Goal: Task Accomplishment & Management: Contribute content

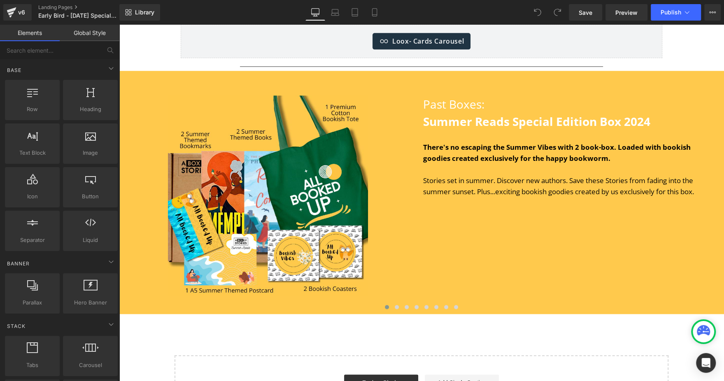
scroll to position [3222, 0]
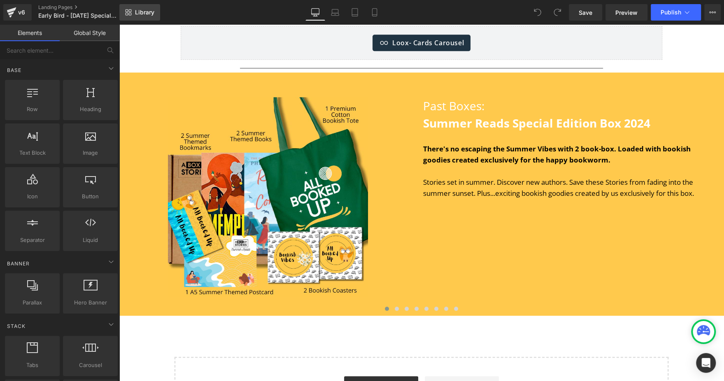
click at [140, 18] on link "Library" at bounding box center [139, 12] width 41 height 16
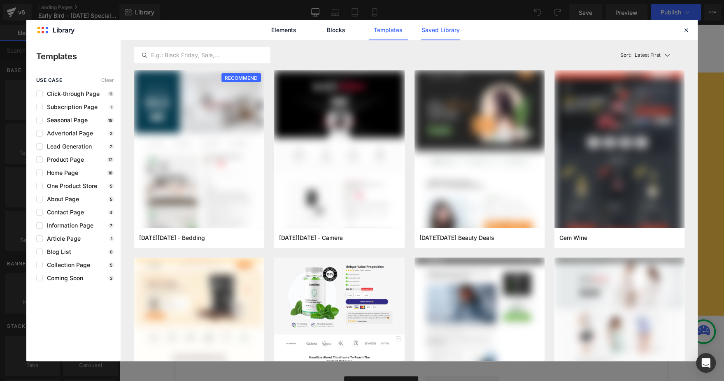
click at [433, 28] on link "Saved Library" at bounding box center [440, 30] width 39 height 21
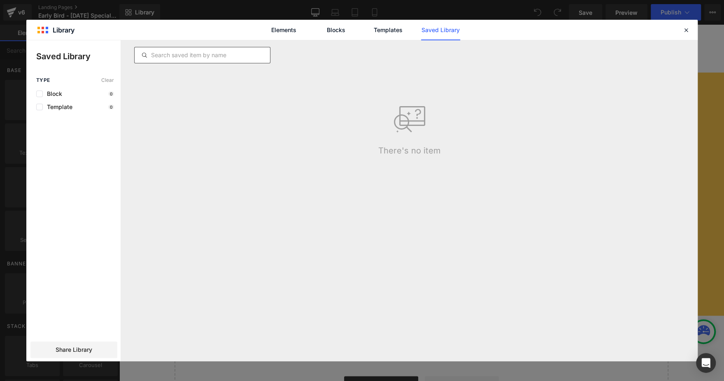
click at [0, 0] on div at bounding box center [0, 0] width 0 height 0
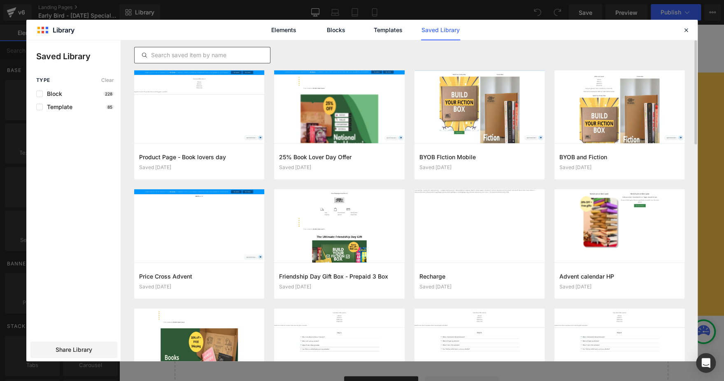
click at [0, 0] on div at bounding box center [0, 0] width 0 height 0
click at [0, 0] on input "text" at bounding box center [0, 0] width 0 height 0
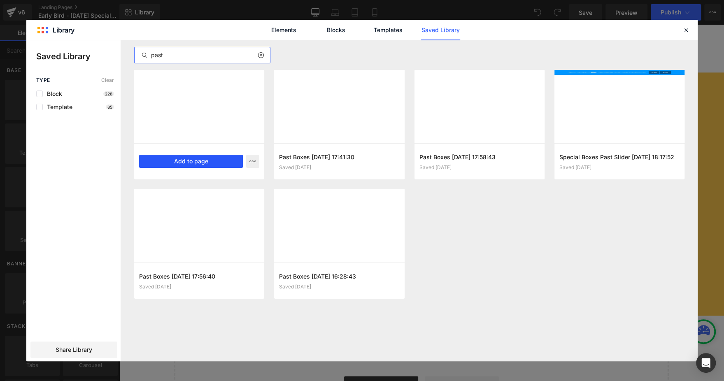
type input "past"
click at [0, 0] on button "Add to page" at bounding box center [0, 0] width 0 height 0
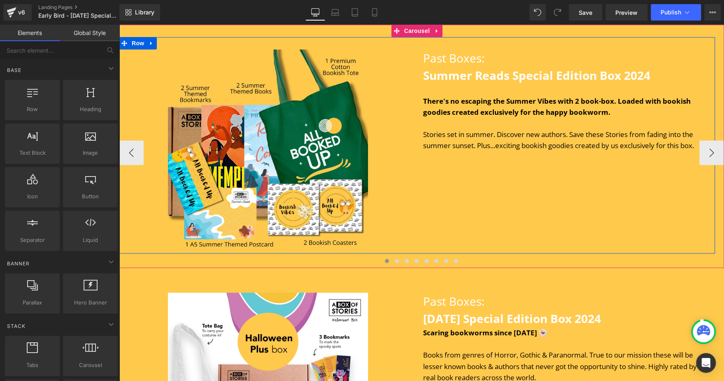
scroll to position [3267, 0]
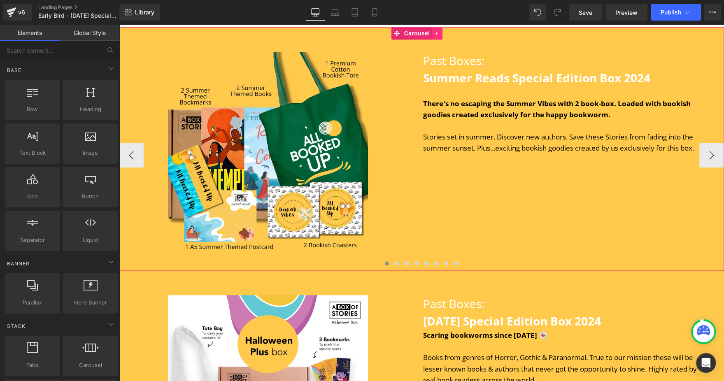
click at [434, 35] on icon at bounding box center [437, 33] width 6 height 6
click at [443, 36] on link at bounding box center [442, 33] width 11 height 12
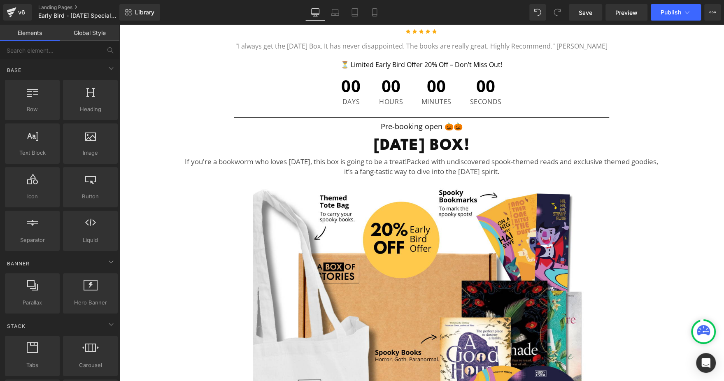
scroll to position [0, 0]
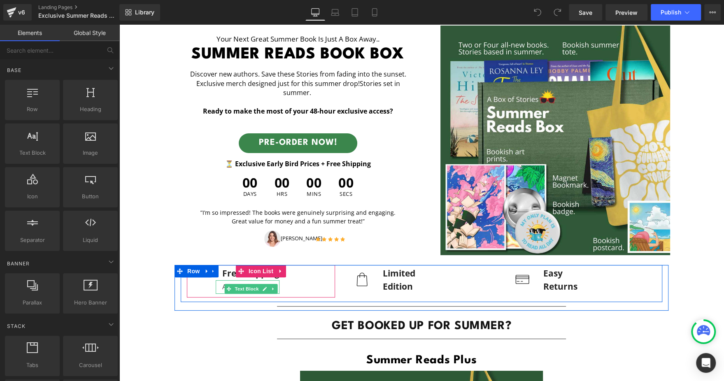
scroll to position [56, 0]
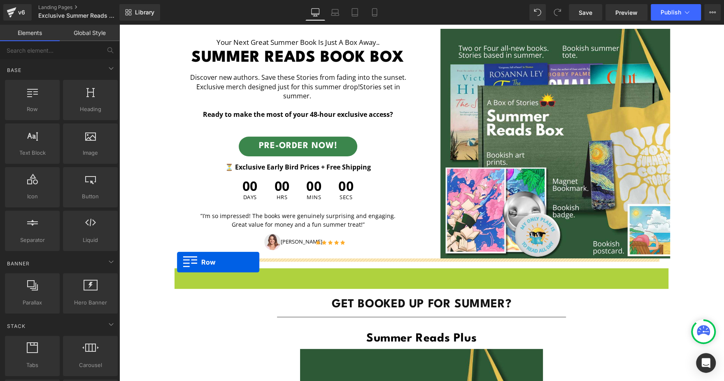
drag, startPoint x: 175, startPoint y: 276, endPoint x: 177, endPoint y: 262, distance: 13.8
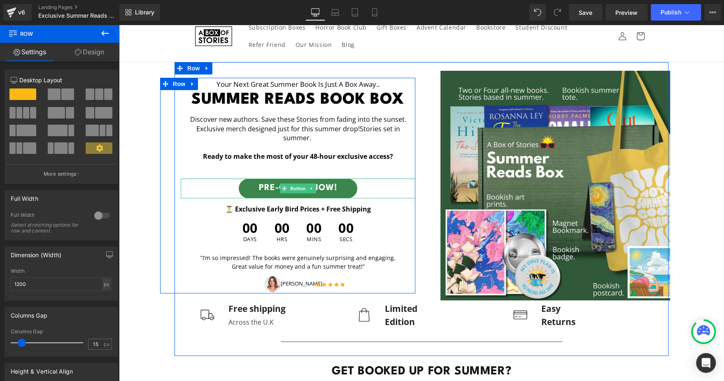
scroll to position [18, 0]
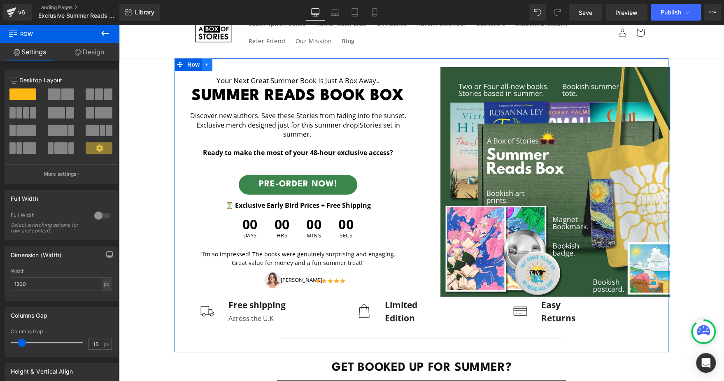
click at [206, 63] on icon at bounding box center [207, 65] width 2 height 4
click at [204, 63] on icon at bounding box center [207, 65] width 6 height 6
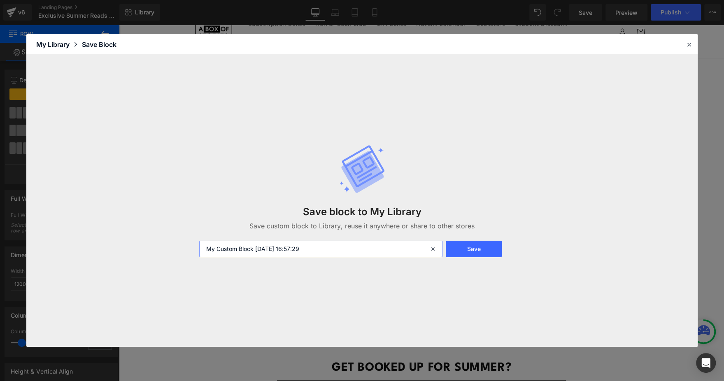
click at [0, 0] on input "My Custom Block 2025-08-28 16:57:29" at bounding box center [0, 0] width 0 height 0
type input "Special Box Header Desktop"
click at [0, 0] on button "Save" at bounding box center [0, 0] width 0 height 0
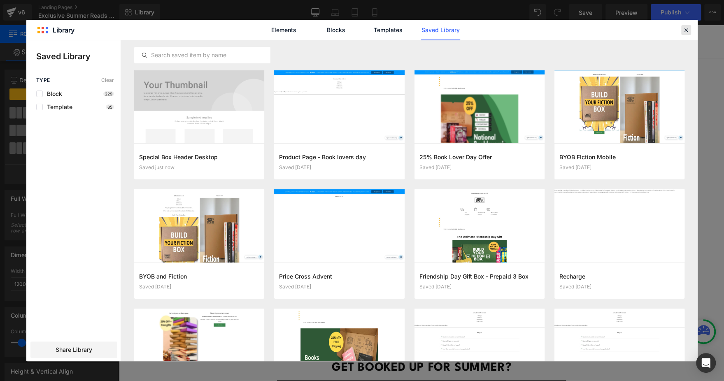
click at [686, 25] on div at bounding box center [686, 30] width 10 height 10
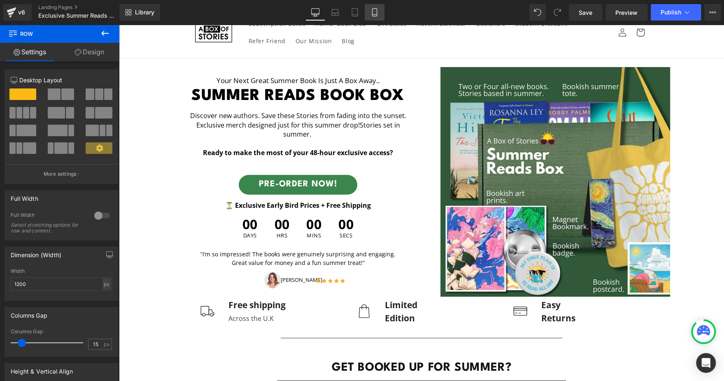
click at [379, 10] on link "Mobile" at bounding box center [375, 12] width 20 height 16
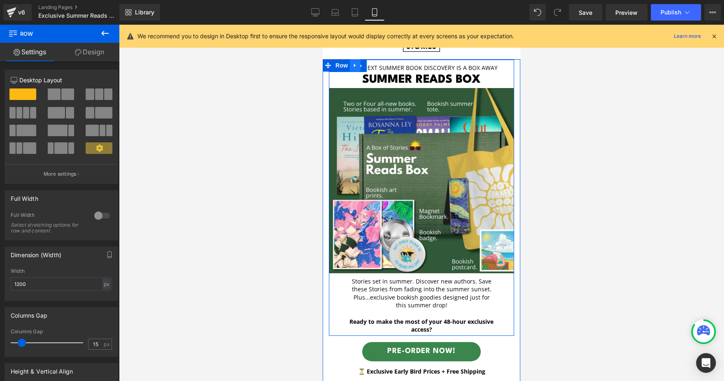
scroll to position [0, 0]
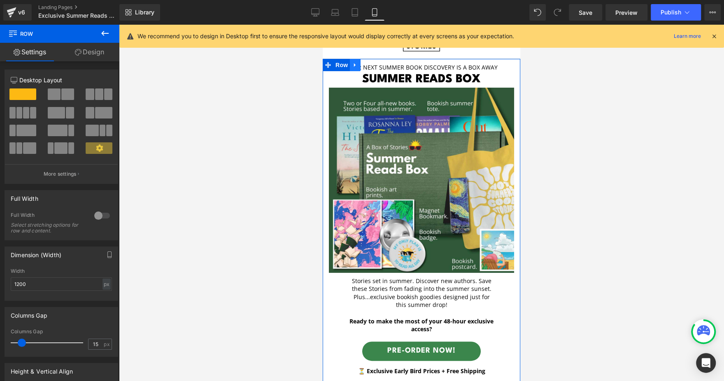
click at [354, 67] on icon at bounding box center [355, 65] width 6 height 6
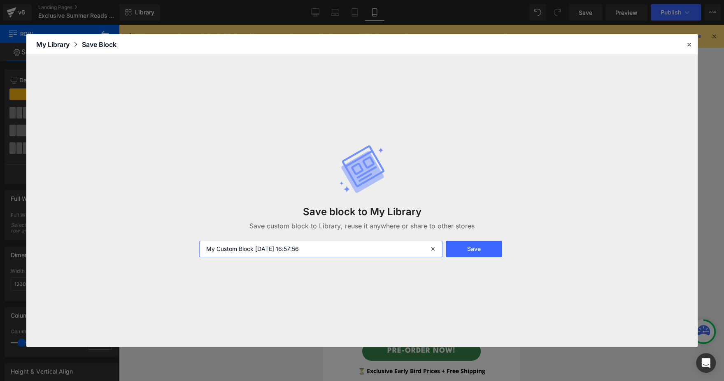
click at [263, 247] on input "My Custom Block 2025-08-28 16:57:56" at bounding box center [321, 249] width 244 height 16
type input "Special Box Header Mobile"
click at [477, 253] on button "Save" at bounding box center [474, 249] width 56 height 16
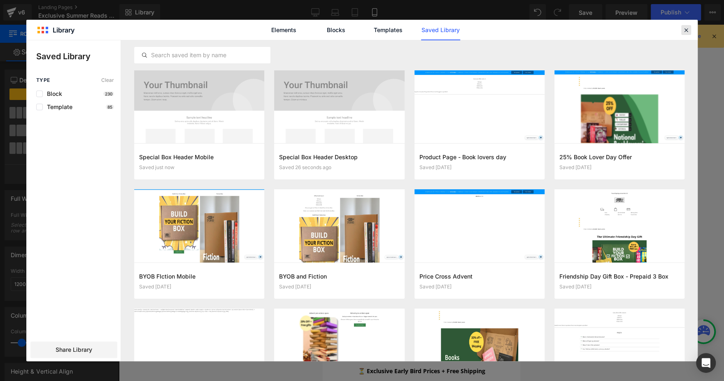
click at [683, 33] on div at bounding box center [686, 30] width 10 height 10
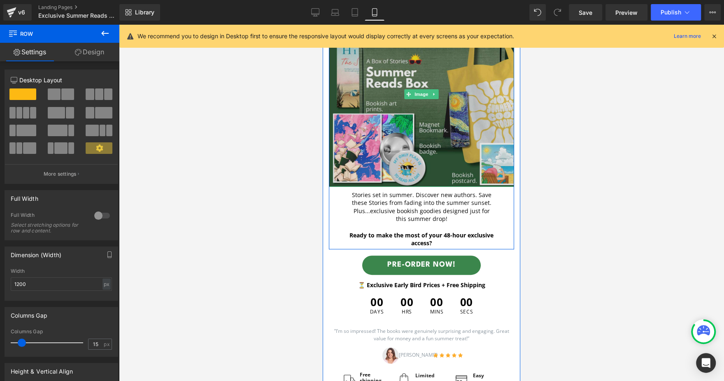
scroll to position [114, 0]
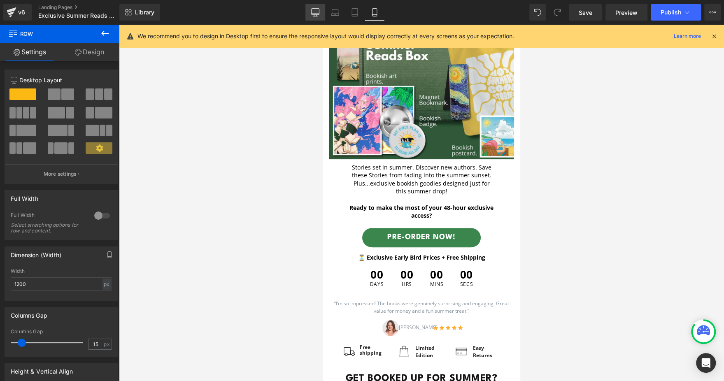
click at [310, 13] on link "Desktop" at bounding box center [315, 12] width 20 height 16
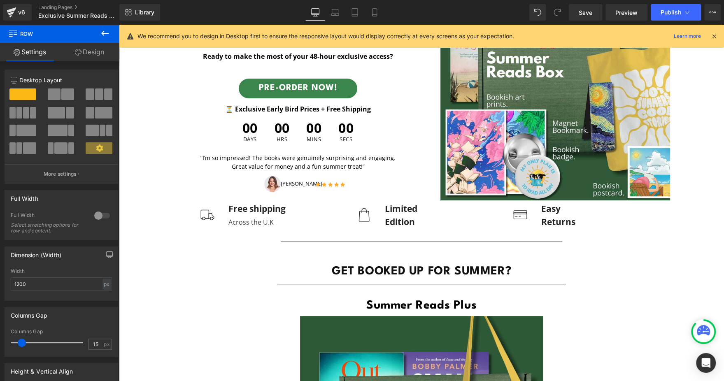
scroll to position [170, 0]
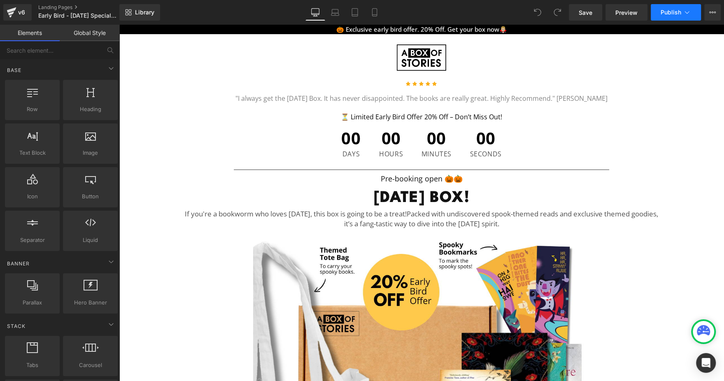
click at [666, 12] on span "Publish" at bounding box center [671, 12] width 21 height 7
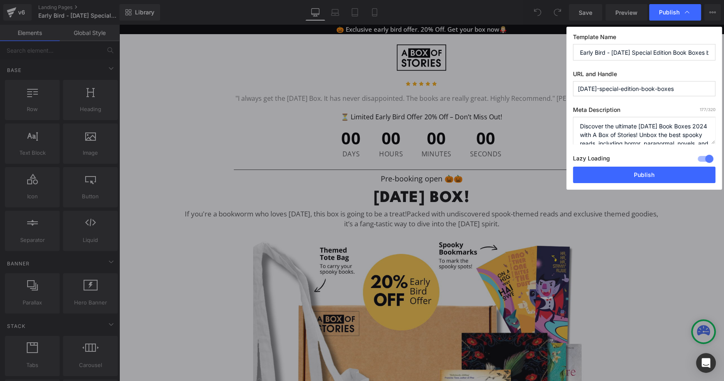
click at [594, 133] on textarea "Discover the ultimate Halloween Book Boxes 2024 with A Box of Stories! Unbox th…" at bounding box center [644, 131] width 142 height 28
type textarea "Discover the ultimate Halloween Book Boxes 2025 with A Box of Stories! Unbox th…"
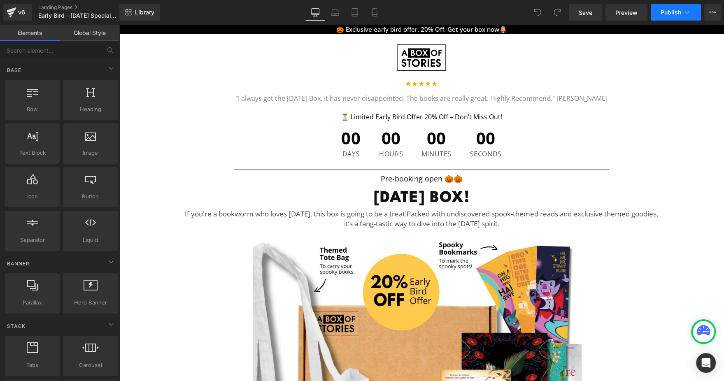
click at [680, 9] on span "Publish" at bounding box center [671, 12] width 21 height 7
click at [709, 10] on icon at bounding box center [712, 12] width 7 height 7
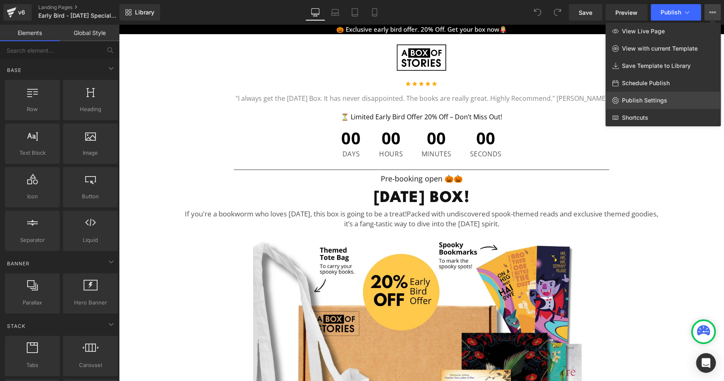
click at [660, 97] on span "Publish Settings" at bounding box center [644, 100] width 45 height 7
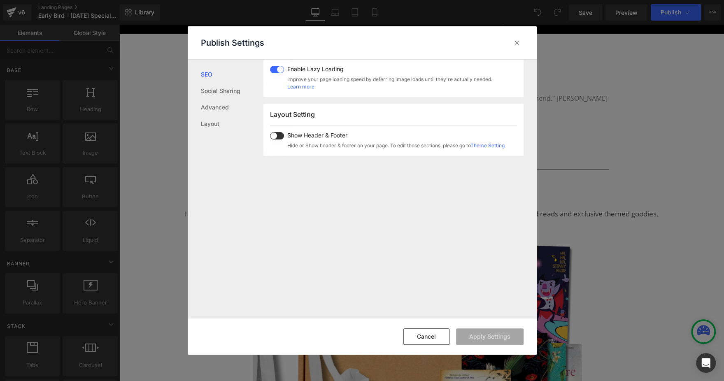
scroll to position [519, 0]
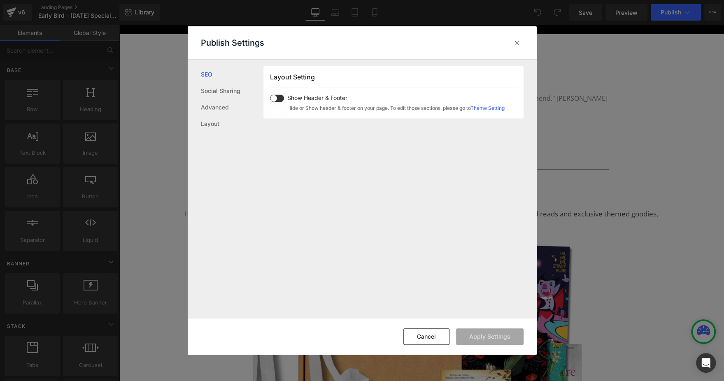
click at [285, 101] on div "Show Header & Footer Hide or Show header & footer on your page. To edit those s…" at bounding box center [394, 103] width 221 height 17
click at [475, 334] on button "Apply Settings" at bounding box center [490, 336] width 68 height 16
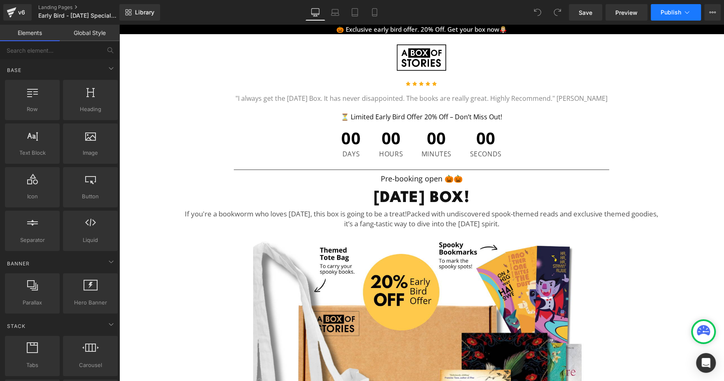
click at [691, 12] on button "Publish" at bounding box center [676, 12] width 50 height 16
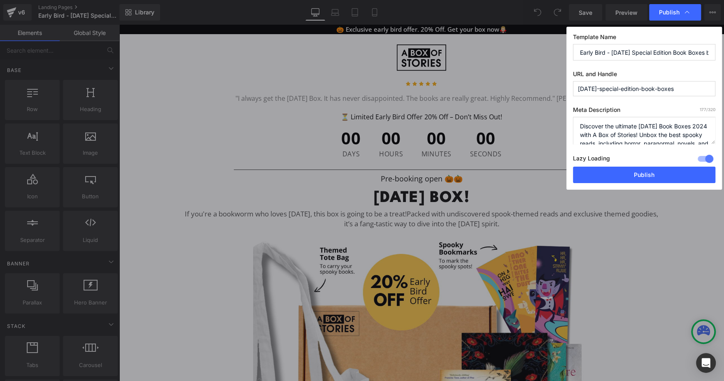
click at [593, 135] on textarea "Discover the ultimate Halloween Book Boxes 2024 with A Box of Stories! Unbox th…" at bounding box center [644, 131] width 142 height 28
type textarea "Discover the ultimate Halloween Book Boxes 2025 with A Box of Stories! Unbox th…"
click at [658, 52] on input "Early Bird - Halloween Special Edition Book Boxes by A Box of Stories" at bounding box center [644, 52] width 142 height 16
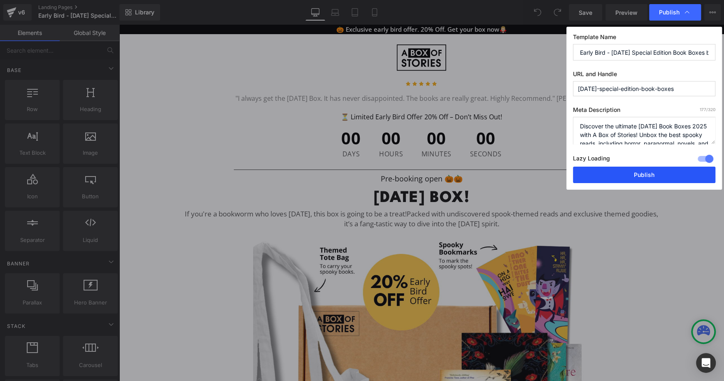
click at [643, 170] on button "Publish" at bounding box center [644, 175] width 142 height 16
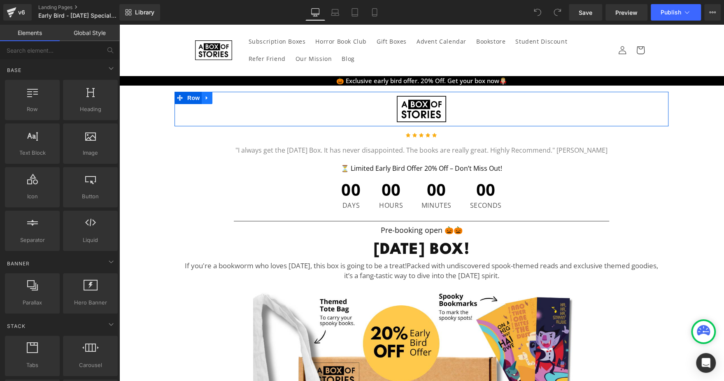
click at [204, 100] on icon at bounding box center [207, 98] width 6 height 6
click at [226, 98] on icon at bounding box center [229, 98] width 6 height 6
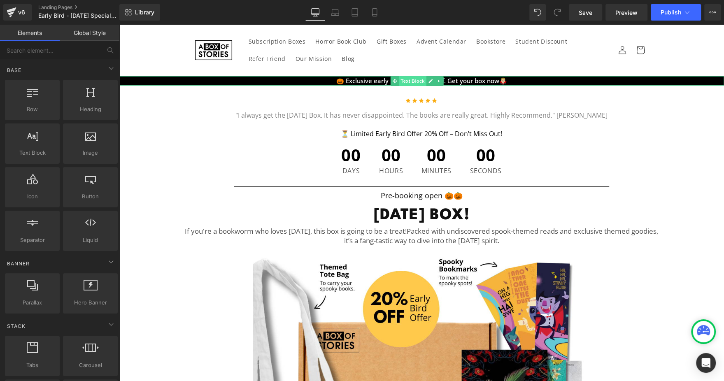
click at [415, 79] on span "Text Block" at bounding box center [412, 81] width 27 height 10
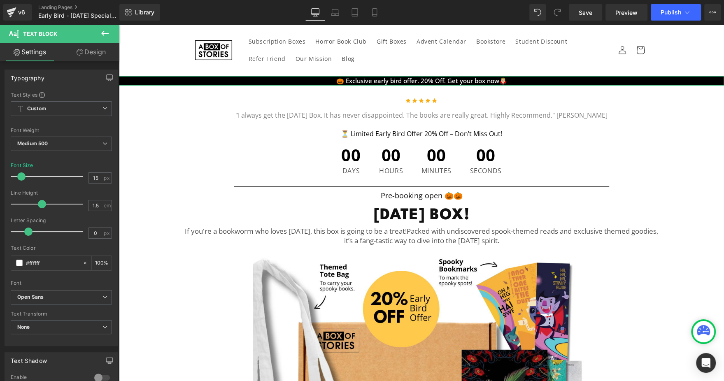
click at [109, 53] on link "Design" at bounding box center [91, 52] width 60 height 19
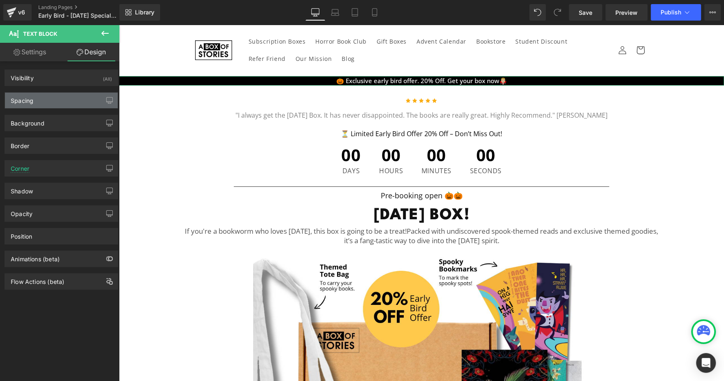
type input "0"
type input "15"
type input "0"
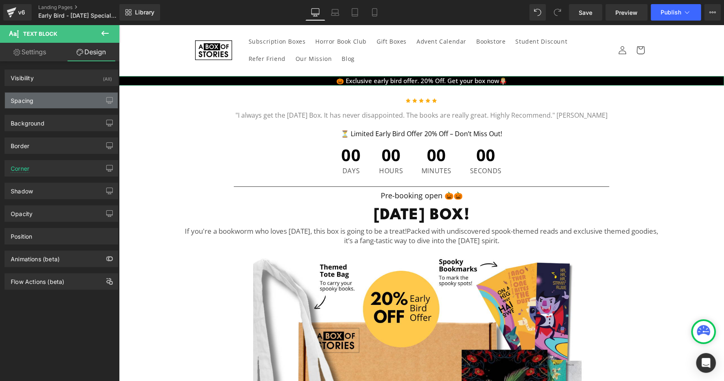
type input "0"
click at [56, 103] on div "Spacing" at bounding box center [61, 101] width 113 height 16
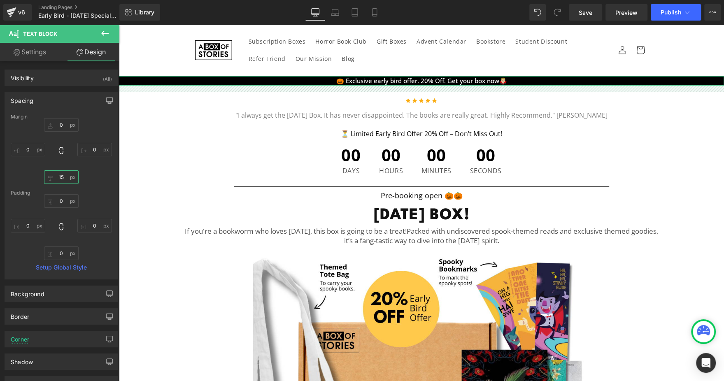
click at [65, 172] on input "15" at bounding box center [61, 177] width 35 height 14
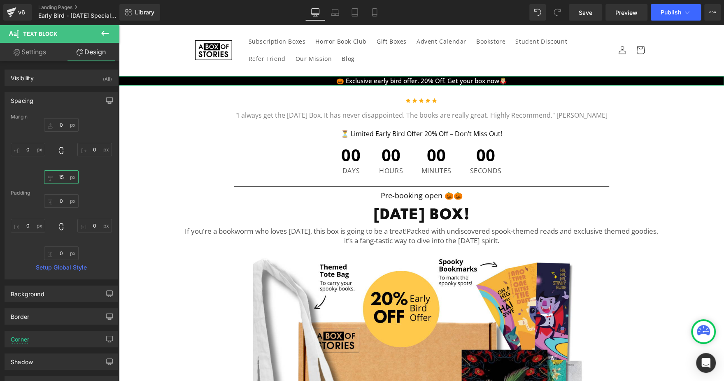
type input "5"
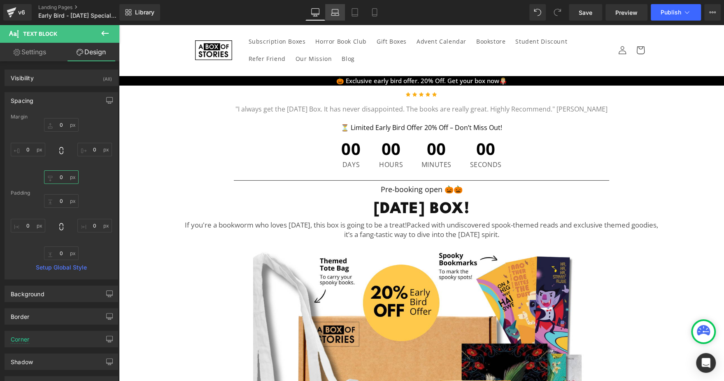
type input "0"
click at [340, 15] on link "Laptop" at bounding box center [335, 12] width 20 height 16
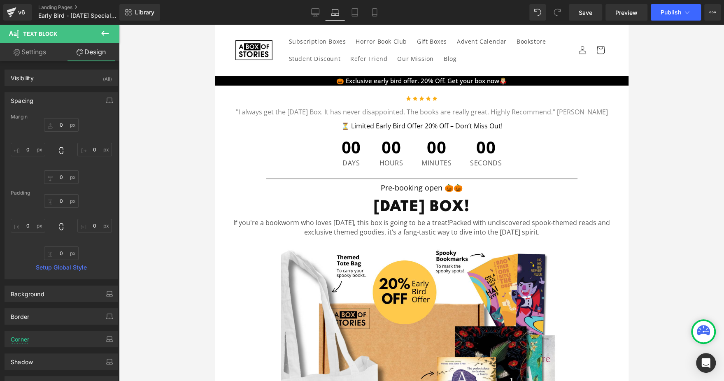
type input "0"
type input "10"
type input "0"
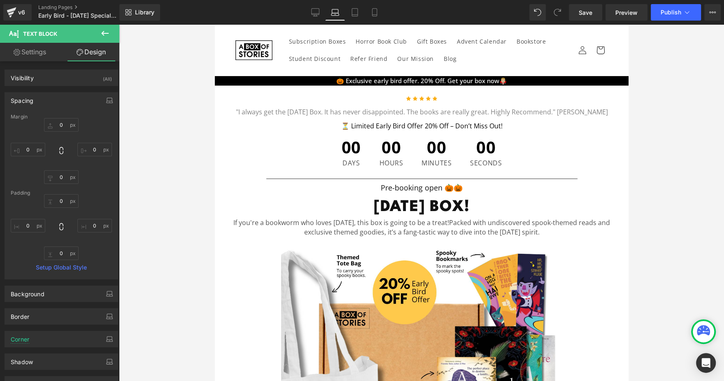
type input "0"
click at [59, 175] on input "10" at bounding box center [61, 177] width 35 height 14
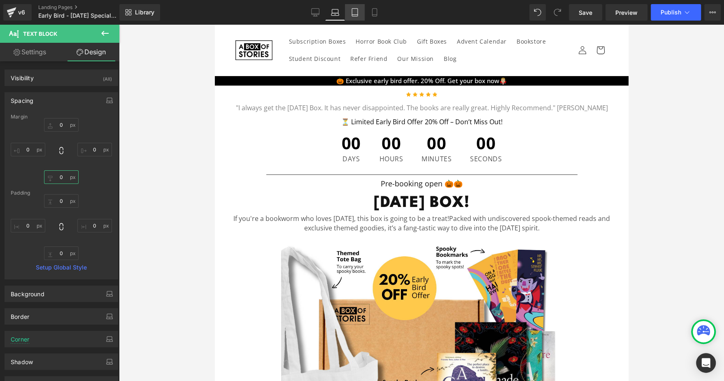
type input "0"
click at [353, 17] on link "Tablet" at bounding box center [355, 12] width 20 height 16
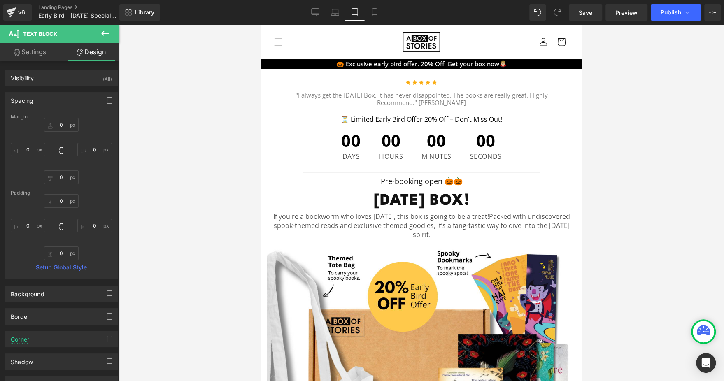
type input "0"
type input "10"
type input "0"
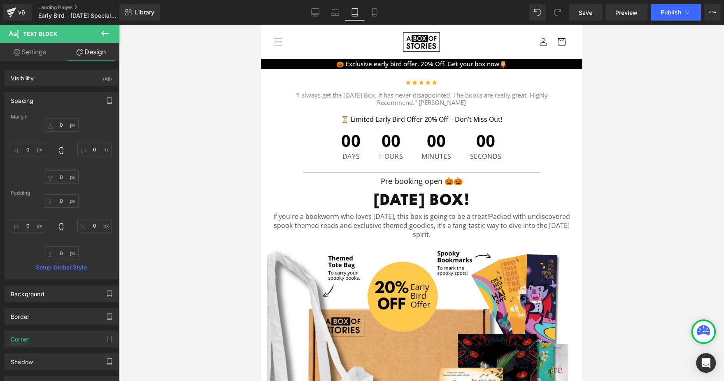
type input "0"
click at [60, 179] on input "10" at bounding box center [61, 177] width 35 height 14
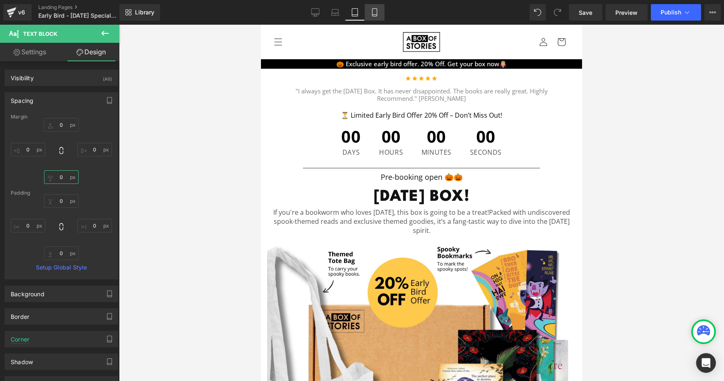
type input "0"
click at [373, 13] on icon at bounding box center [374, 12] width 8 height 8
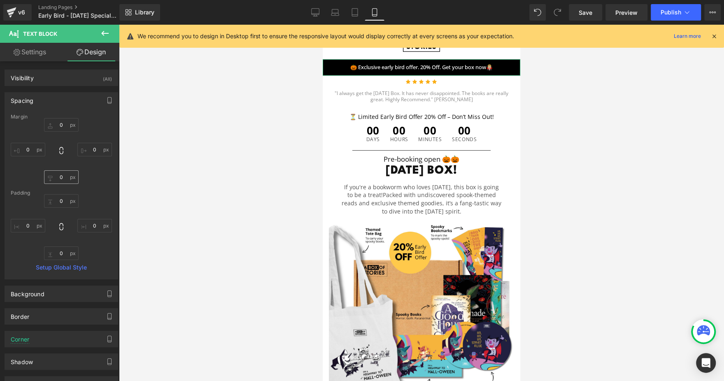
type input "0"
type input "10"
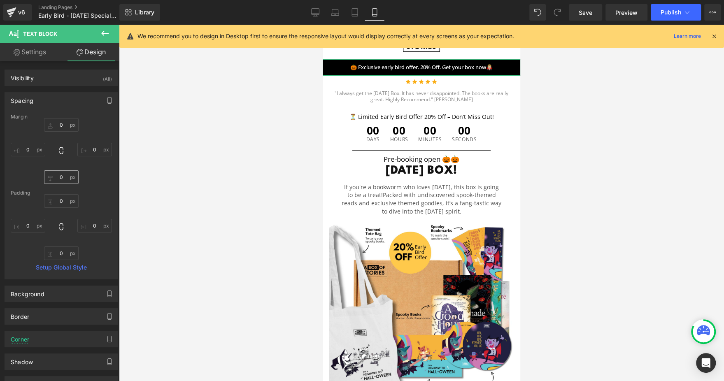
type input "0"
type input "10"
type input "0"
click at [62, 200] on input "10" at bounding box center [61, 201] width 35 height 14
click at [56, 254] on input "10" at bounding box center [61, 254] width 35 height 14
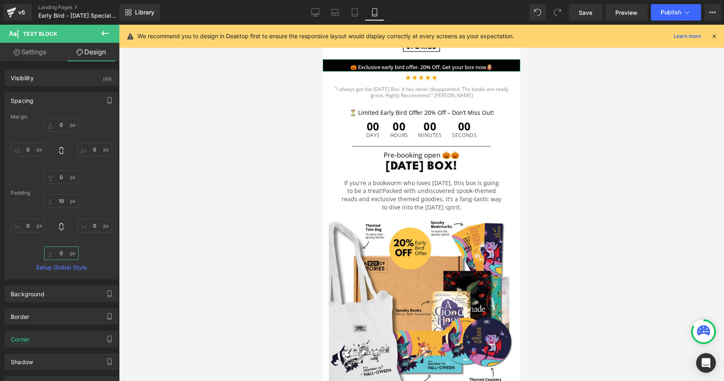
type input "0"
click at [95, 202] on div "10px 10 0px 0 0 0 0px 0" at bounding box center [61, 227] width 101 height 66
click at [407, 67] on span "Text Block" at bounding box center [412, 68] width 27 height 10
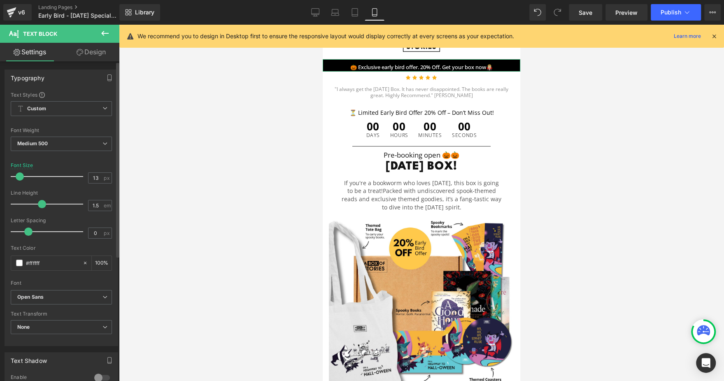
click at [96, 63] on div "Typography Text Styles Custom Custom Setup Global Style Custom Setup Global Sty…" at bounding box center [61, 310] width 123 height 498
click at [99, 54] on link "Design" at bounding box center [91, 52] width 60 height 19
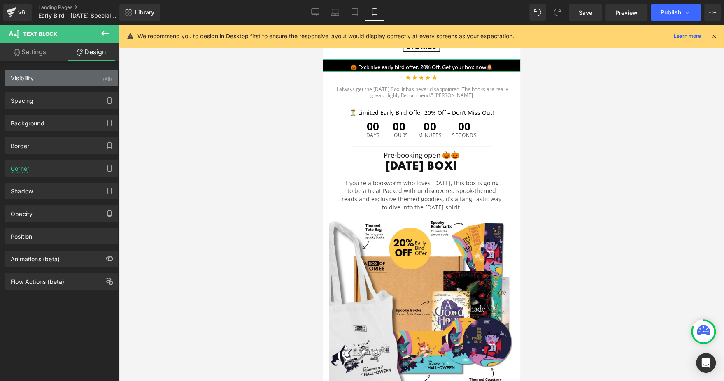
type input "0"
type input "10"
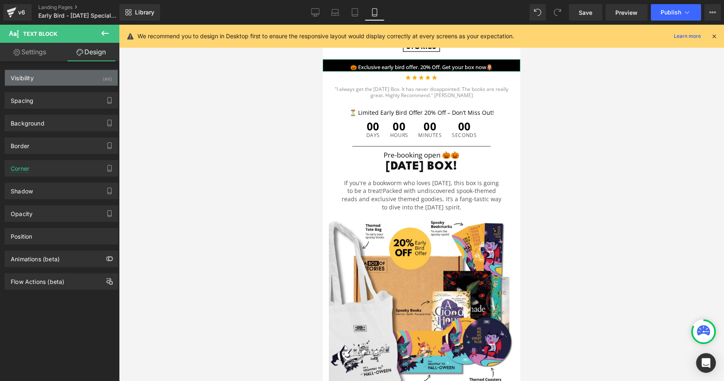
type input "0"
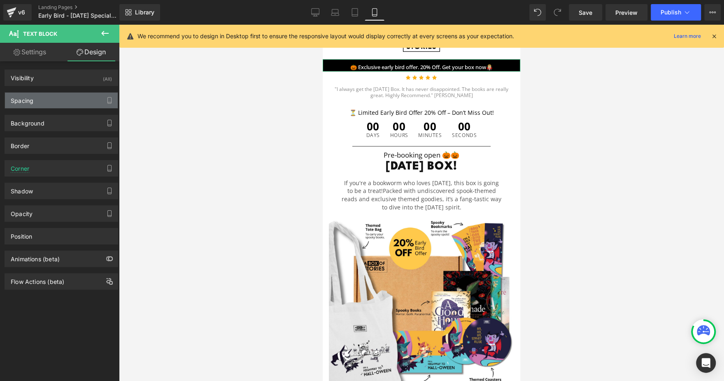
click at [56, 100] on div "Spacing" at bounding box center [61, 101] width 113 height 16
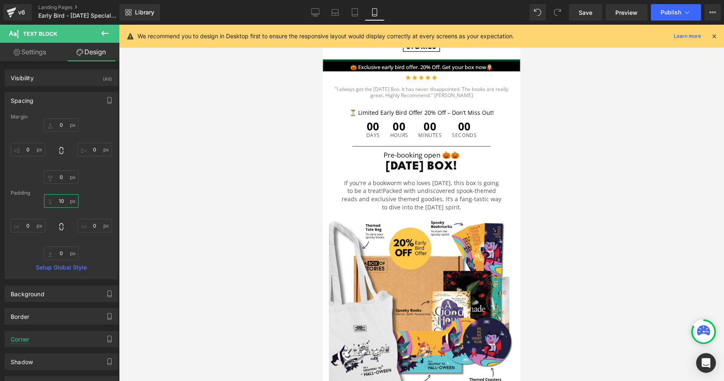
click at [56, 207] on input "10" at bounding box center [61, 201] width 35 height 14
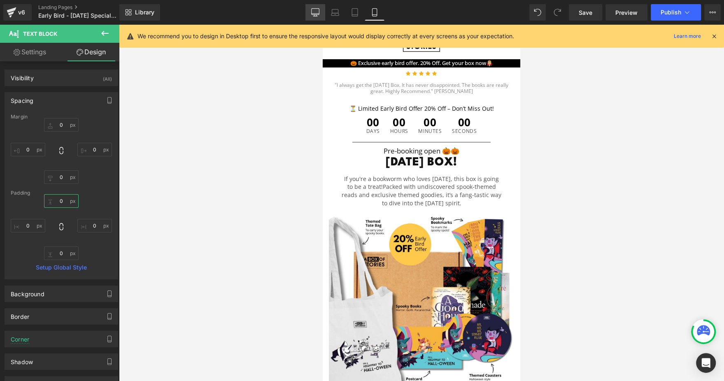
type input "0"
click at [312, 10] on icon at bounding box center [315, 12] width 8 height 8
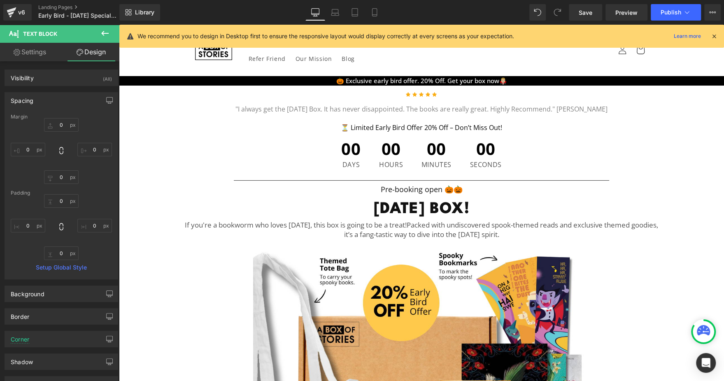
type input "0"
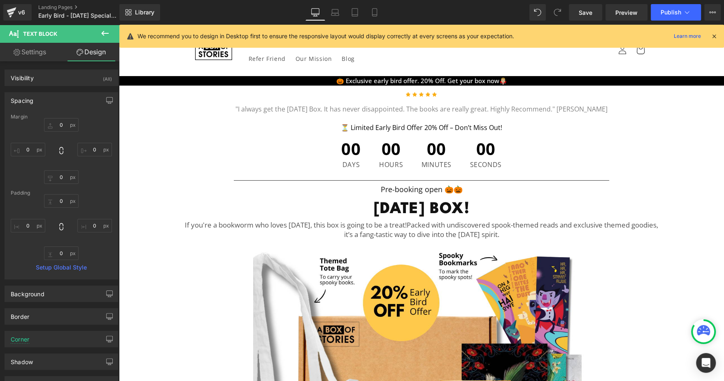
type input "0"
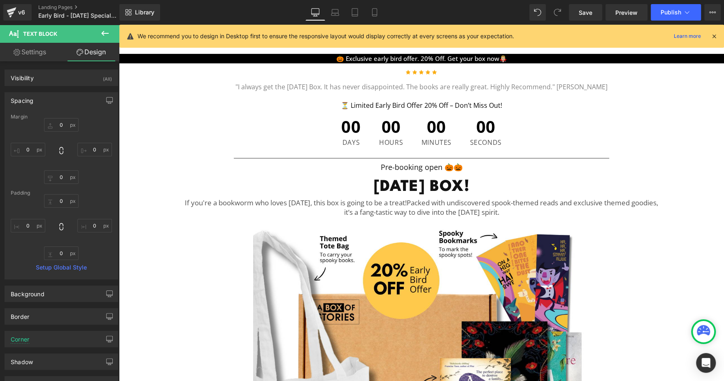
scroll to position [28, 0]
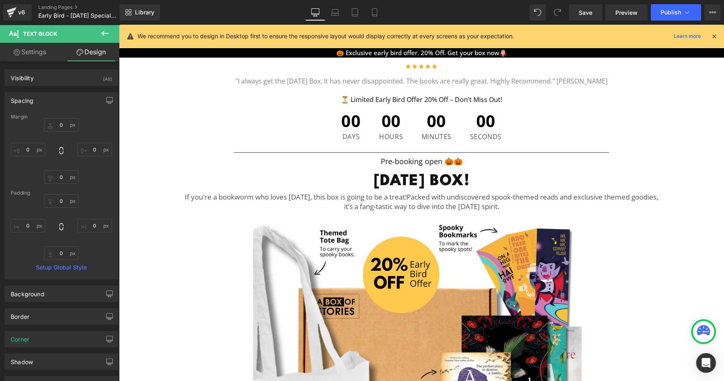
click at [716, 36] on icon at bounding box center [713, 36] width 7 height 7
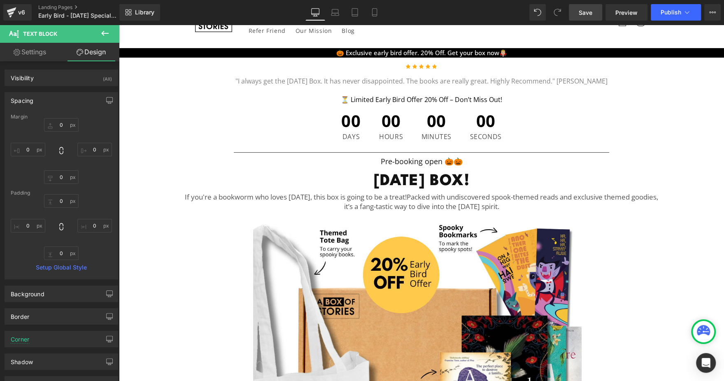
click at [581, 8] on span "Save" at bounding box center [586, 12] width 14 height 9
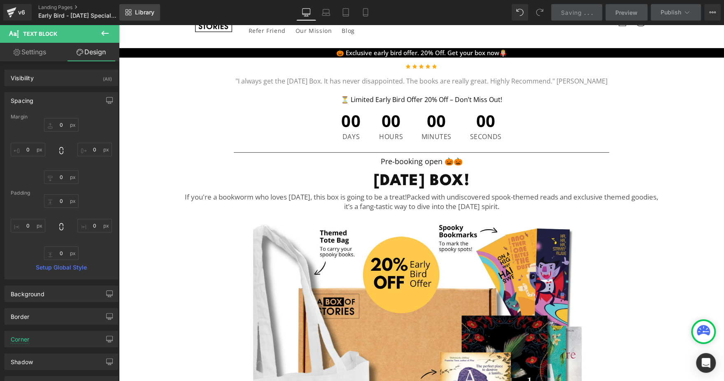
click at [138, 14] on span "Library" at bounding box center [144, 12] width 19 height 7
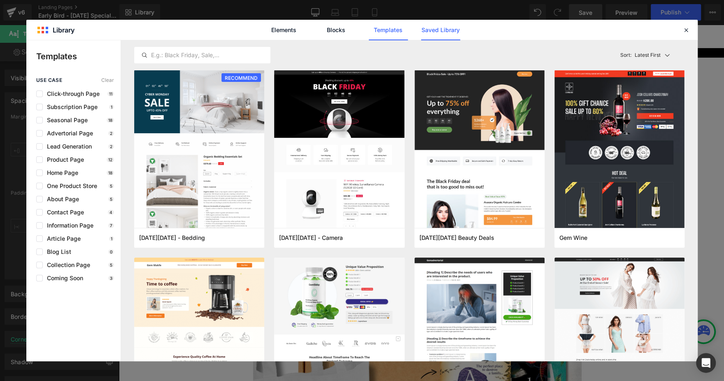
click at [0, 0] on link "Saved Library" at bounding box center [0, 0] width 0 height 0
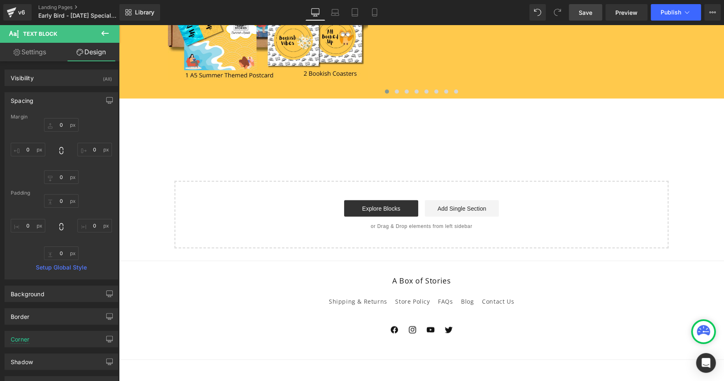
scroll to position [3481, 0]
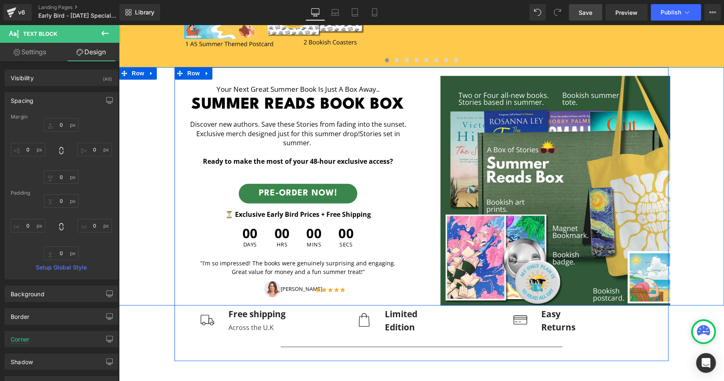
click at [136, 78] on div "Your next great summer Book is just a box away.. Text Block Summer Reads Book B…" at bounding box center [421, 186] width 605 height 238
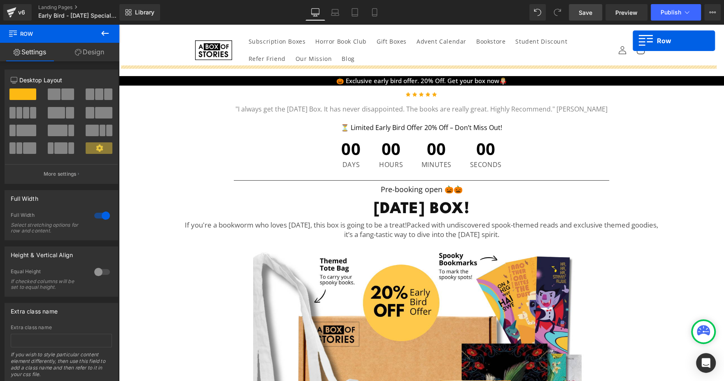
scroll to position [0, 0]
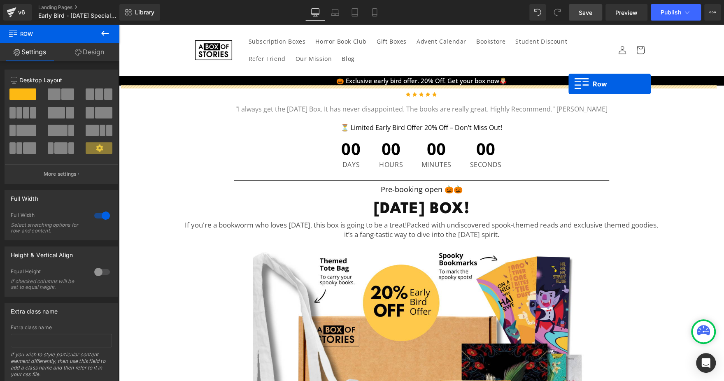
drag, startPoint x: 184, startPoint y: 72, endPoint x: 568, endPoint y: 84, distance: 385.0
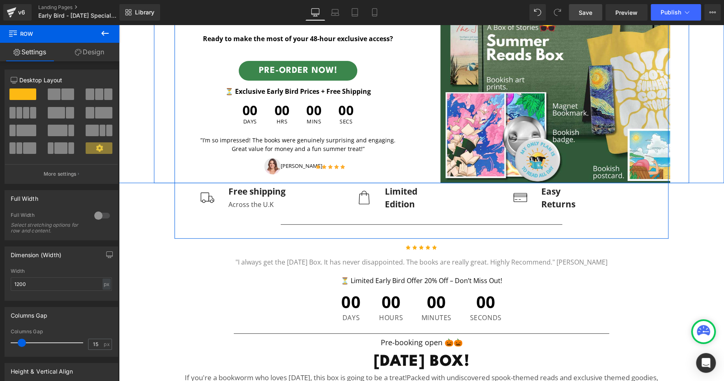
scroll to position [165, 0]
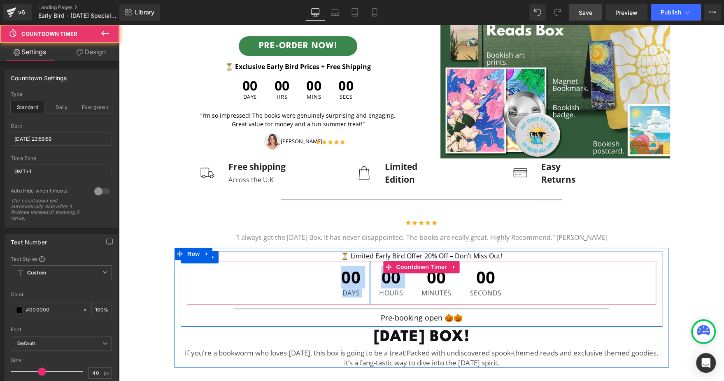
drag, startPoint x: 373, startPoint y: 299, endPoint x: 327, endPoint y: 265, distance: 57.3
click at [327, 265] on div "00 Days 00 Hours 00 Minutes 00 Seconds" at bounding box center [421, 283] width 469 height 44
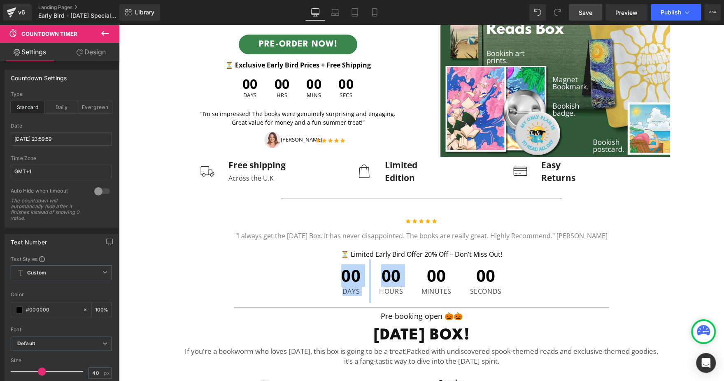
scroll to position [168, 0]
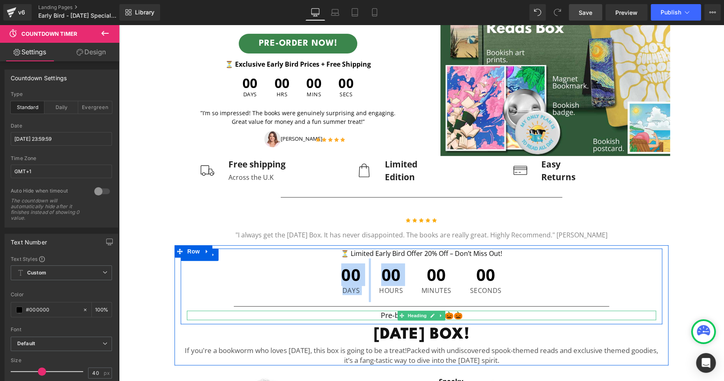
click at [374, 312] on h3 "Pre-booking open 🎃🎃" at bounding box center [421, 315] width 469 height 9
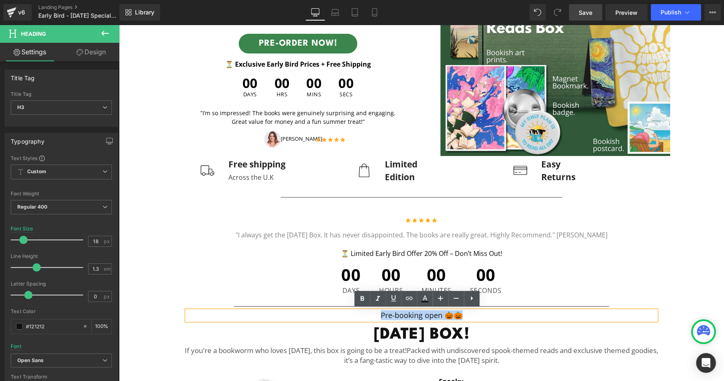
copy h3 "Pre-booking open 🎃🎃"
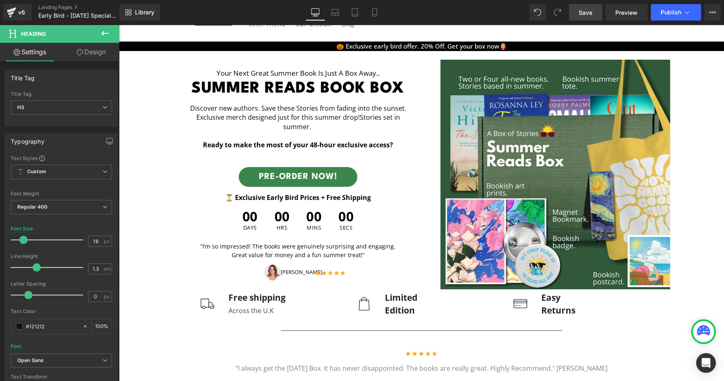
scroll to position [34, 0]
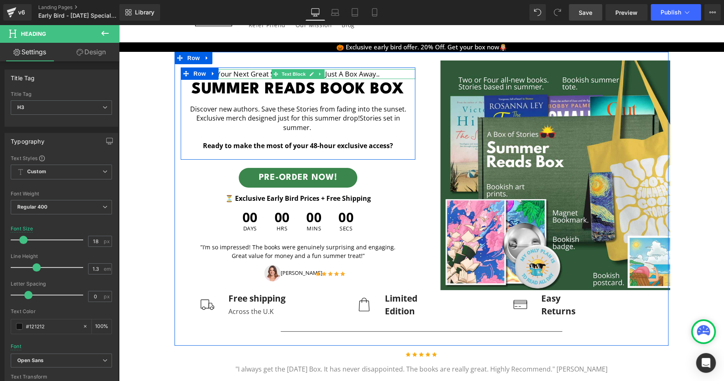
click at [332, 77] on p "Your next great summer Book is just a box away.." at bounding box center [298, 74] width 235 height 10
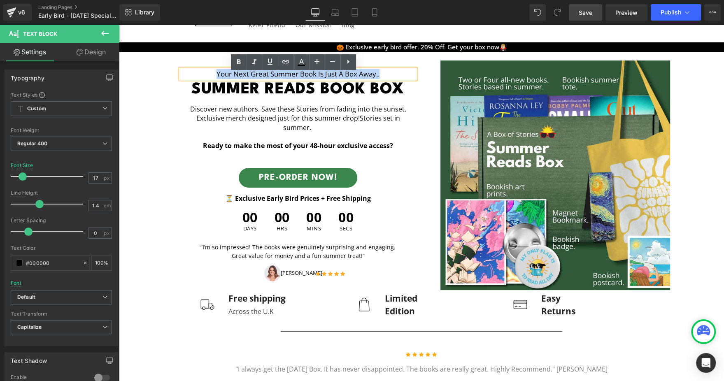
paste div
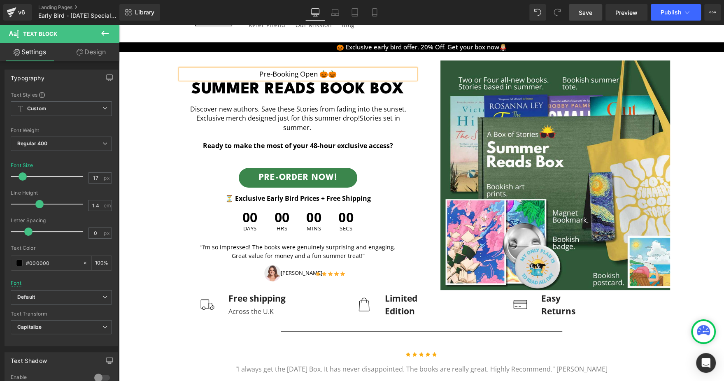
click at [163, 116] on div "Pre-booking open 🎃🎃 Text Block Summer Reads Book Box Heading Discover new autho…" at bounding box center [287, 176] width 255 height 216
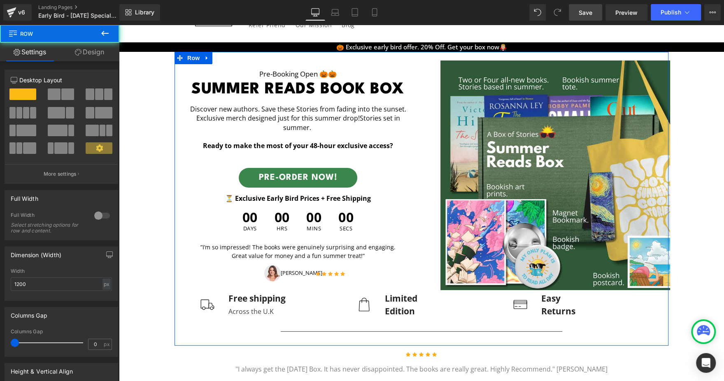
scroll to position [149, 0]
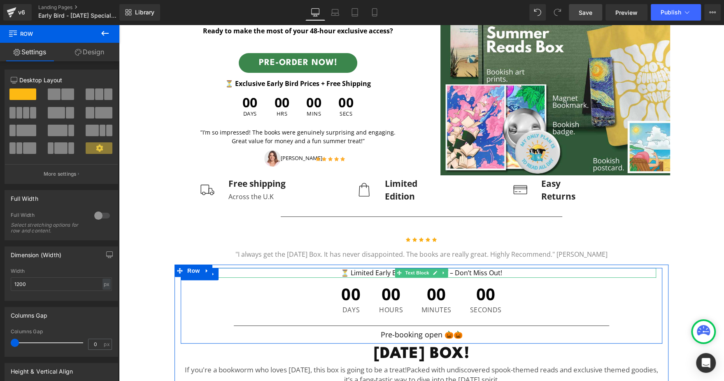
click at [361, 269] on p "⏳ Limited Early Bird Offer 20% Off – Don’t Miss Out!" at bounding box center [421, 273] width 469 height 10
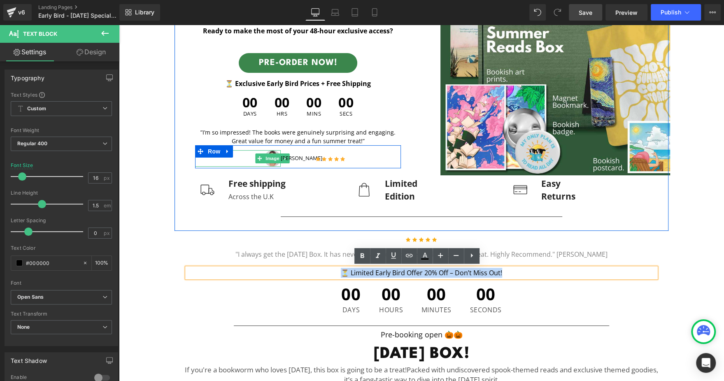
copy p "⏳ Limited Early Bird Offer 20% Off – Don’t Miss Out!"
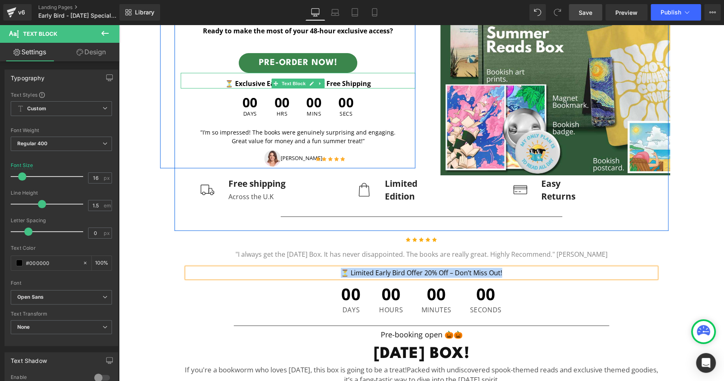
click at [246, 79] on strong "⏳ Exclusive Early Bird Prices + Free Shipping" at bounding box center [298, 83] width 146 height 9
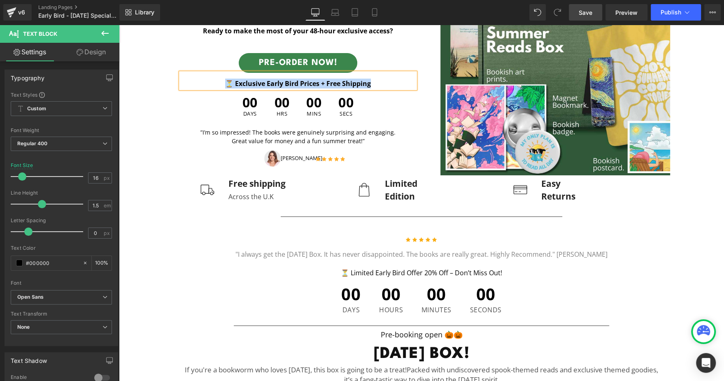
paste div
click at [135, 98] on div "Pre-booking open 🎃🎃 Text Block Summer Reads Book Box Heading Discover new autho…" at bounding box center [421, 56] width 605 height 238
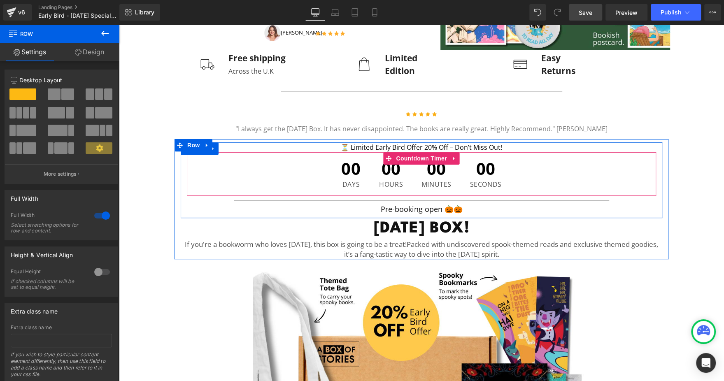
scroll to position [277, 0]
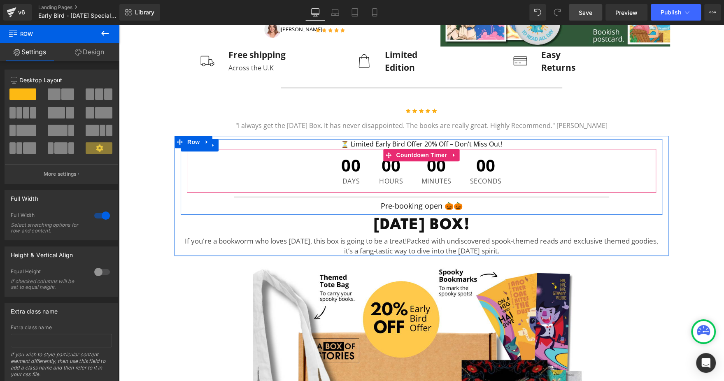
click at [342, 173] on span "00" at bounding box center [350, 167] width 19 height 21
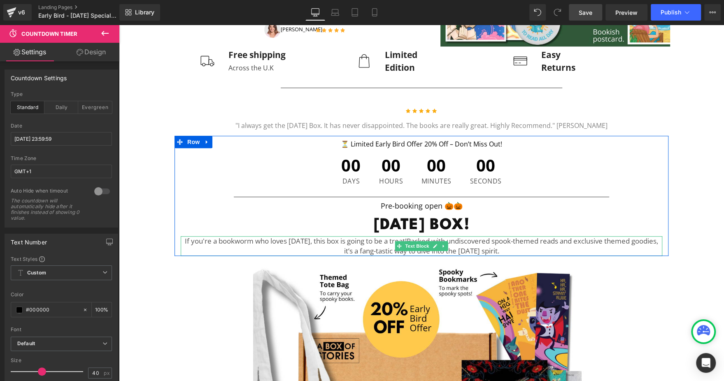
click at [305, 245] on p "If you're a bookworm who loves Halloween, this box is going to be a treat! Pack…" at bounding box center [422, 246] width 482 height 20
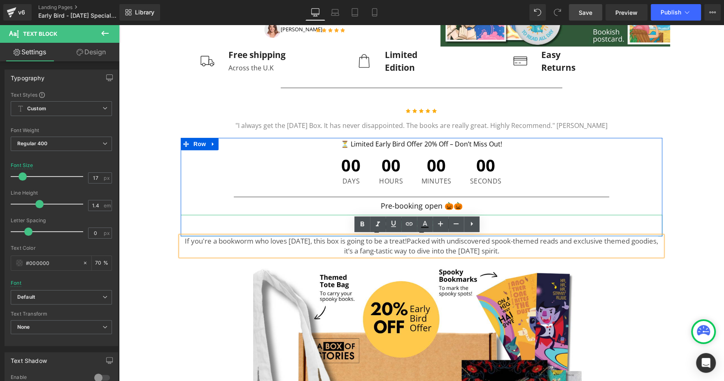
click at [326, 223] on h1 "HALLOWEEN BOX!" at bounding box center [422, 225] width 482 height 21
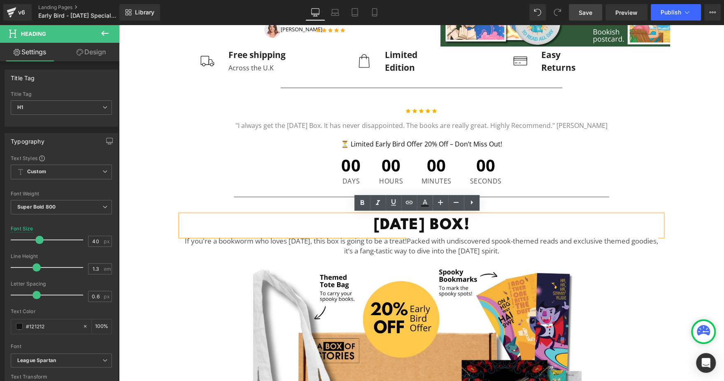
copy h1 "HALLOWEEN BOX!"
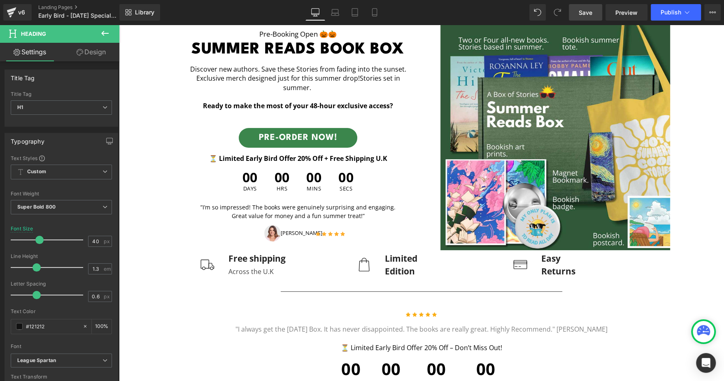
scroll to position [73, 0]
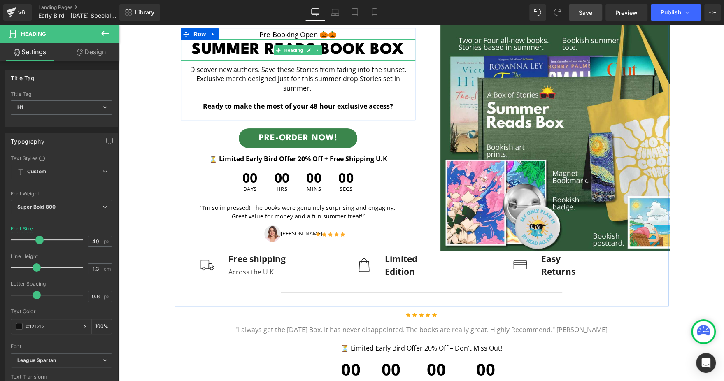
click at [318, 51] on h1 "Summer Reads Book Box" at bounding box center [298, 50] width 235 height 21
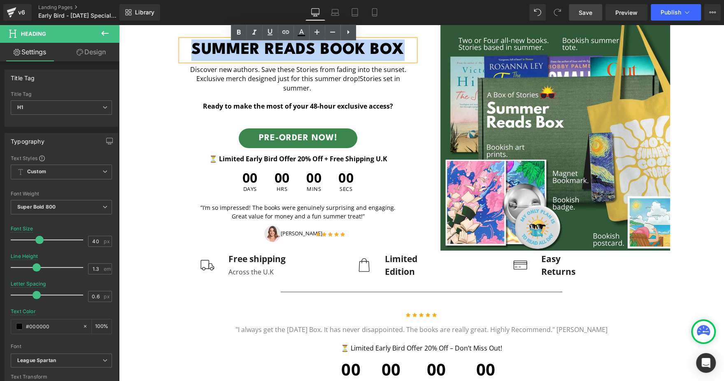
paste div
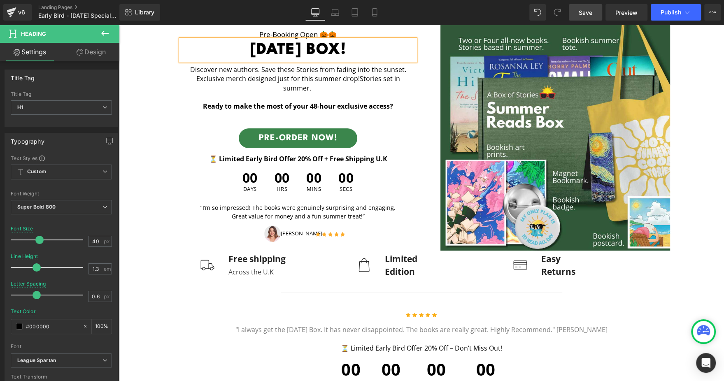
click at [162, 119] on div "Pre-booking open 🎃🎃 Text Block HALLOWEEN BOX! Heading Discover new authors. Sav…" at bounding box center [287, 136] width 255 height 216
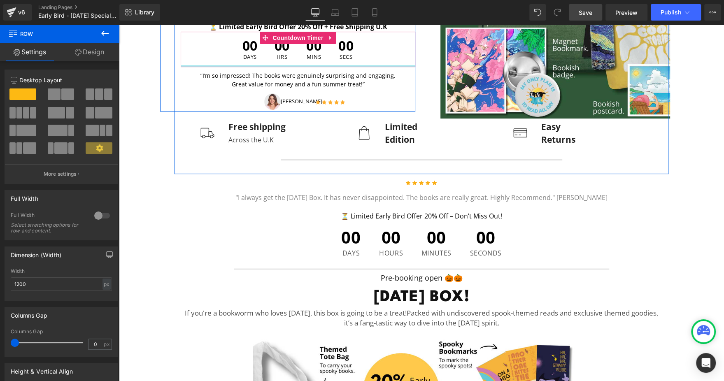
scroll to position [206, 0]
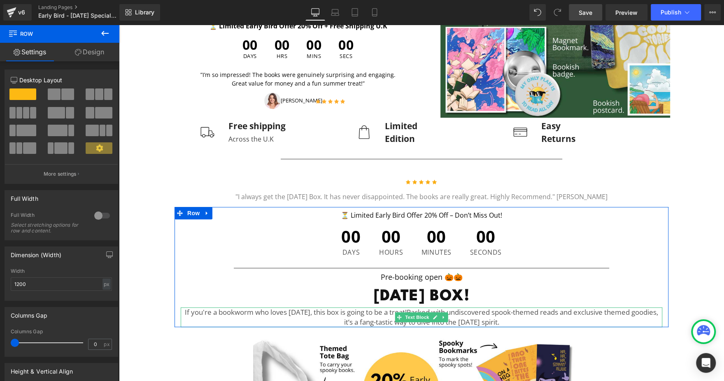
click at [339, 316] on p "If you're a bookworm who loves Halloween, this box is going to be a treat! Pack…" at bounding box center [422, 317] width 482 height 20
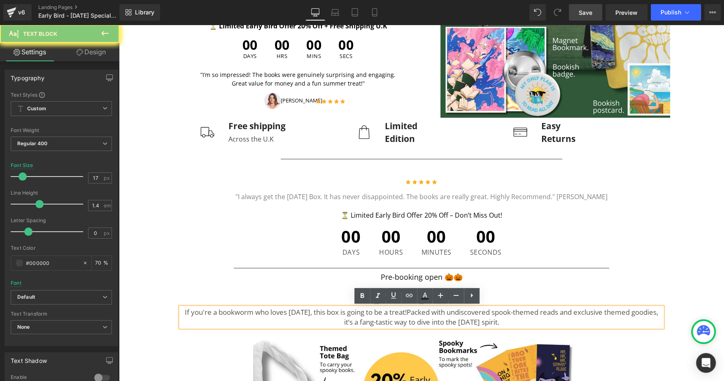
click at [339, 316] on p "If you're a bookworm who loves Halloween, this box is going to be a treat! Pack…" at bounding box center [422, 317] width 482 height 20
copy p "If you're a bookworm who loves Halloween, this box is going to be a treat! Pack…"
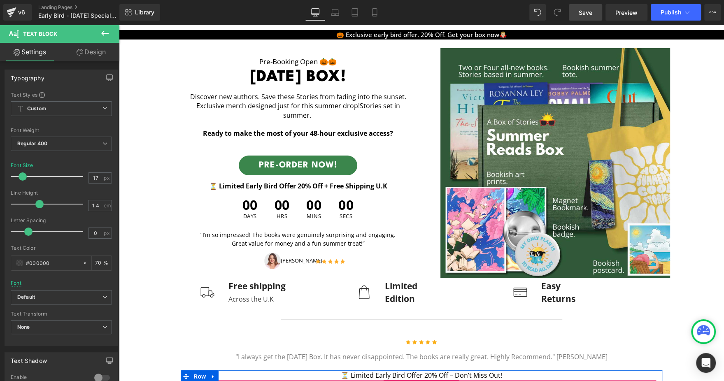
scroll to position [37, 0]
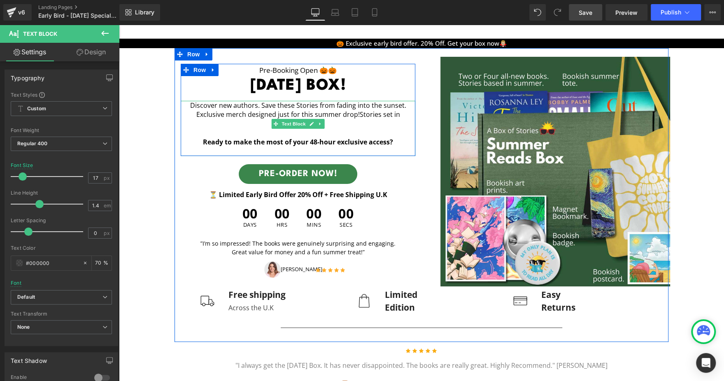
click at [281, 112] on p "Discover new authors. Save these Stories from fading into the sunset. Exclusive…" at bounding box center [298, 115] width 235 height 28
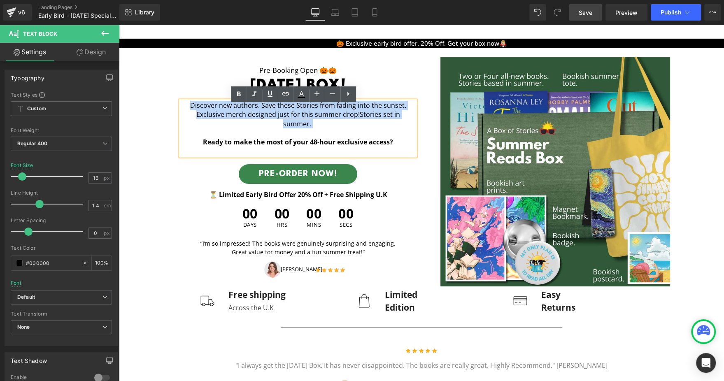
paste div
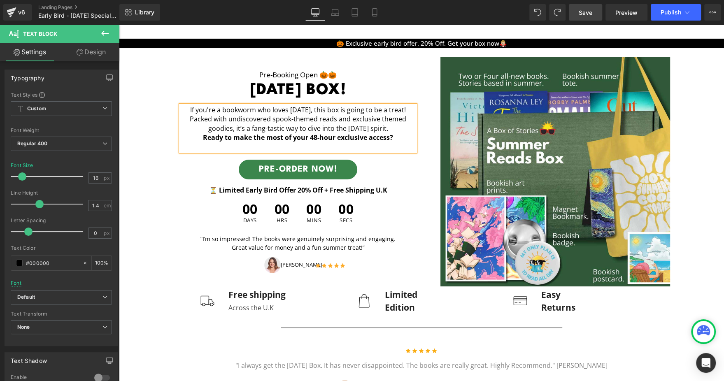
scroll to position [33, 0]
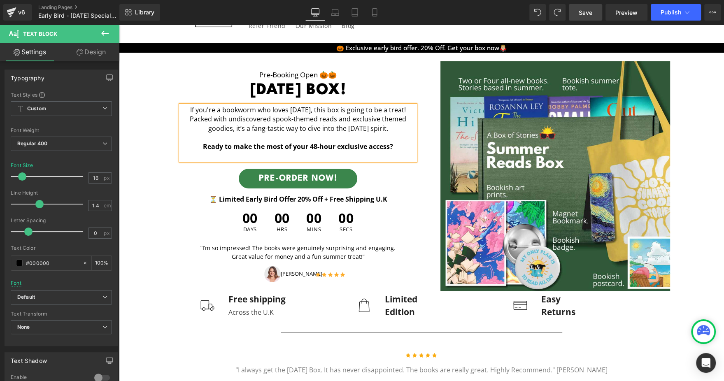
click at [163, 119] on div "Pre-booking open 🎃🎃 Text Block HALLOWEEN BOX! Heading If you're a bookworm who …" at bounding box center [287, 176] width 255 height 216
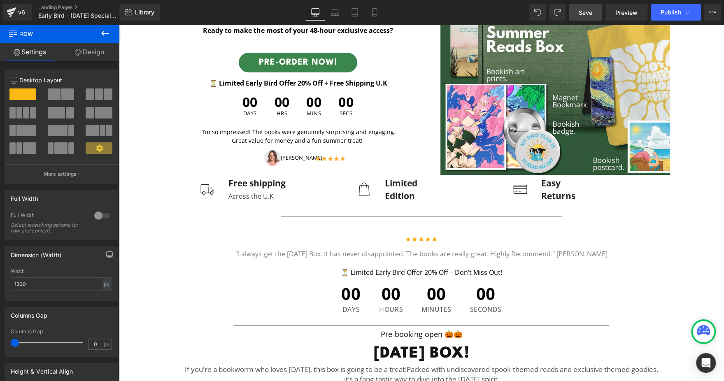
scroll to position [144, 0]
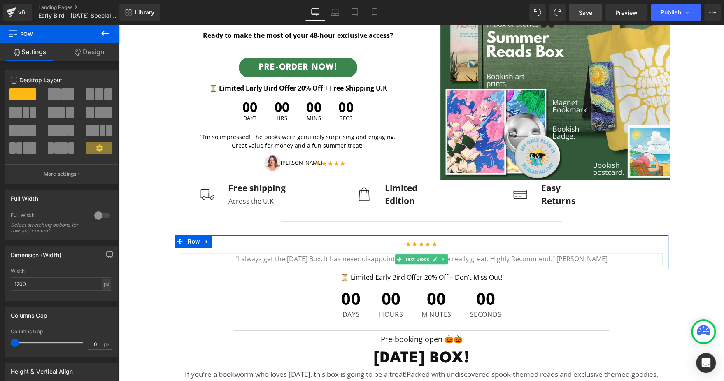
click at [300, 256] on p ""I always get the Halloween Box. It has never disappointed. The books are reall…" at bounding box center [422, 259] width 482 height 12
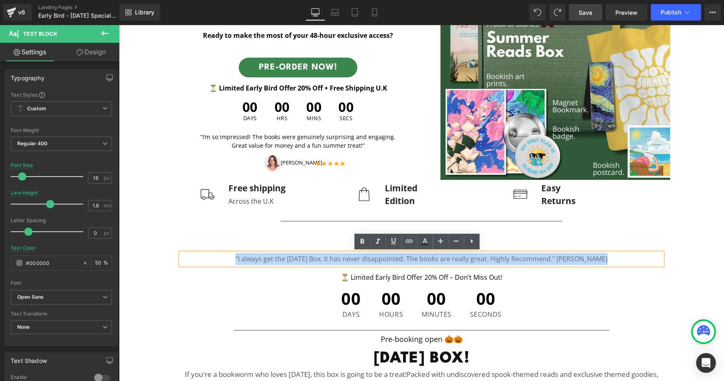
copy p ""I always get the Halloween Box. It has never disappointed. The books are reall…"
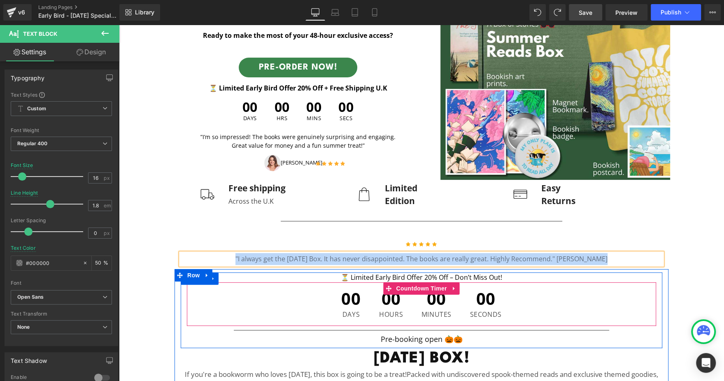
click at [206, 295] on div "00 Days 00 Hours 00 Minutes 00 Seconds" at bounding box center [421, 304] width 469 height 44
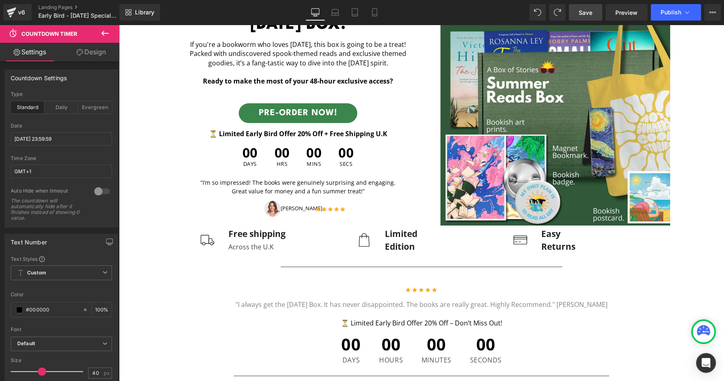
scroll to position [86, 0]
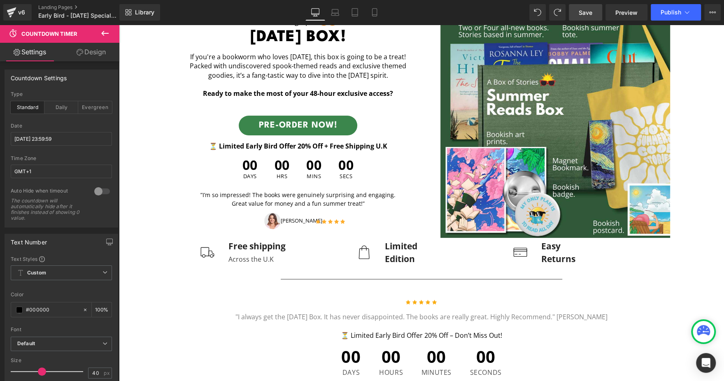
click at [238, 200] on p "”I’m so impressed! The books were genuinely surprising and engaging. Great valu…" at bounding box center [298, 199] width 210 height 17
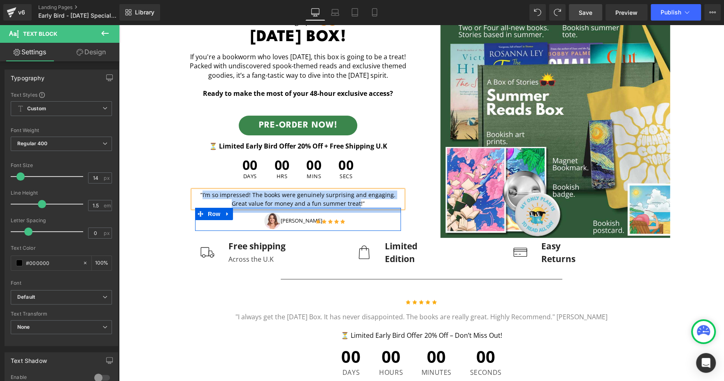
paste div
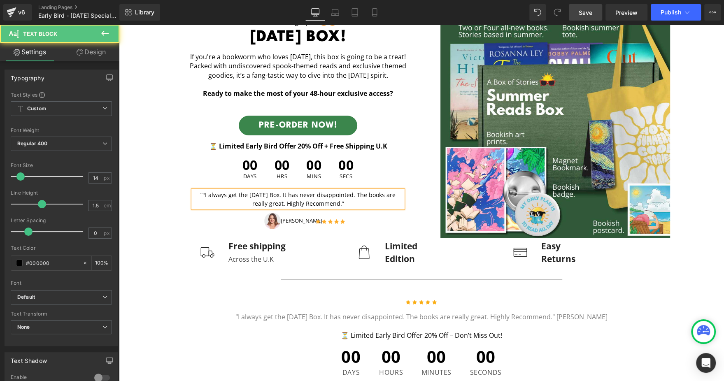
click at [197, 192] on p "”"I always get the Halloween Box. It has never disappointed. The books are real…" at bounding box center [298, 199] width 210 height 17
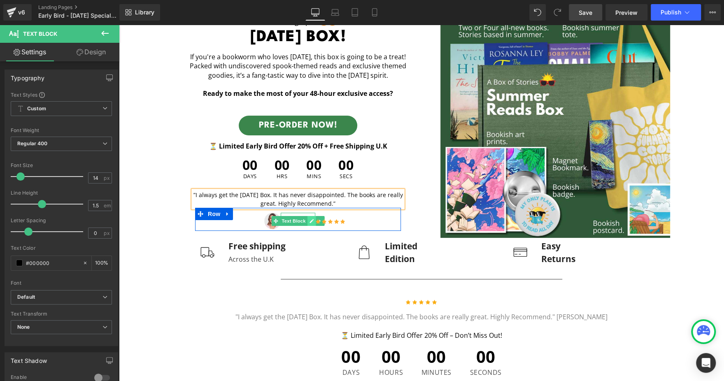
click at [309, 222] on icon at bounding box center [311, 221] width 5 height 5
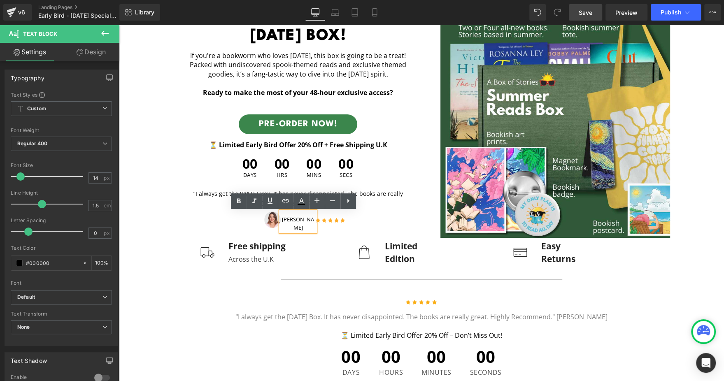
click at [292, 223] on p "Amelia" at bounding box center [298, 224] width 34 height 16
paste div
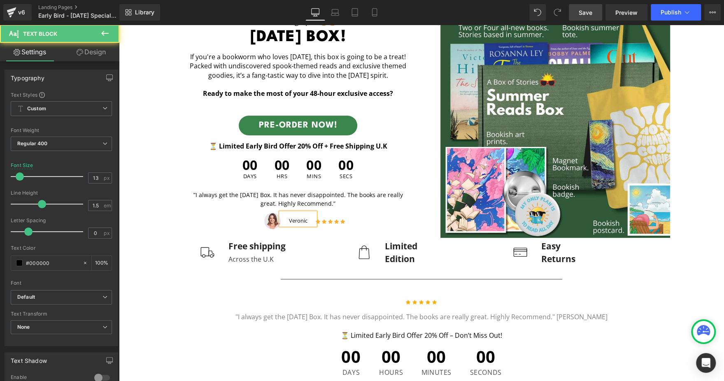
click at [305, 224] on p "Veronic" at bounding box center [298, 221] width 34 height 8
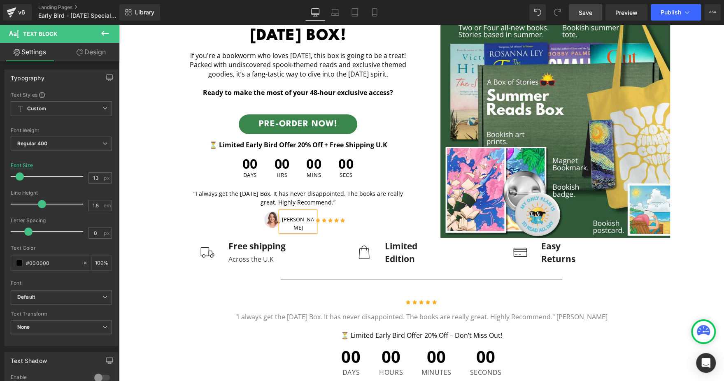
click at [163, 204] on div "Pre-booking open 🎃🎃 Text Block HALLOWEEN BOX! Heading If you're a bookworm who …" at bounding box center [287, 123] width 255 height 218
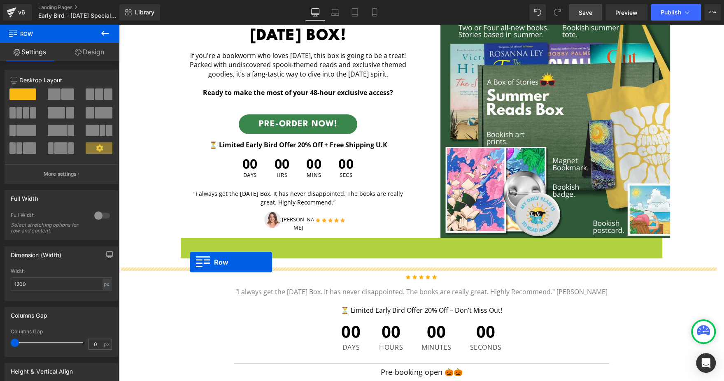
drag, startPoint x: 184, startPoint y: 244, endPoint x: 190, endPoint y: 262, distance: 19.1
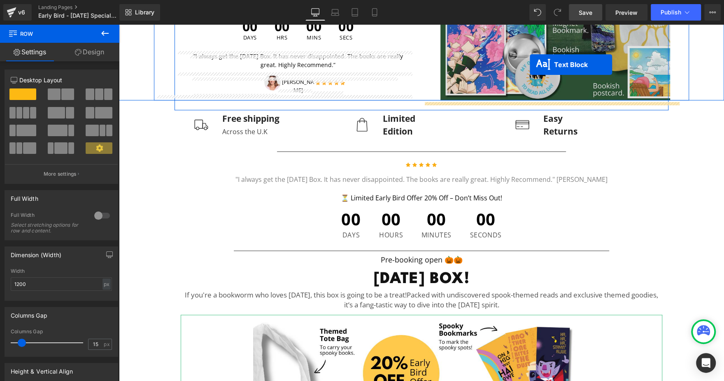
scroll to position [221, 0]
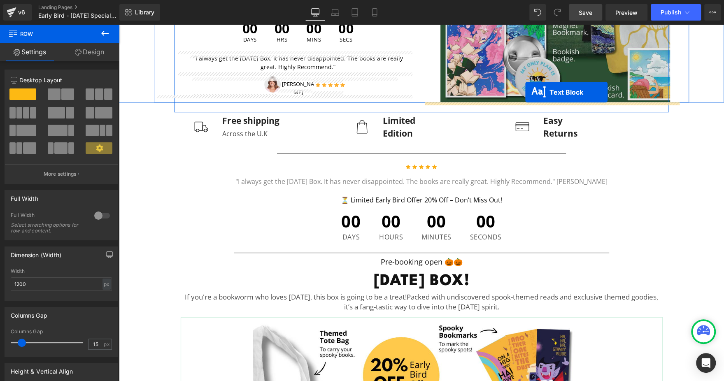
drag, startPoint x: 431, startPoint y: 222, endPoint x: 525, endPoint y: 92, distance: 160.9
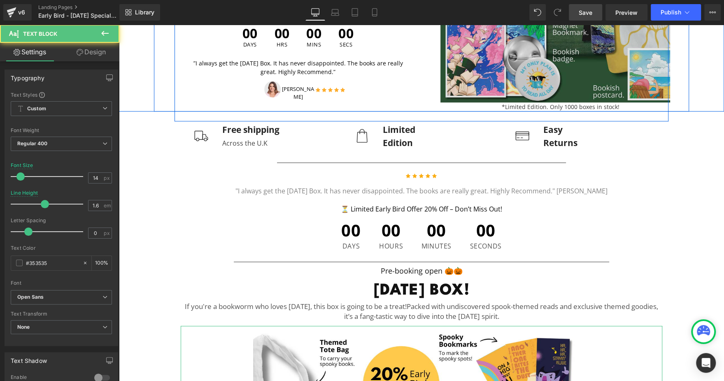
scroll to position [226, 0]
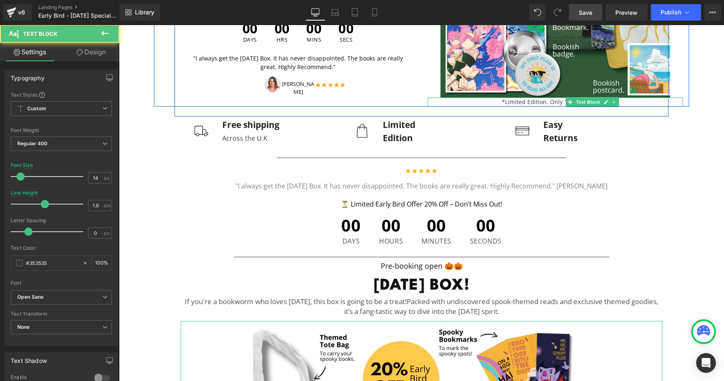
click at [560, 102] on p "*Limited Edition. Only 1000 boxes in stock!" at bounding box center [592, 102] width 181 height 9
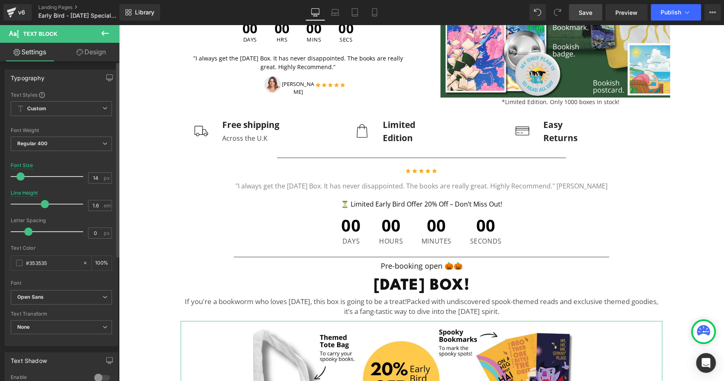
scroll to position [202, 0]
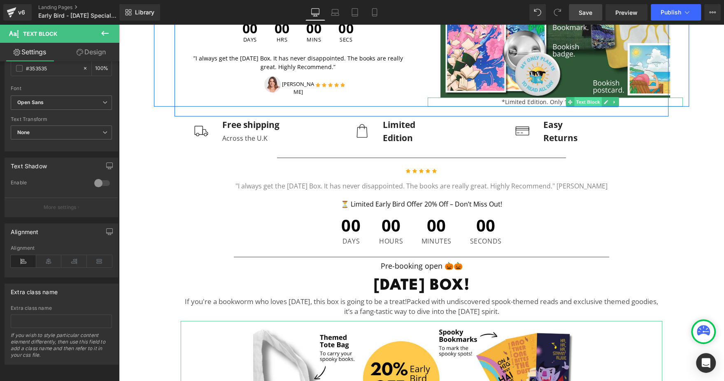
click at [577, 101] on span "Text Block" at bounding box center [587, 102] width 27 height 10
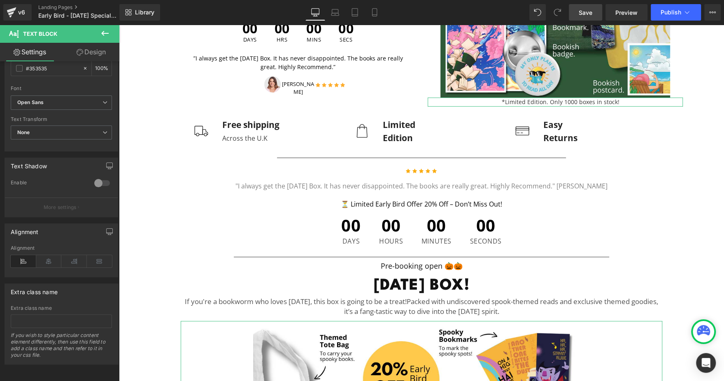
click at [109, 52] on link "Design" at bounding box center [91, 52] width 60 height 19
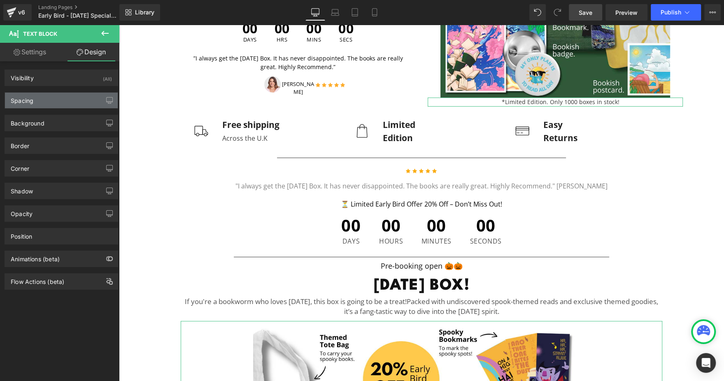
type input "0"
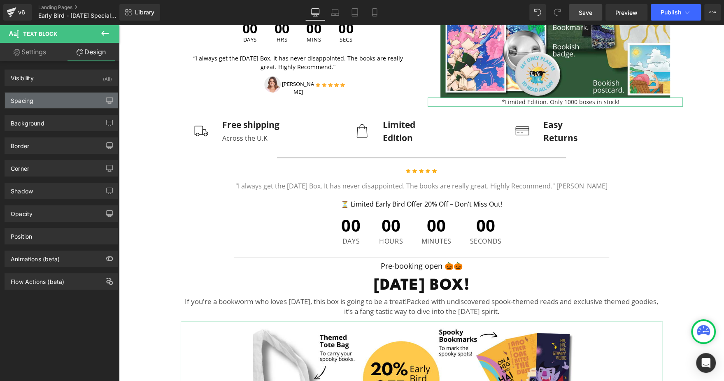
type input "0"
click at [62, 105] on div "Spacing" at bounding box center [61, 101] width 113 height 16
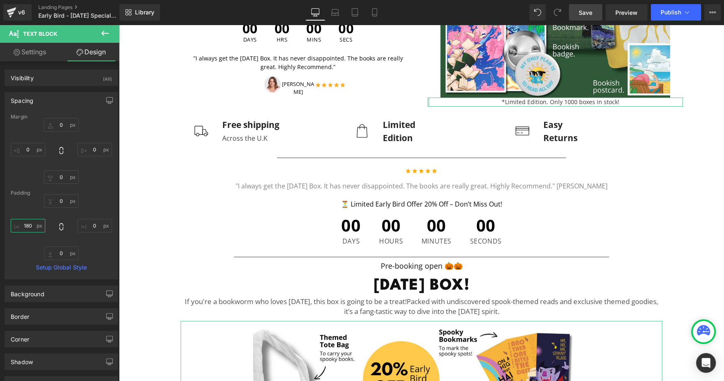
click at [35, 229] on input "180" at bounding box center [28, 226] width 35 height 14
type input "1"
type input "30"
click at [325, 10] on link "Laptop" at bounding box center [335, 12] width 20 height 16
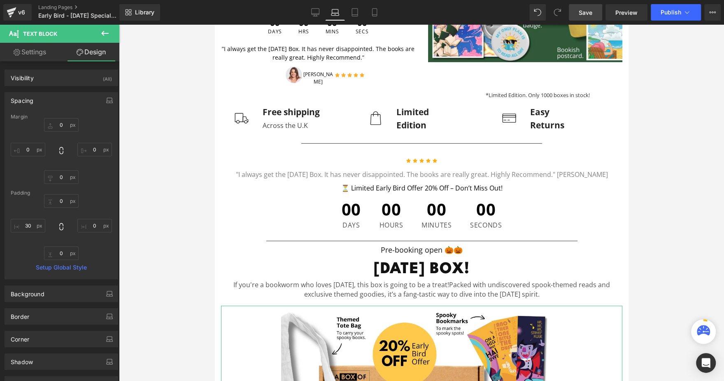
type input "0"
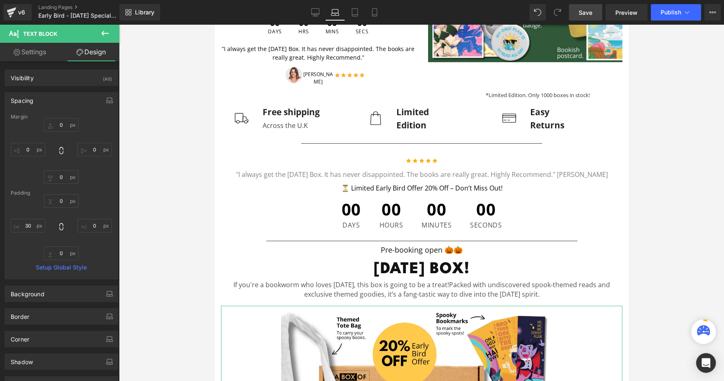
type input "0"
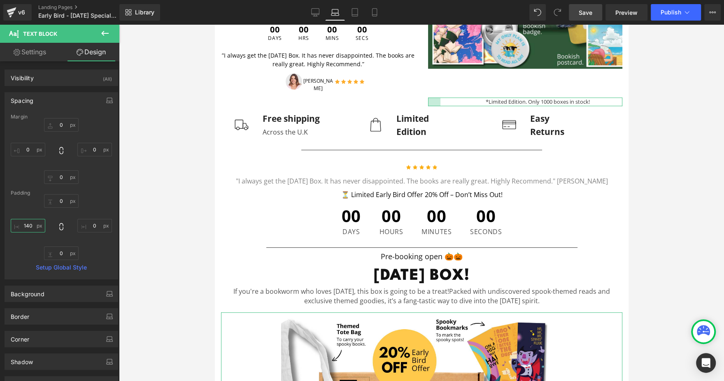
click at [30, 228] on input "140" at bounding box center [28, 226] width 35 height 14
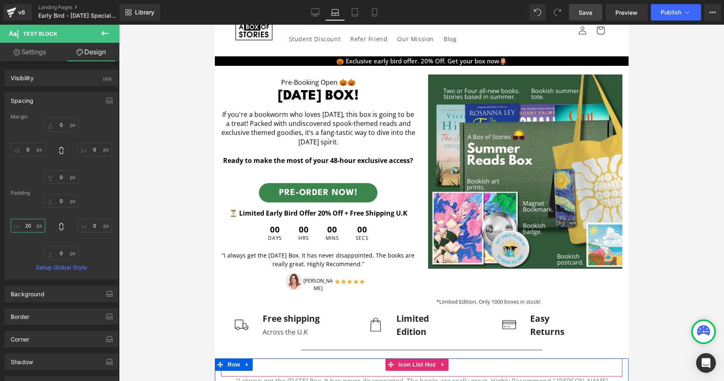
scroll to position [21, 0]
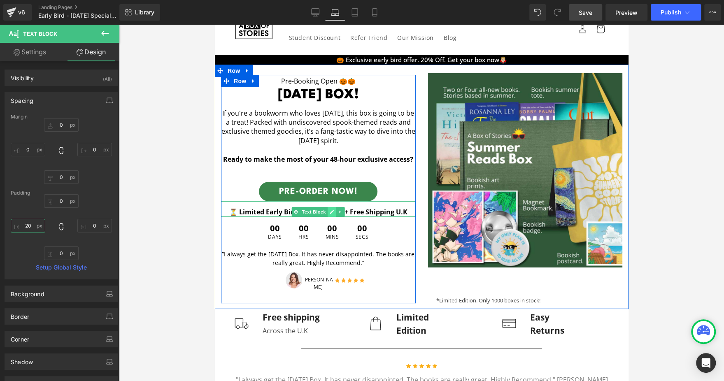
type input "20"
click at [327, 214] on link at bounding box center [331, 212] width 9 height 10
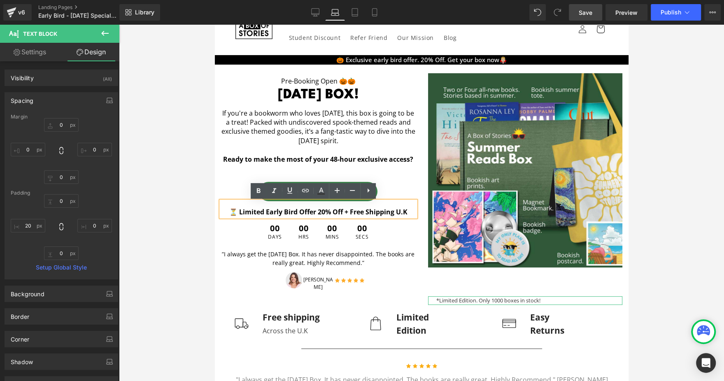
click at [49, 56] on link "Settings" at bounding box center [30, 52] width 60 height 19
type input "13"
type input "100"
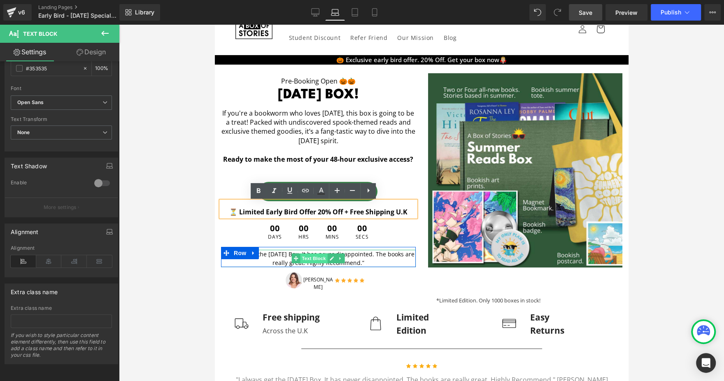
click at [306, 259] on span "Text Block" at bounding box center [313, 259] width 27 height 10
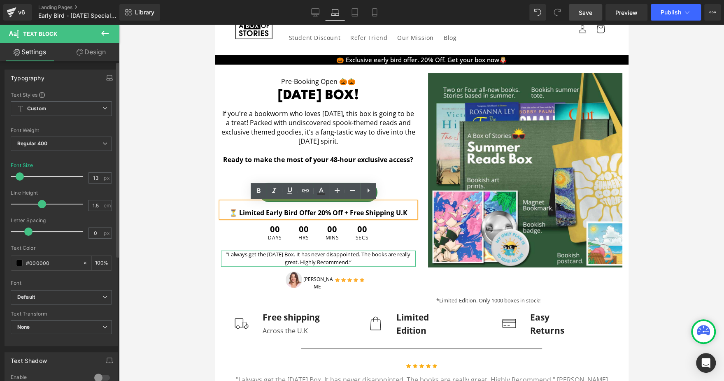
drag, startPoint x: 18, startPoint y: 175, endPoint x: 17, endPoint y: 179, distance: 4.6
click at [17, 179] on span at bounding box center [20, 176] width 8 height 8
click at [95, 177] on input "13" at bounding box center [96, 178] width 14 height 10
type input "14"
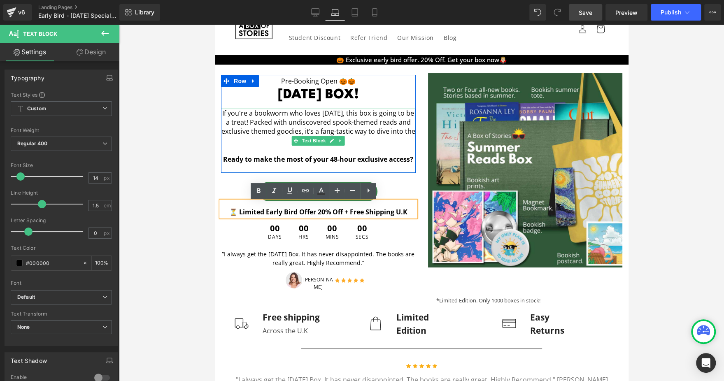
click at [245, 158] on strong "Ready to make the most of your 48-hour exclusive access?" at bounding box center [318, 159] width 190 height 9
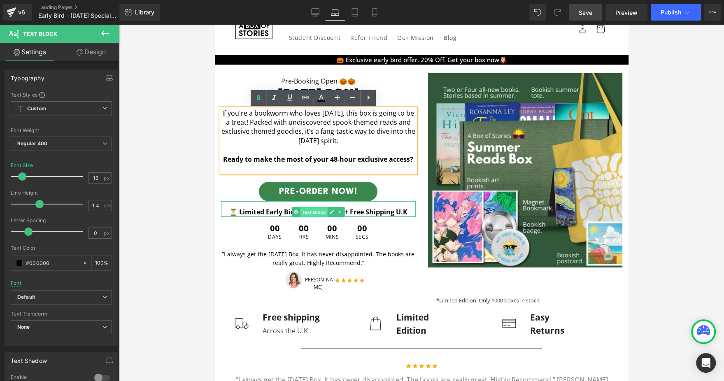
click at [311, 215] on span "Text Block" at bounding box center [313, 212] width 27 height 10
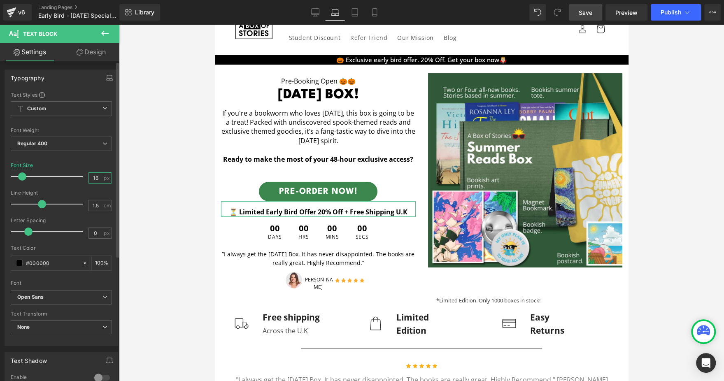
click at [98, 177] on input "16" at bounding box center [96, 178] width 14 height 10
type input "14"
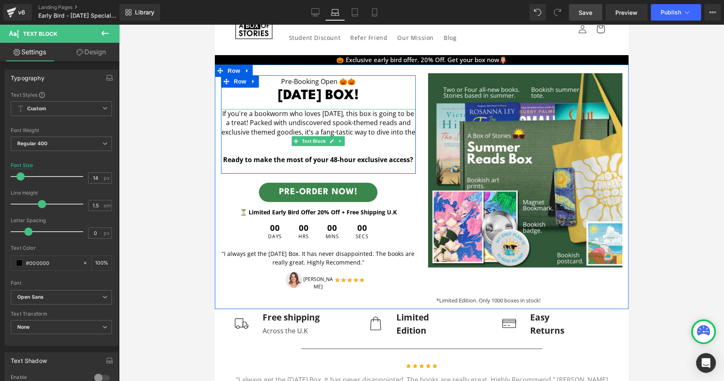
click at [288, 167] on p at bounding box center [318, 168] width 195 height 9
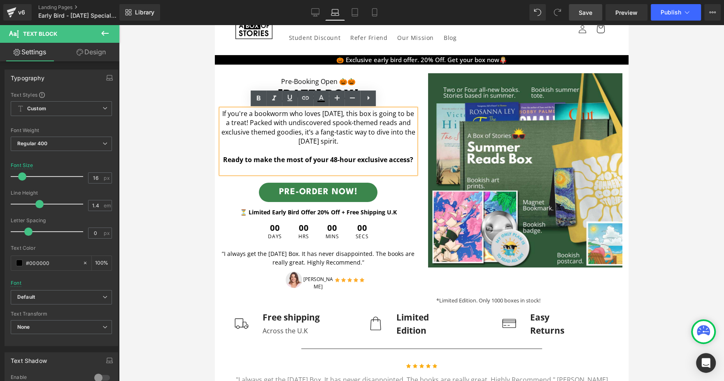
click at [288, 167] on p at bounding box center [318, 168] width 195 height 9
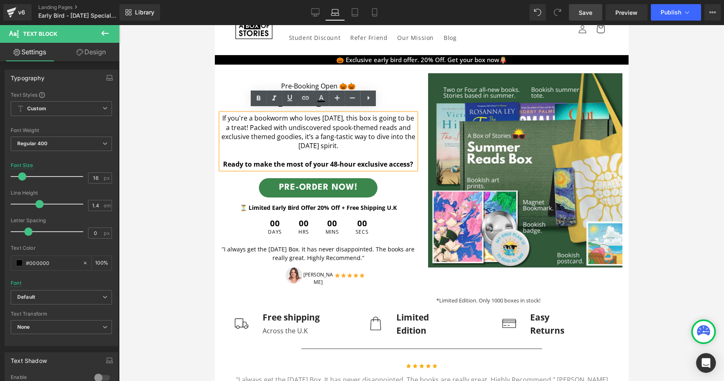
scroll to position [26, 0]
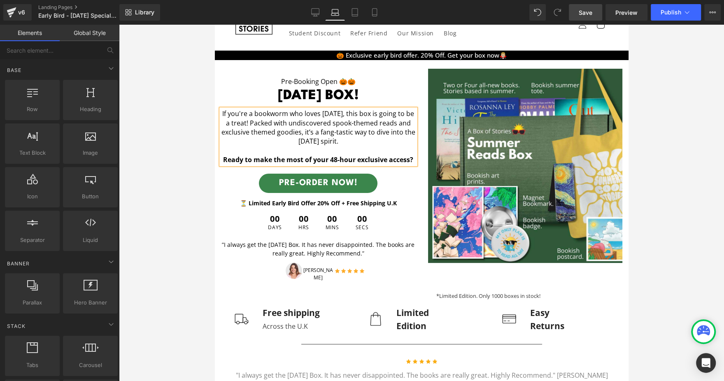
click at [182, 144] on div at bounding box center [421, 203] width 605 height 356
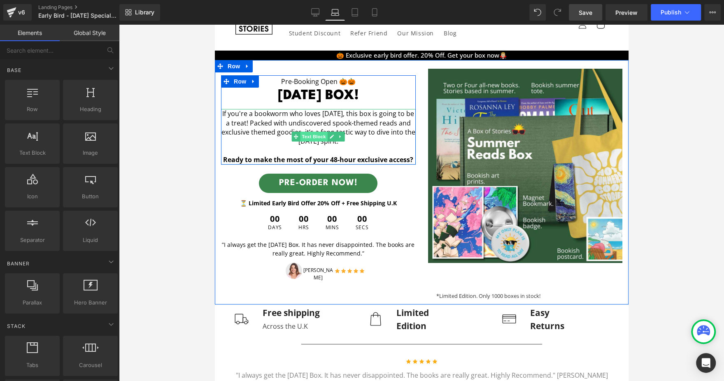
click at [309, 137] on span "Text Block" at bounding box center [313, 137] width 27 height 10
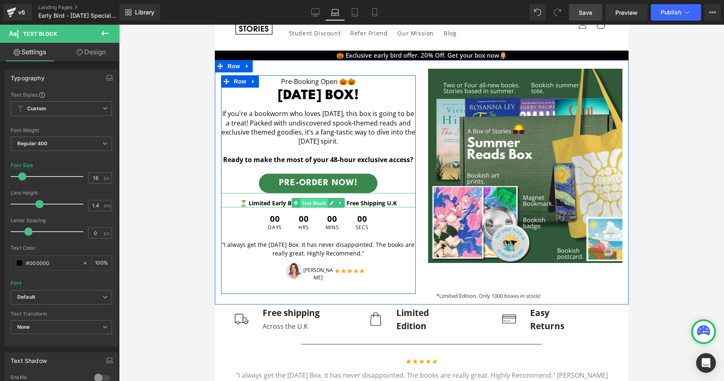
click at [305, 202] on span "Text Block" at bounding box center [313, 203] width 27 height 10
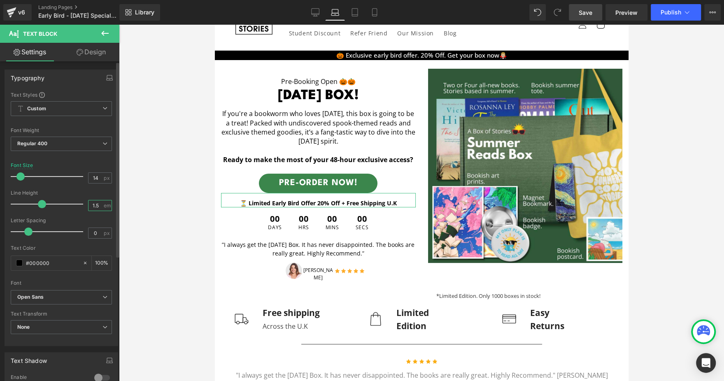
click at [98, 203] on input "1.5" at bounding box center [96, 205] width 14 height 10
type input "1.4"
click at [98, 176] on input "14" at bounding box center [96, 178] width 14 height 10
type input "16"
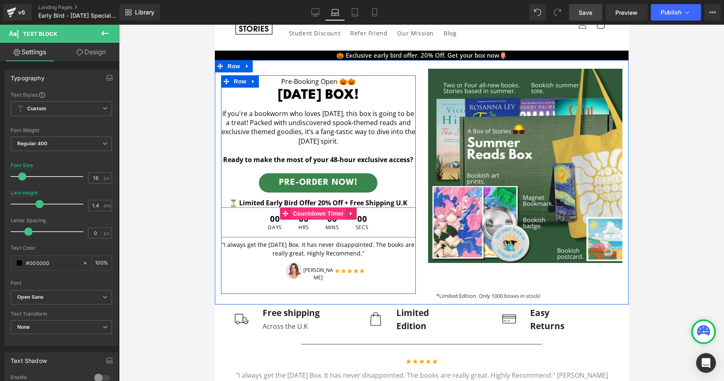
click at [316, 218] on span "Countdown Timer" at bounding box center [318, 213] width 55 height 12
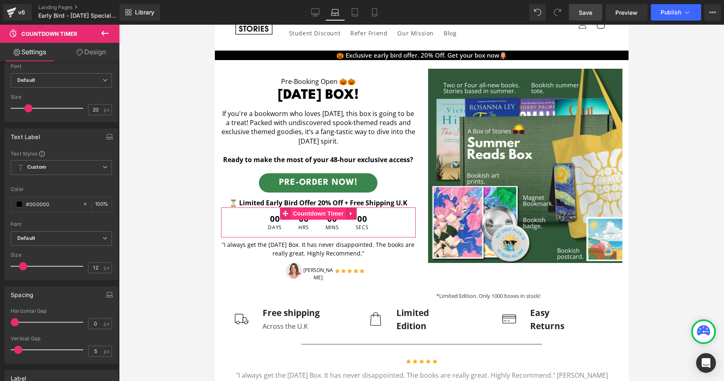
scroll to position [264, 0]
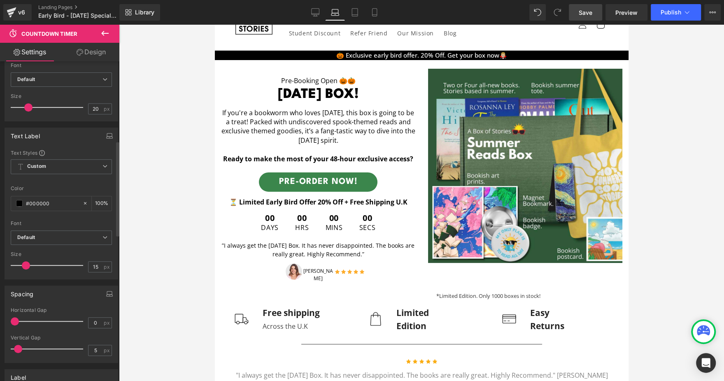
type input "14"
click at [23, 266] on span at bounding box center [24, 265] width 8 height 8
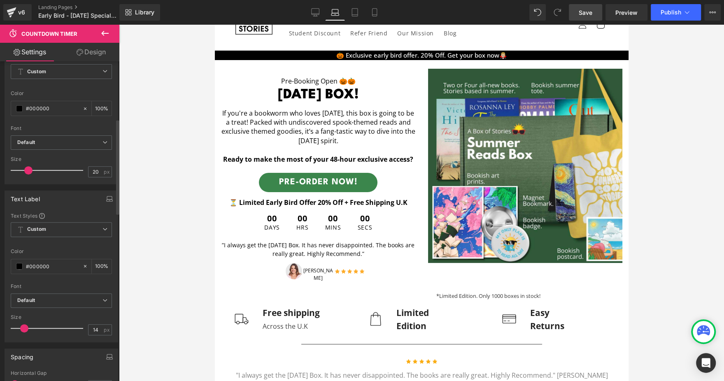
scroll to position [191, 0]
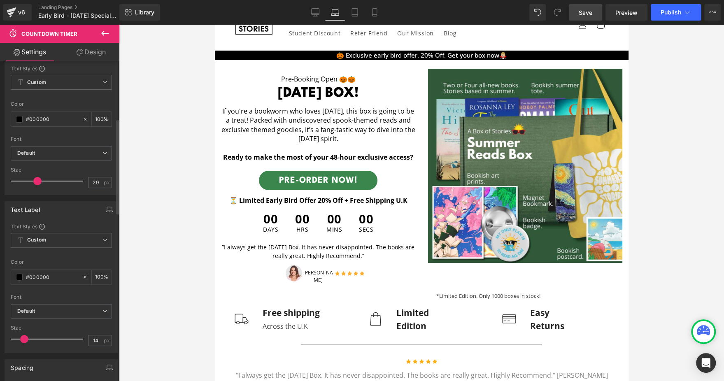
type input "28"
drag, startPoint x: 26, startPoint y: 178, endPoint x: 32, endPoint y: 176, distance: 5.7
click at [32, 177] on span at bounding box center [34, 181] width 8 height 8
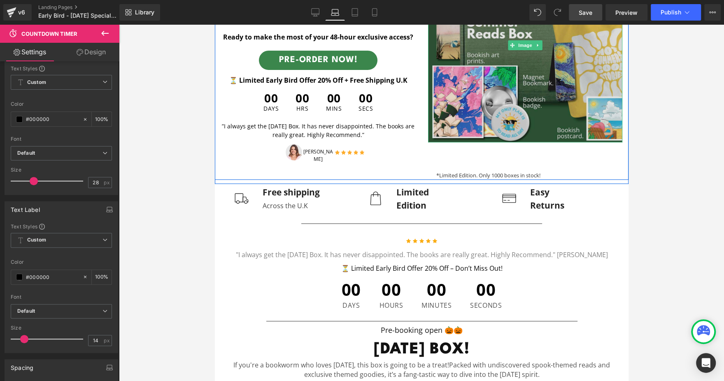
scroll to position [250, 0]
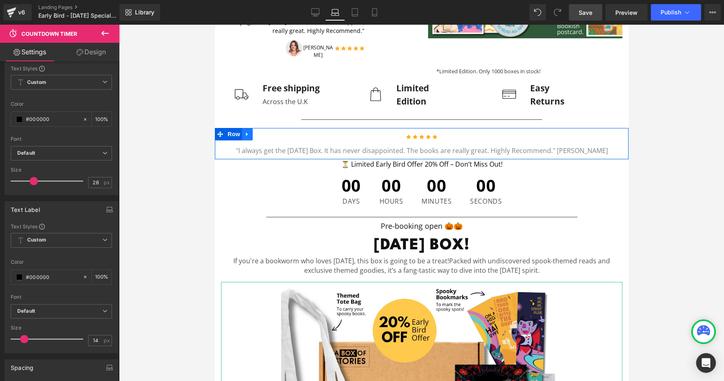
click at [247, 135] on icon at bounding box center [247, 134] width 6 height 6
click at [268, 134] on icon at bounding box center [269, 134] width 6 height 6
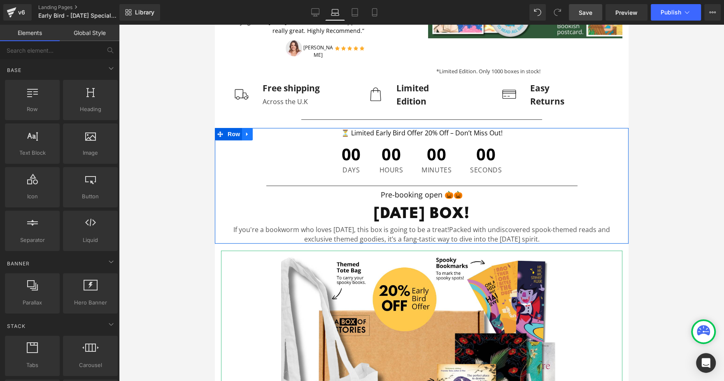
click at [248, 131] on icon at bounding box center [247, 134] width 6 height 6
click at [267, 131] on icon at bounding box center [269, 134] width 6 height 6
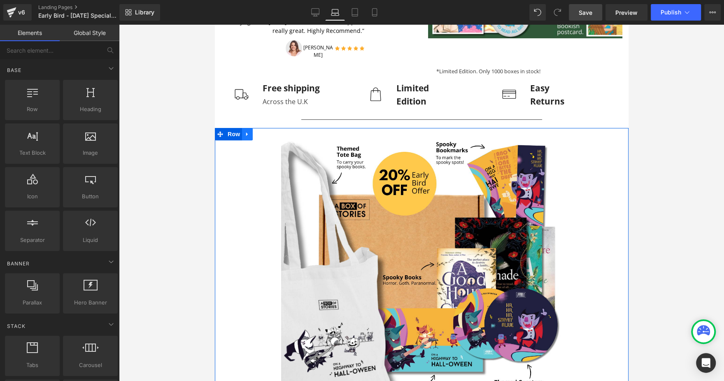
click at [247, 133] on icon at bounding box center [247, 135] width 2 height 4
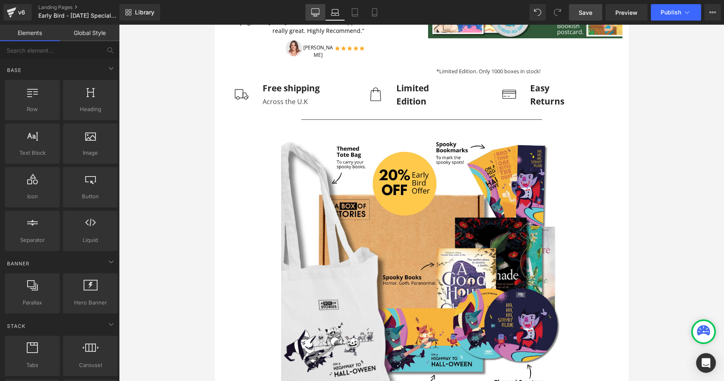
drag, startPoint x: 316, startPoint y: 12, endPoint x: 206, endPoint y: 23, distance: 110.9
click at [316, 12] on icon at bounding box center [315, 12] width 8 height 8
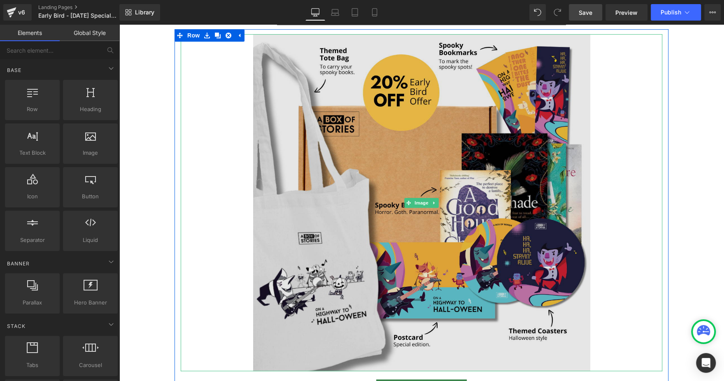
scroll to position [359, 0]
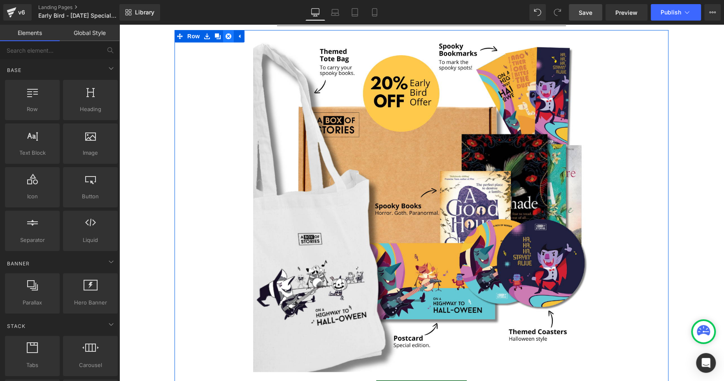
click at [228, 37] on link at bounding box center [228, 36] width 11 height 12
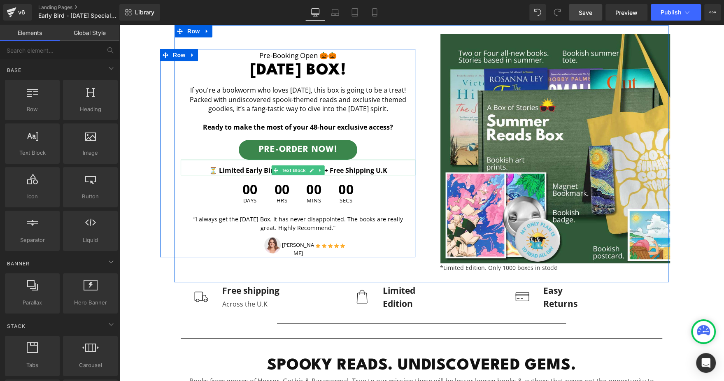
scroll to position [97, 0]
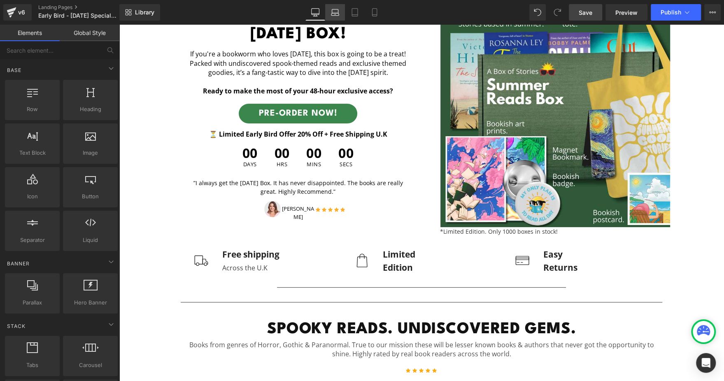
click at [333, 12] on icon at bounding box center [335, 12] width 8 height 8
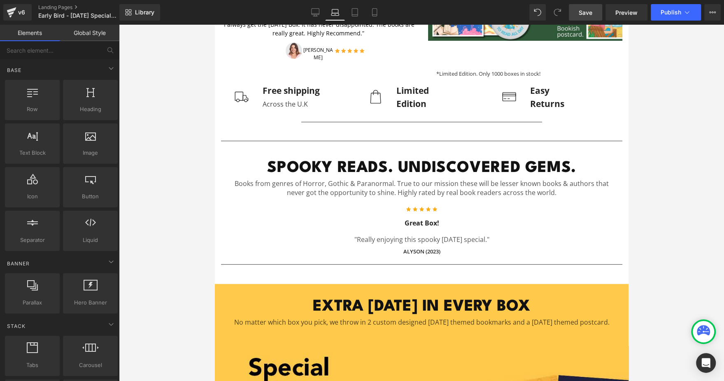
scroll to position [252, 0]
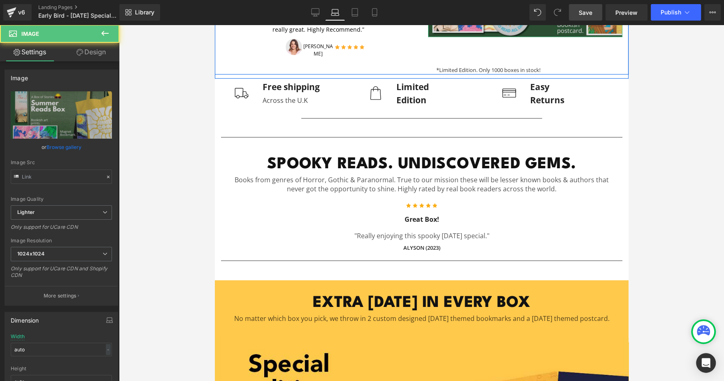
type input "https://ucarecdn.com/966aac7c-534f-4735-98ed-79baa97447a1/-/format/auto/-/previ…"
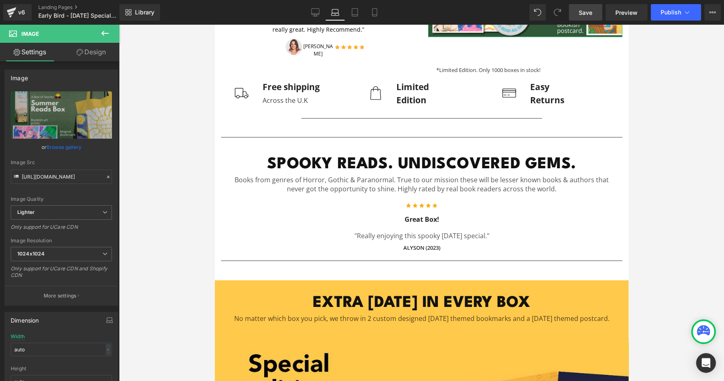
click at [98, 56] on link "Design" at bounding box center [91, 52] width 60 height 19
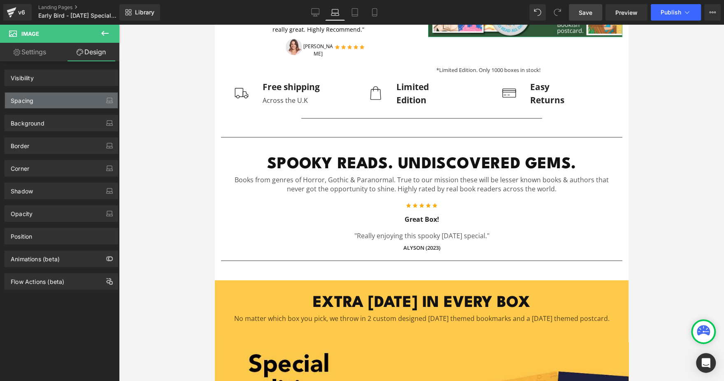
click at [46, 105] on div "Spacing" at bounding box center [61, 101] width 113 height 16
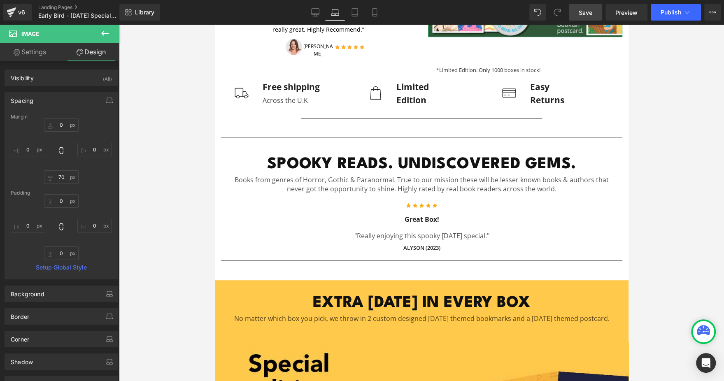
type input "0"
type input "70"
type input "0"
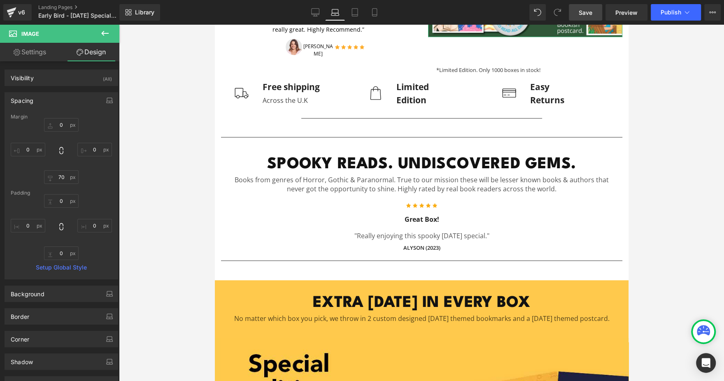
type input "0"
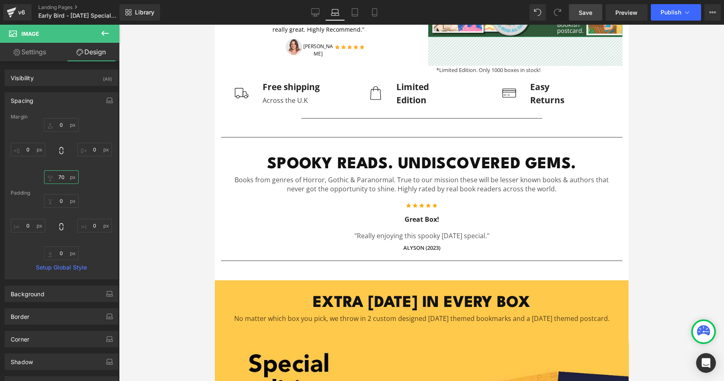
click at [59, 179] on input "70" at bounding box center [61, 177] width 35 height 14
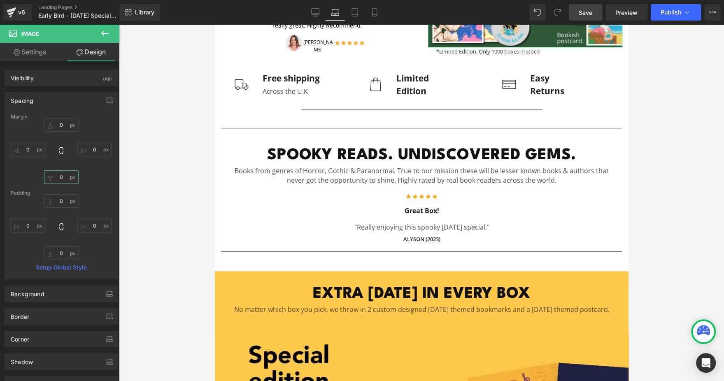
scroll to position [247, 0]
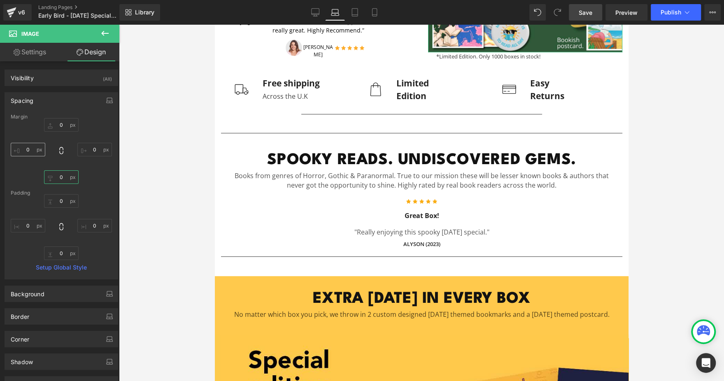
type input "0"
click at [28, 155] on input "0" at bounding box center [28, 150] width 35 height 14
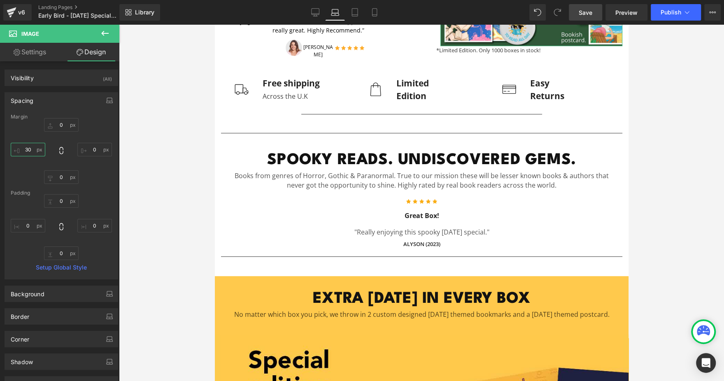
type input "3"
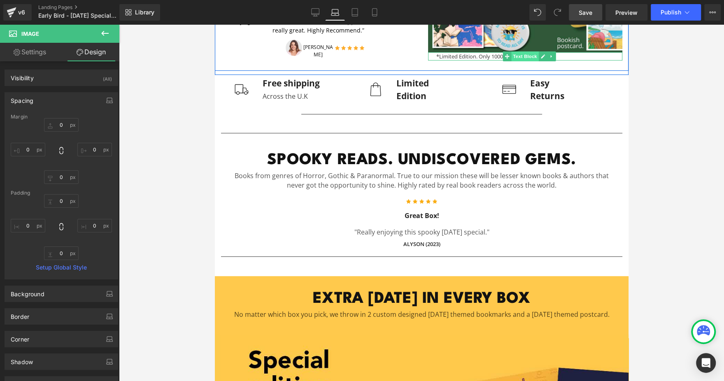
click at [515, 56] on span "Text Block" at bounding box center [524, 56] width 27 height 10
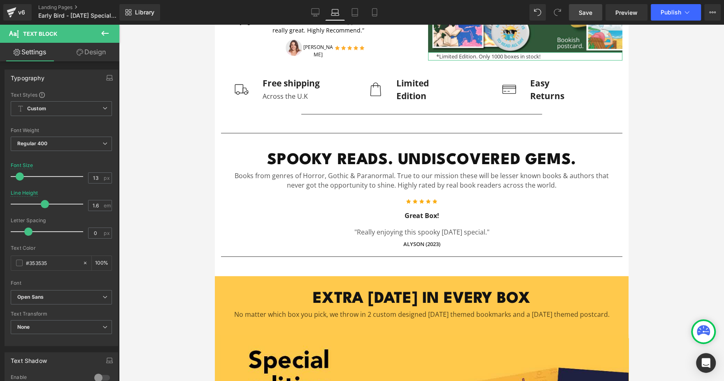
click at [72, 48] on link "Design" at bounding box center [91, 52] width 60 height 19
click at [0, 0] on div "Spacing" at bounding box center [0, 0] width 0 height 0
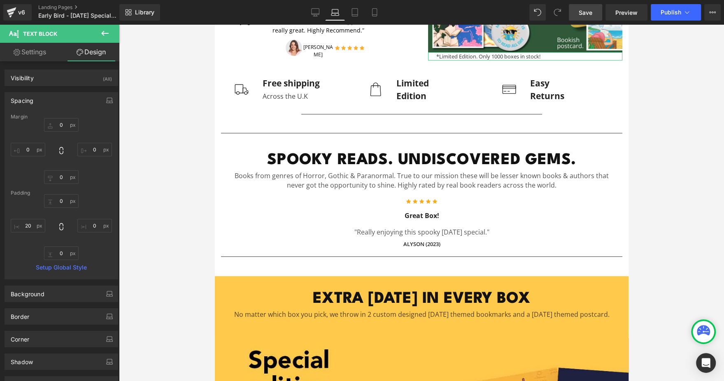
type input "0"
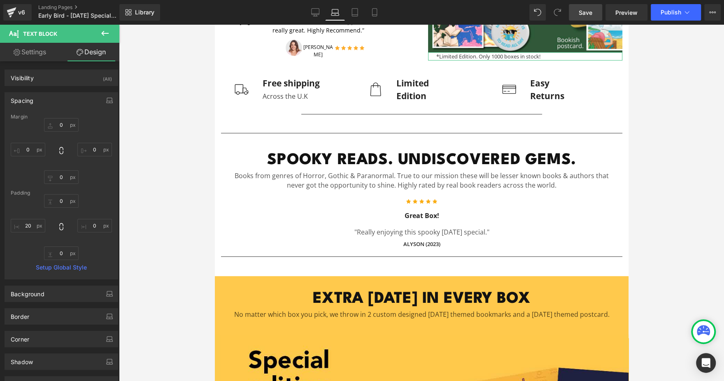
type input "0"
click at [32, 225] on input "20" at bounding box center [28, 226] width 35 height 14
type input "1"
type input "0"
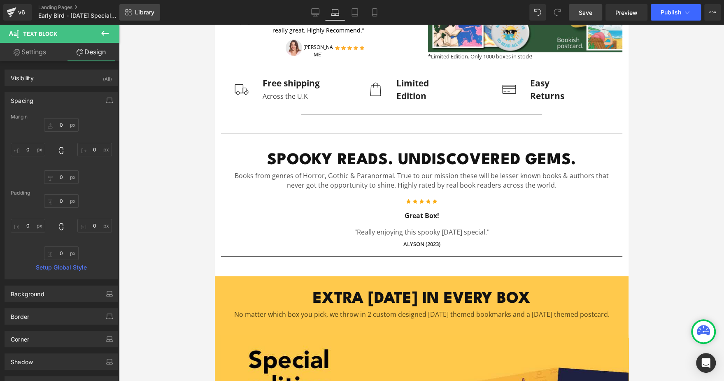
click at [151, 12] on span "Library" at bounding box center [144, 12] width 19 height 7
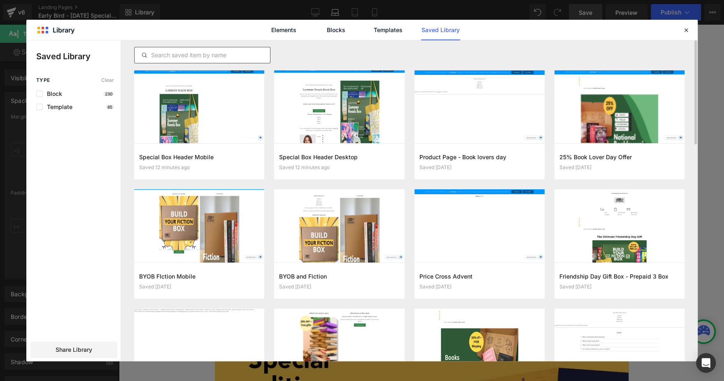
click at [194, 53] on input "text" at bounding box center [202, 55] width 135 height 10
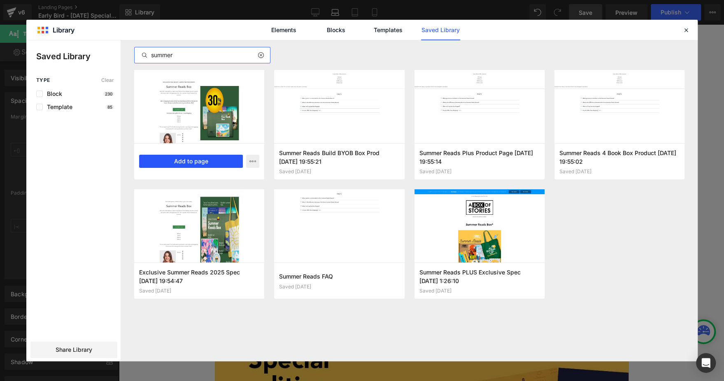
type input "summer"
click at [215, 158] on button "Add to page" at bounding box center [191, 161] width 104 height 13
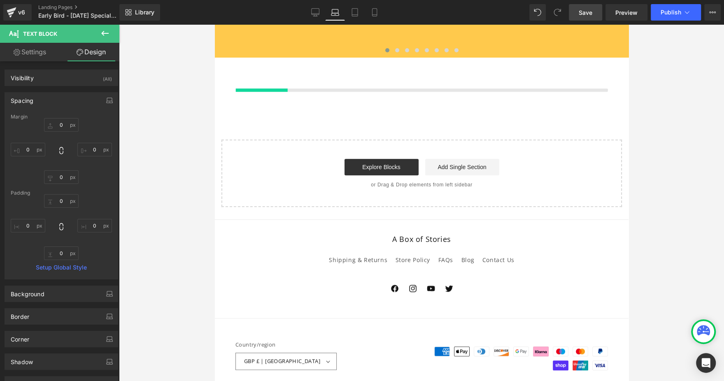
scroll to position [2844, 0]
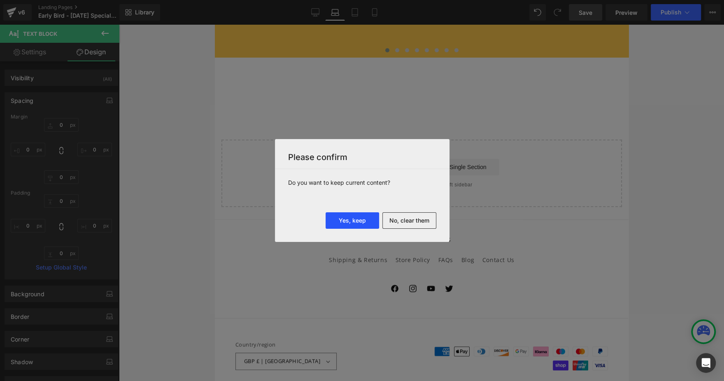
click at [343, 225] on button "Yes, keep" at bounding box center [353, 220] width 54 height 16
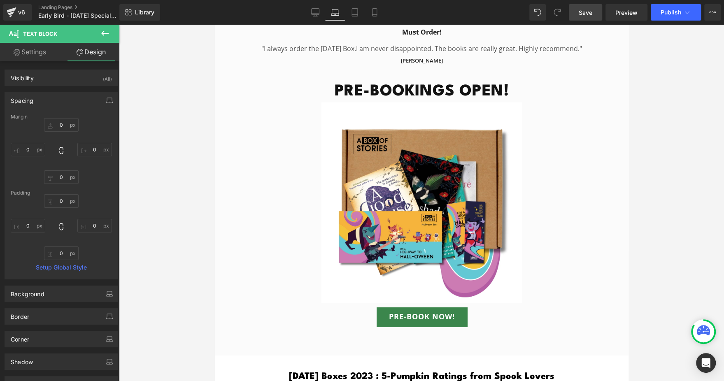
scroll to position [2246, 0]
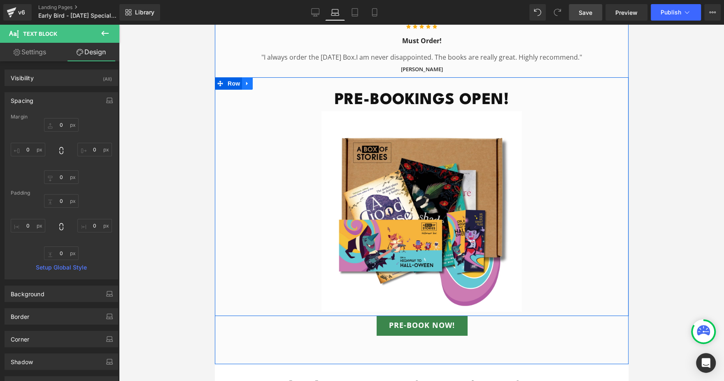
click at [244, 81] on icon at bounding box center [247, 84] width 6 height 6
click at [266, 81] on icon at bounding box center [269, 84] width 6 height 6
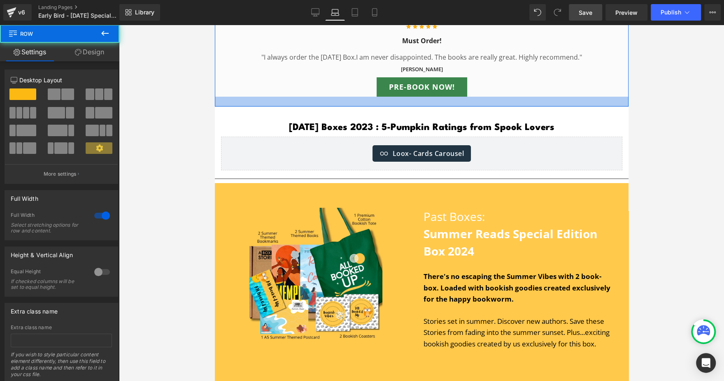
drag, startPoint x: 405, startPoint y: 113, endPoint x: 400, endPoint y: 94, distance: 19.6
click at [400, 97] on div at bounding box center [421, 102] width 414 height 10
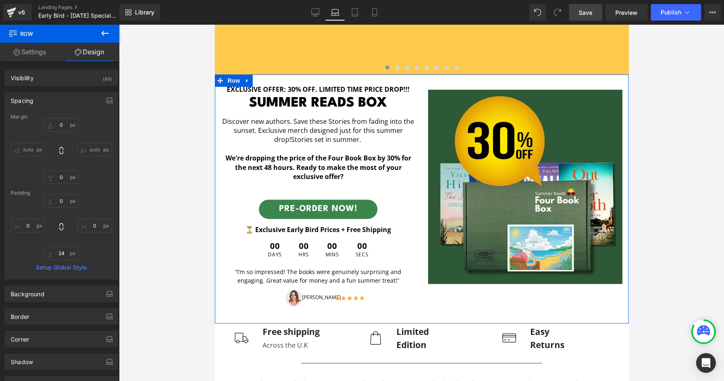
scroll to position [2569, 0]
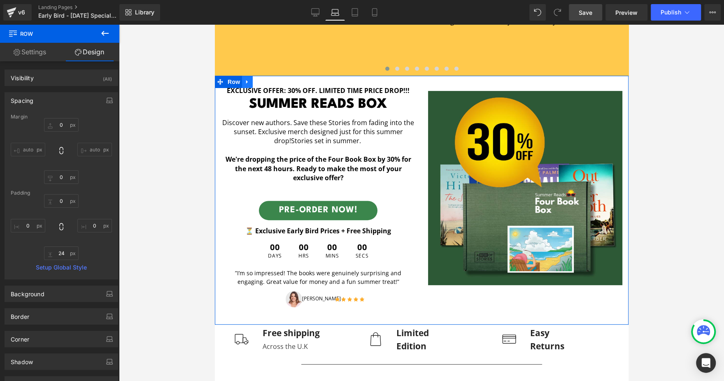
click at [246, 84] on icon at bounding box center [247, 82] width 2 height 4
click at [272, 88] on link at bounding box center [268, 82] width 11 height 12
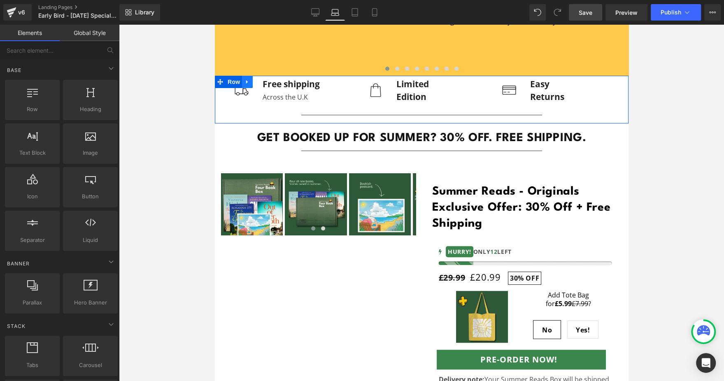
click at [246, 88] on link at bounding box center [247, 82] width 11 height 12
click at [271, 85] on icon at bounding box center [269, 82] width 6 height 6
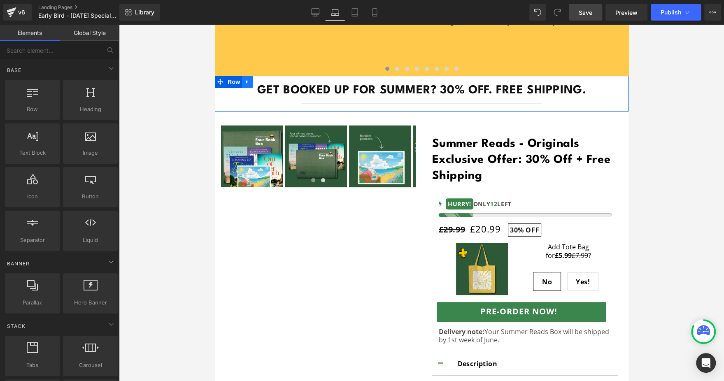
click at [247, 86] on link at bounding box center [247, 82] width 11 height 12
click at [267, 85] on icon at bounding box center [269, 82] width 6 height 6
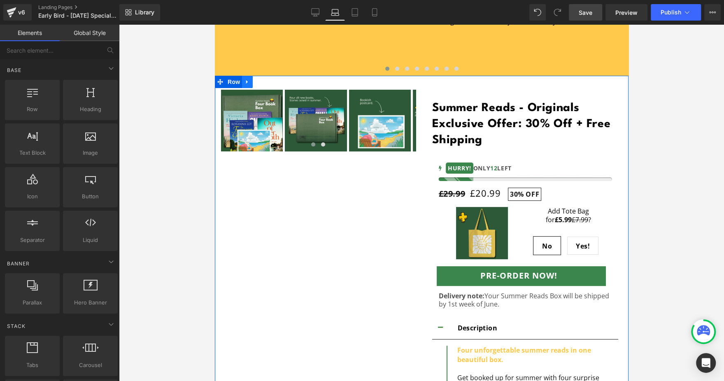
click at [246, 85] on link at bounding box center [247, 82] width 11 height 12
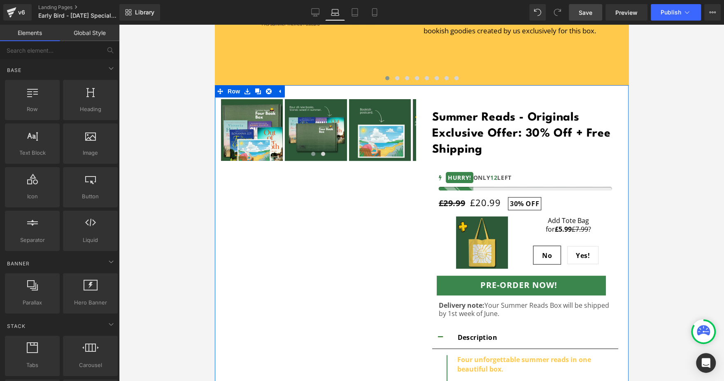
scroll to position [2558, 0]
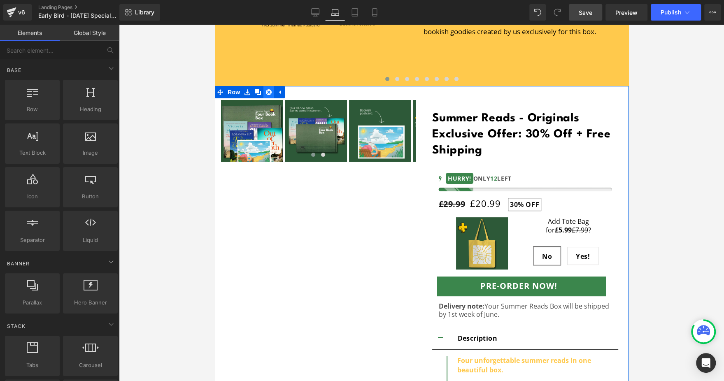
click at [268, 96] on link at bounding box center [268, 92] width 11 height 12
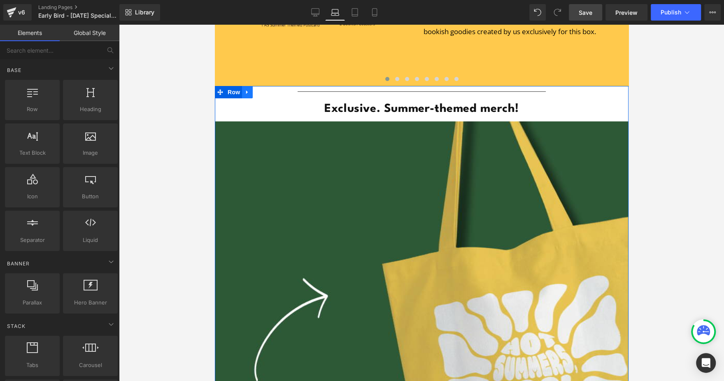
click at [246, 94] on icon at bounding box center [247, 92] width 2 height 4
click at [268, 95] on icon at bounding box center [269, 92] width 6 height 6
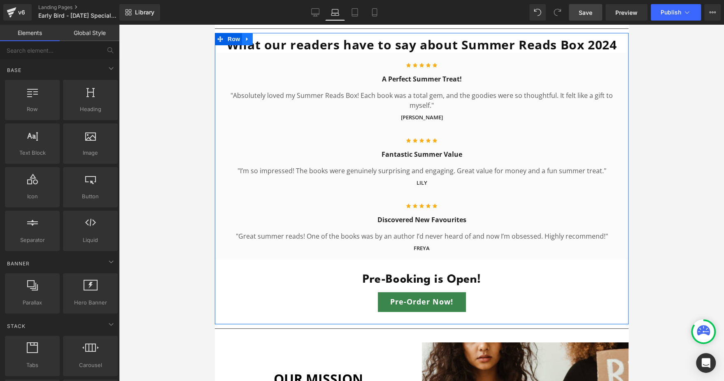
scroll to position [2621, 0]
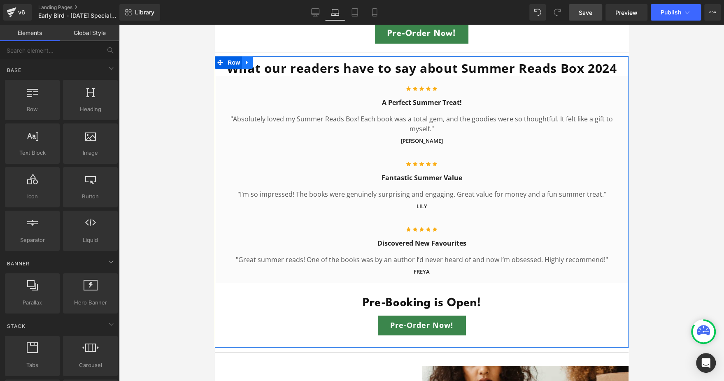
click at [246, 65] on icon at bounding box center [247, 62] width 6 height 6
click at [266, 65] on icon at bounding box center [269, 63] width 6 height 6
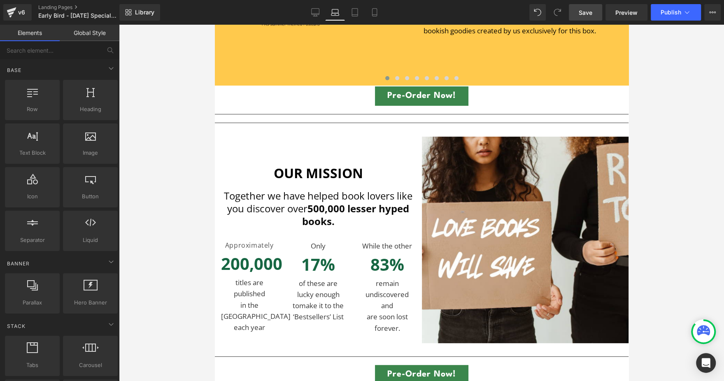
scroll to position [2558, 0]
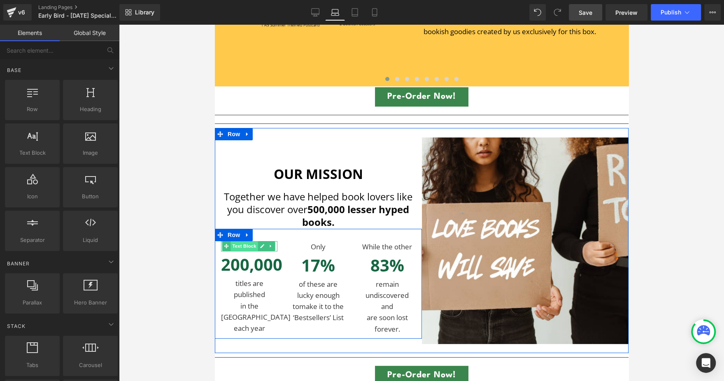
click at [252, 251] on span "Text Block" at bounding box center [243, 246] width 27 height 10
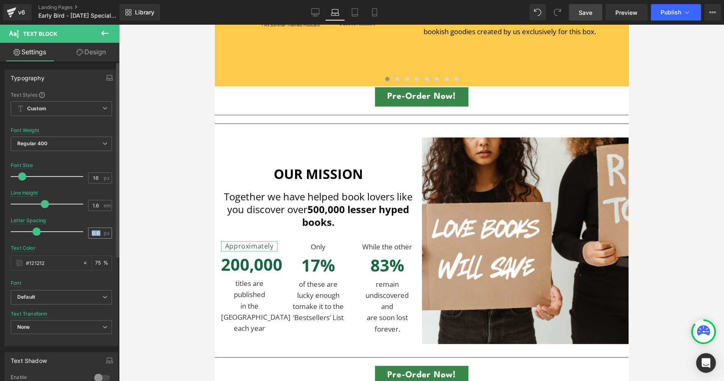
drag, startPoint x: 102, startPoint y: 235, endPoint x: 97, endPoint y: 233, distance: 6.1
click at [97, 233] on div "0.6 px" at bounding box center [100, 233] width 24 height 11
click at [97, 233] on input "0.6" at bounding box center [96, 233] width 14 height 10
type input "0"
click at [73, 220] on div "Letter Spacing 0 px" at bounding box center [61, 232] width 101 height 28
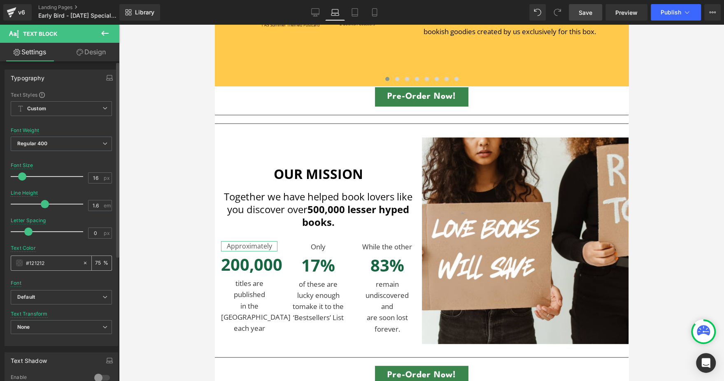
click at [57, 265] on input "#121212" at bounding box center [52, 263] width 53 height 9
type input "#000000"
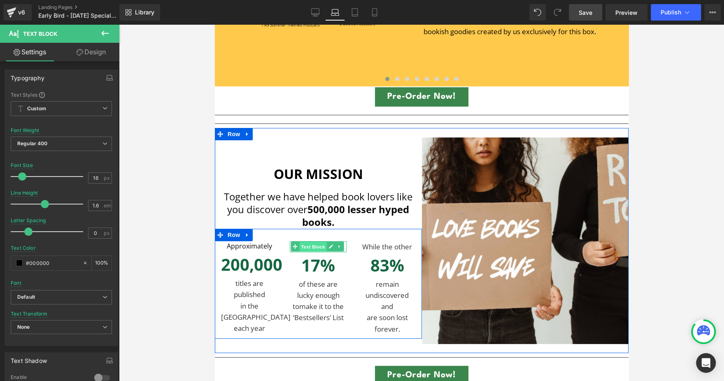
click at [310, 252] on span "Text Block" at bounding box center [312, 247] width 27 height 10
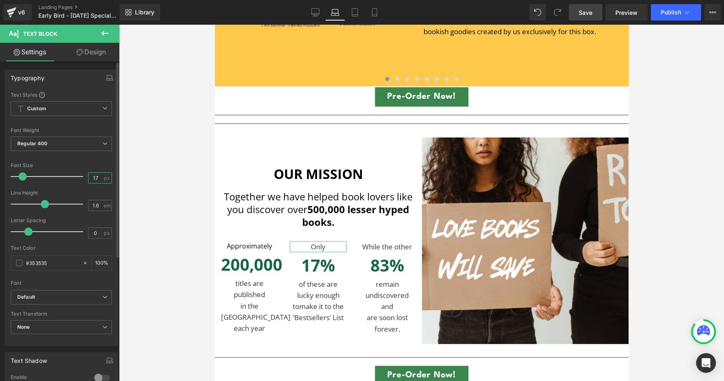
click at [93, 176] on input "17" at bounding box center [96, 178] width 14 height 10
type input "16"
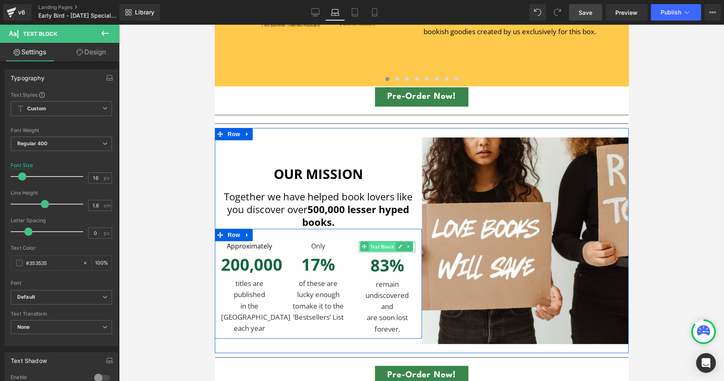
click at [379, 252] on span "Text Block" at bounding box center [381, 247] width 27 height 10
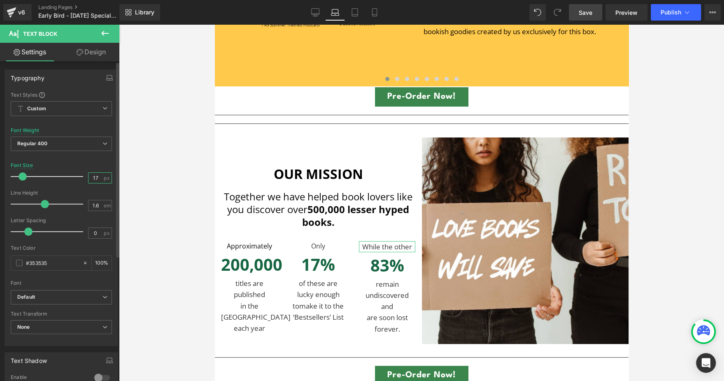
click at [97, 179] on input "17" at bounding box center [96, 178] width 14 height 10
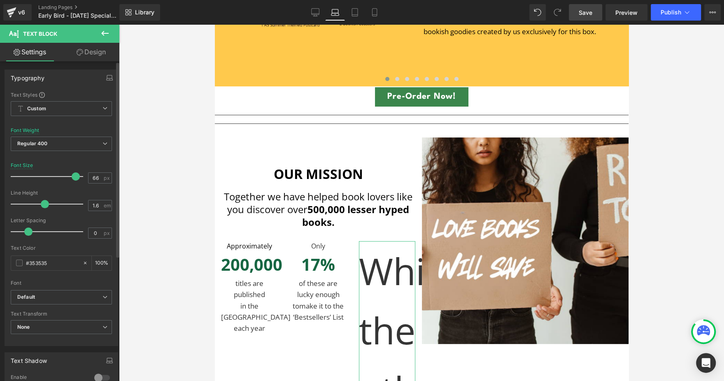
click at [73, 168] on div at bounding box center [49, 176] width 68 height 16
click at [96, 179] on input "66" at bounding box center [96, 178] width 14 height 10
click at [96, 179] on input "90" at bounding box center [96, 178] width 14 height 10
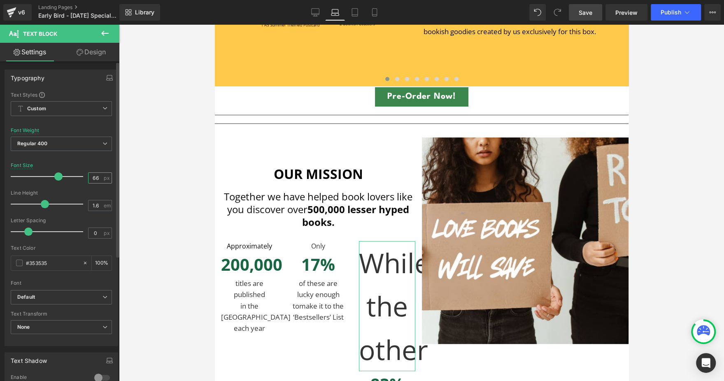
type input "66"
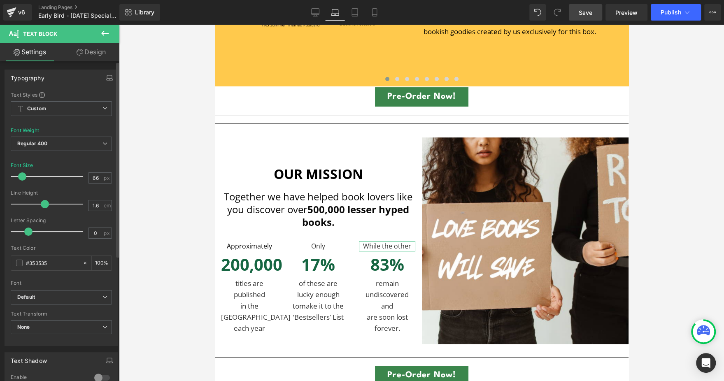
drag, startPoint x: 59, startPoint y: 175, endPoint x: 24, endPoint y: 174, distance: 35.0
click at [24, 174] on span at bounding box center [22, 176] width 8 height 8
click at [52, 264] on input "#353535" at bounding box center [52, 263] width 53 height 9
type input "#000000"
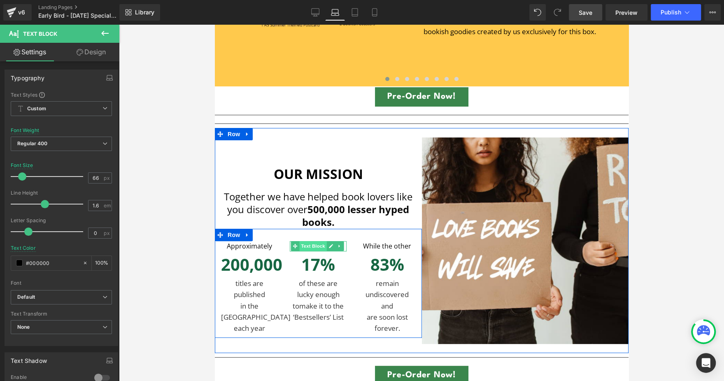
click at [312, 251] on span "Text Block" at bounding box center [312, 246] width 27 height 10
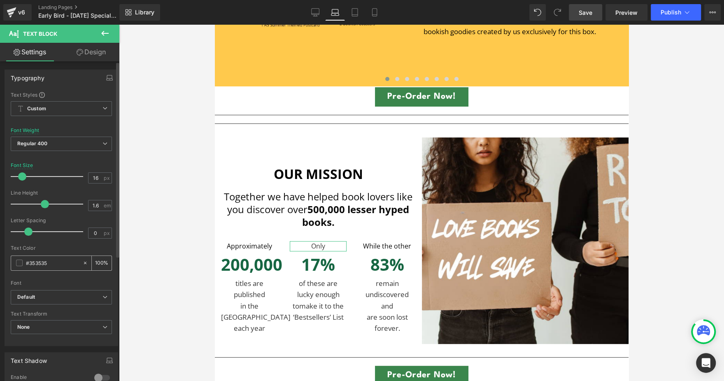
click at [68, 260] on input "#353535" at bounding box center [52, 263] width 53 height 9
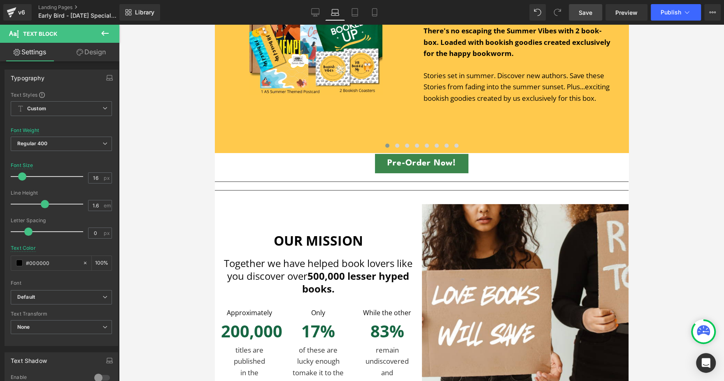
scroll to position [2485, 0]
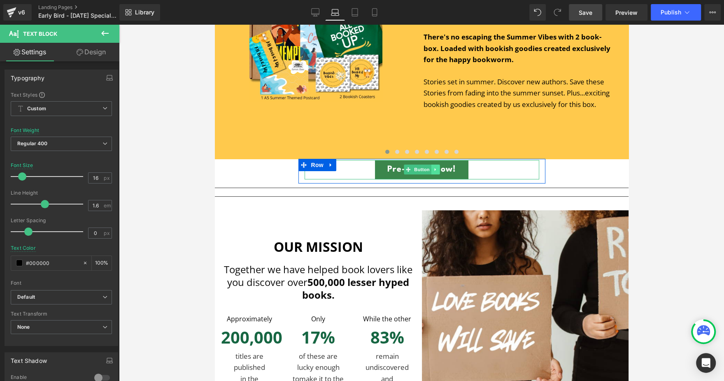
type input "#000000"
click at [433, 172] on icon at bounding box center [435, 169] width 5 height 5
click at [329, 171] on link at bounding box center [330, 165] width 11 height 12
click at [349, 168] on icon at bounding box center [352, 165] width 6 height 6
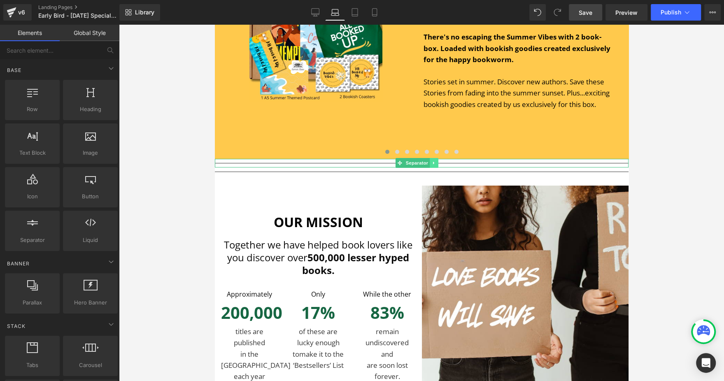
click at [431, 165] on icon at bounding box center [433, 163] width 5 height 5
click at [438, 165] on icon at bounding box center [438, 163] width 5 height 5
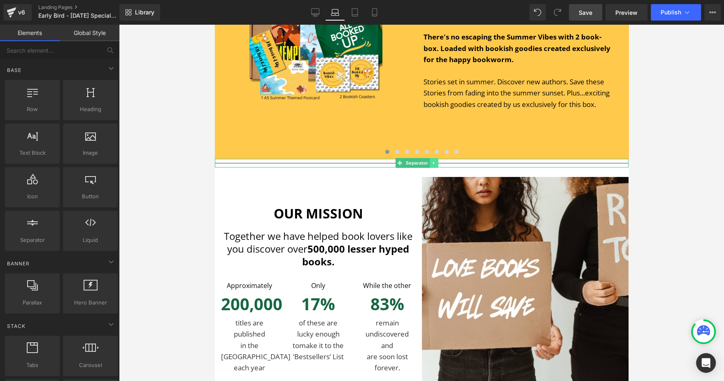
click at [431, 165] on icon at bounding box center [433, 163] width 5 height 5
click at [438, 165] on icon at bounding box center [438, 163] width 5 height 5
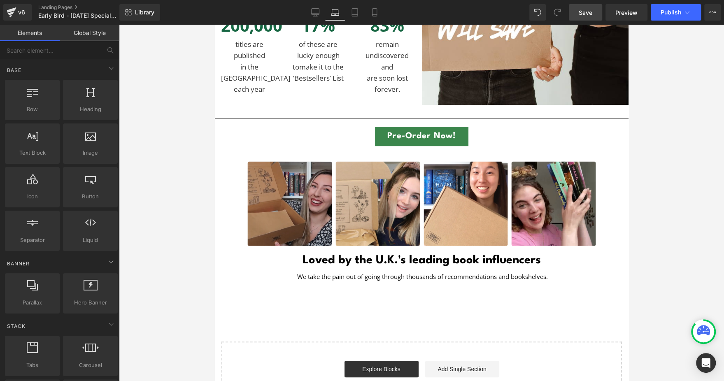
scroll to position [2755, 0]
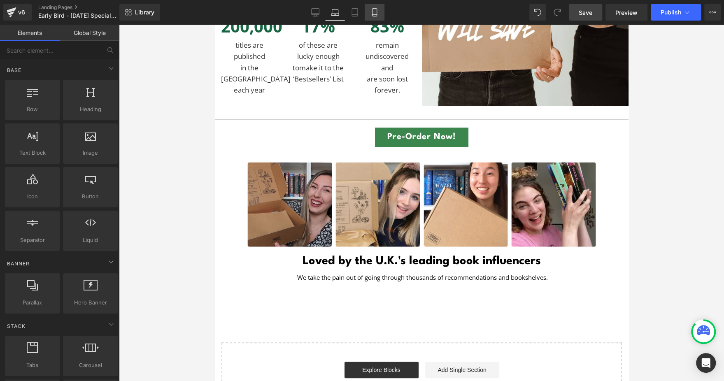
click at [378, 17] on link "Mobile" at bounding box center [375, 12] width 20 height 16
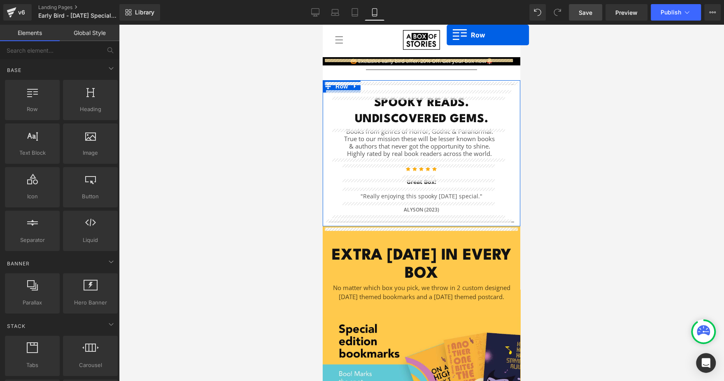
scroll to position [0, 0]
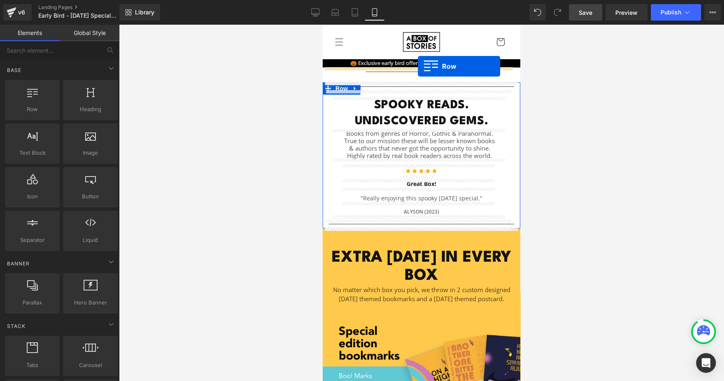
drag, startPoint x: 335, startPoint y: 200, endPoint x: 418, endPoint y: 66, distance: 157.9
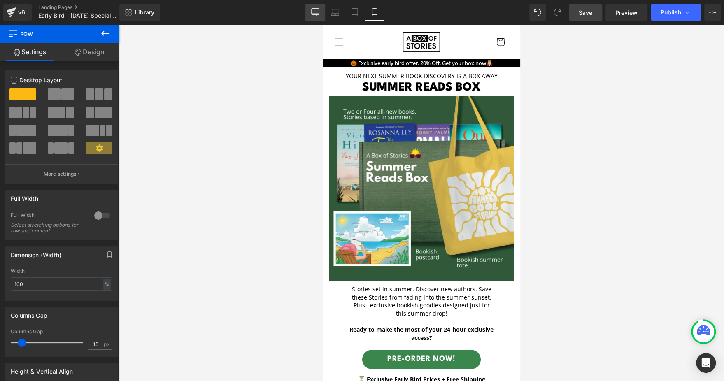
click at [321, 7] on link "Desktop" at bounding box center [315, 12] width 20 height 16
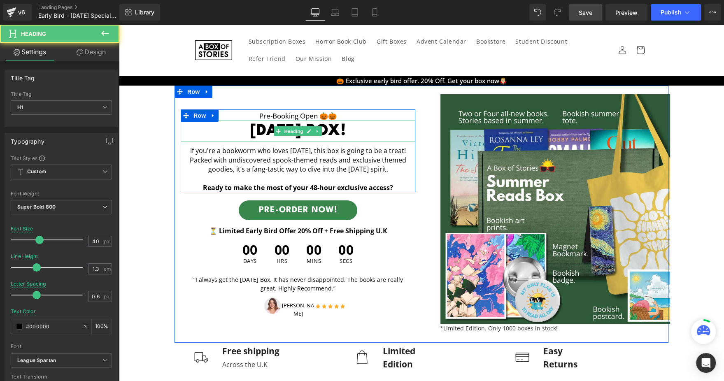
click at [272, 130] on div "HALLOWEEN BOX! Heading" at bounding box center [298, 131] width 235 height 21
click at [272, 130] on h1 "HALLOWEEN BOX!" at bounding box center [298, 131] width 235 height 21
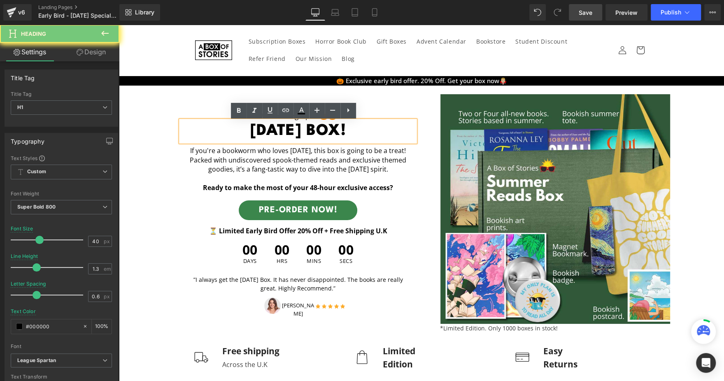
copy h1 "HALLOWEEN BOX!"
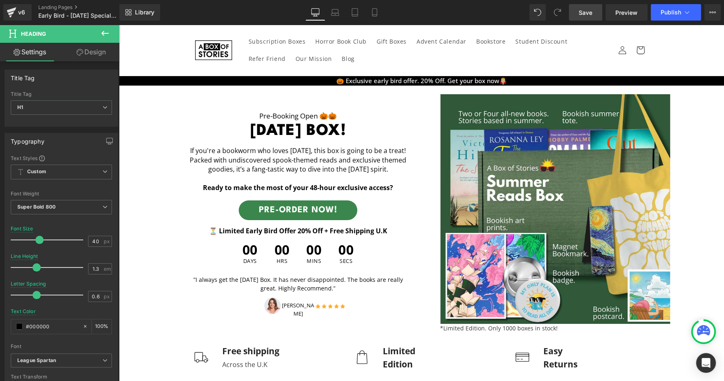
click at [380, 2] on div "Library Desktop Desktop Laptop Tablet Mobile Save Preview Publish Scheduled Vie…" at bounding box center [421, 12] width 605 height 25
click at [376, 9] on icon at bounding box center [374, 13] width 5 height 8
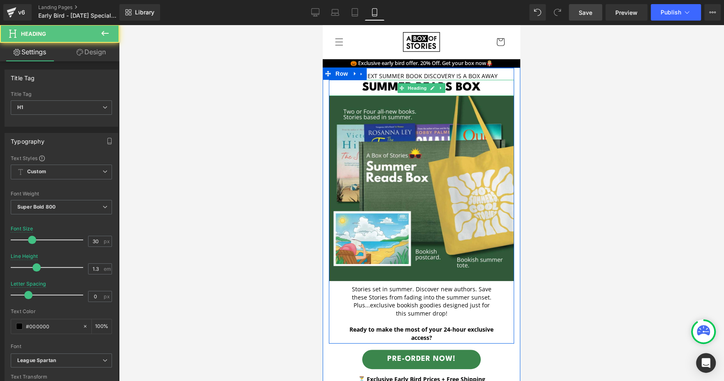
click at [377, 86] on h1 "SUMMER READS BOX" at bounding box center [421, 88] width 185 height 16
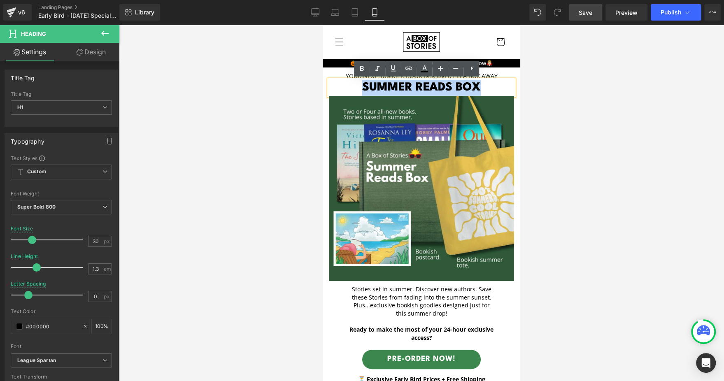
paste div
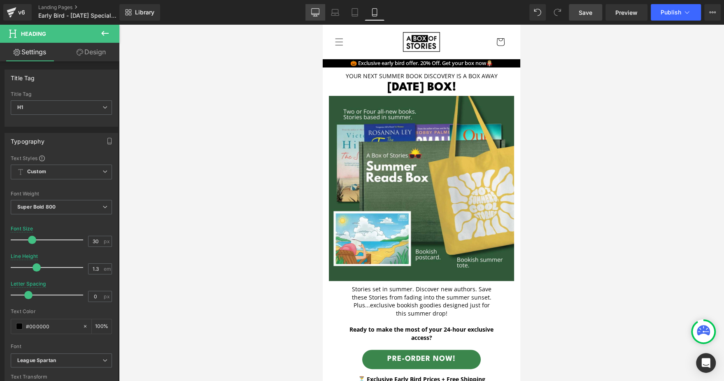
click at [314, 19] on link "Desktop" at bounding box center [315, 12] width 20 height 16
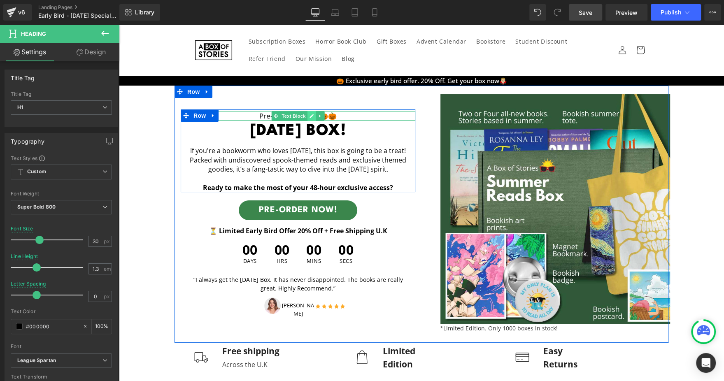
click at [310, 116] on icon at bounding box center [312, 116] width 5 height 5
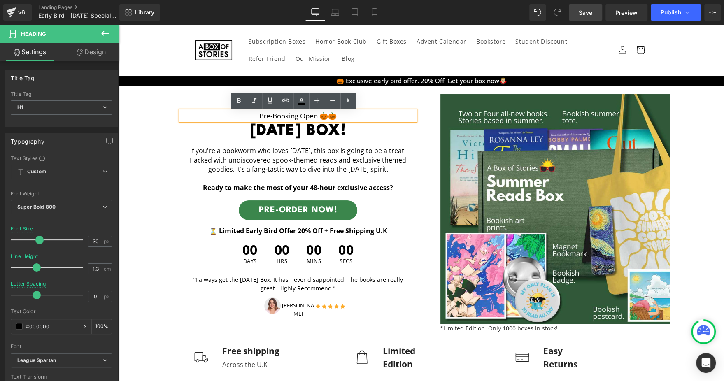
click at [305, 116] on p "Pre-booking open 🎃🎃" at bounding box center [298, 116] width 235 height 10
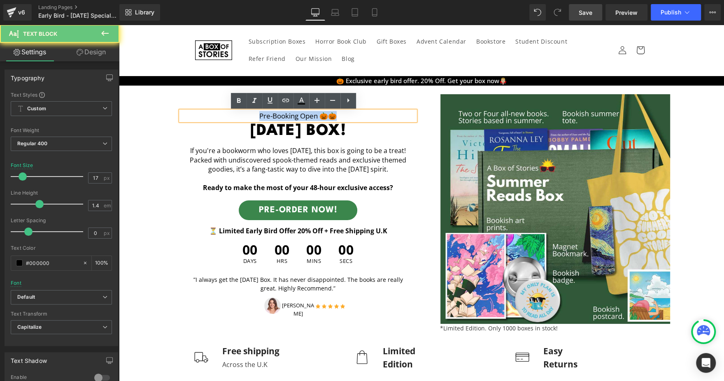
click at [305, 116] on p "Pre-booking open 🎃🎃" at bounding box center [298, 116] width 235 height 10
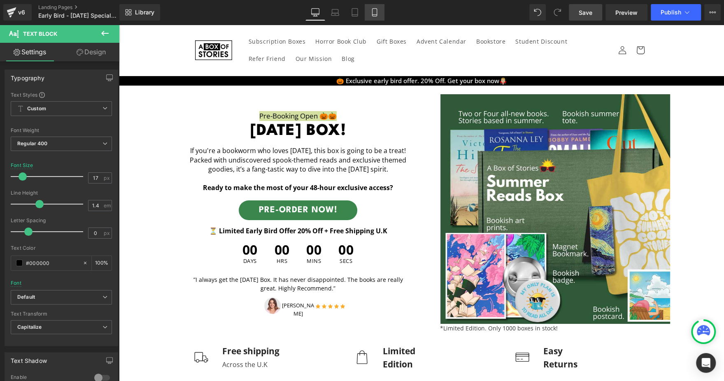
click at [374, 8] on icon at bounding box center [374, 12] width 8 height 8
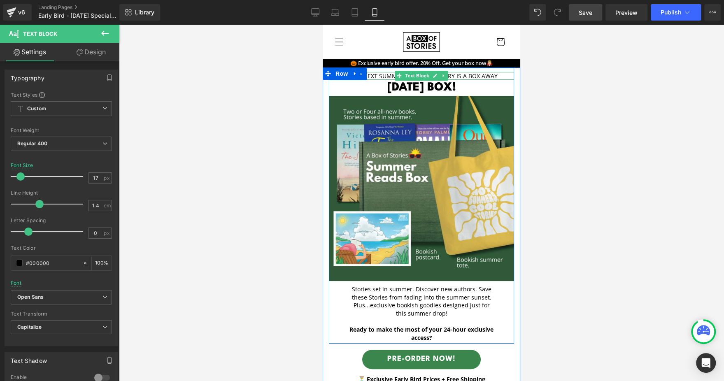
click at [365, 75] on p "Your next summer book discovery is A box away" at bounding box center [421, 76] width 185 height 8
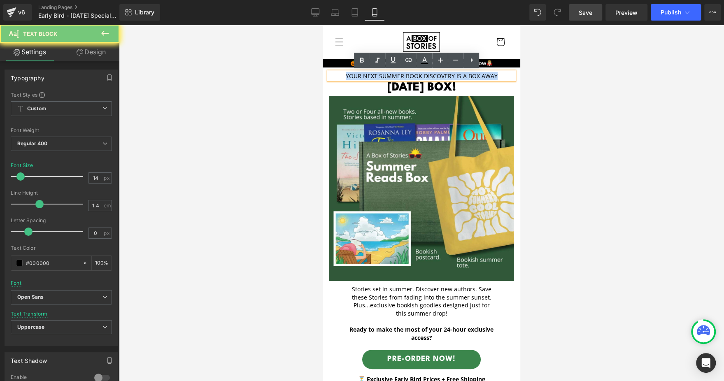
click at [365, 75] on p "Your next summer book discovery is A box away" at bounding box center [421, 76] width 185 height 8
paste div
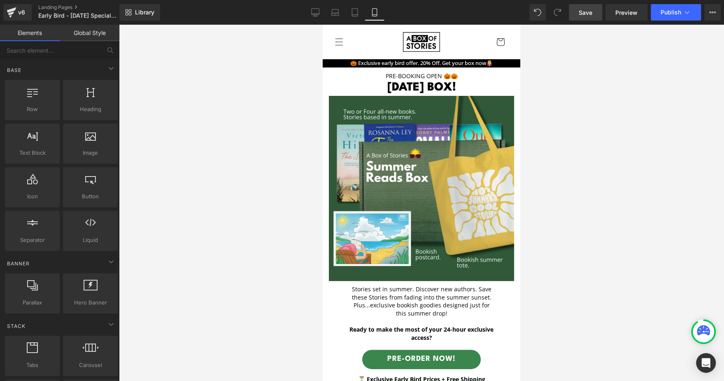
click at [562, 76] on div at bounding box center [421, 203] width 605 height 356
click at [312, 25] on div at bounding box center [421, 203] width 605 height 356
click at [317, 17] on link "Desktop" at bounding box center [315, 12] width 20 height 16
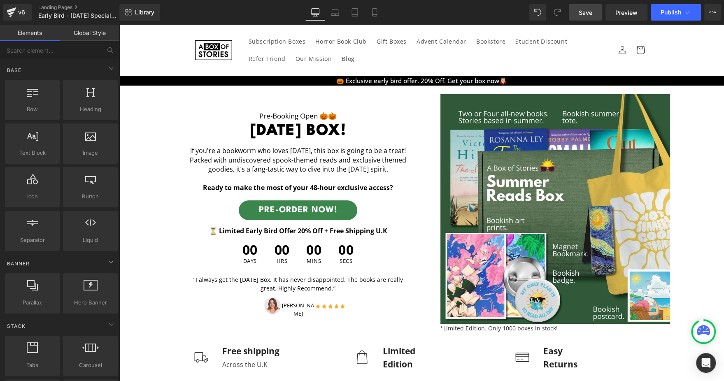
scroll to position [51, 0]
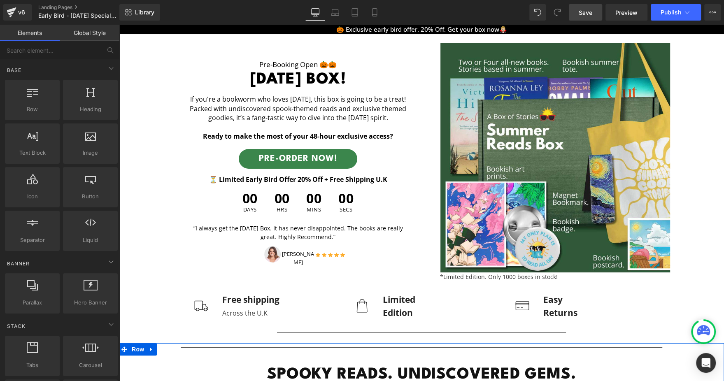
click at [238, 106] on p "If you're a bookworm who loves Halloween, this box is going to be a treat! Pack…" at bounding box center [298, 113] width 235 height 37
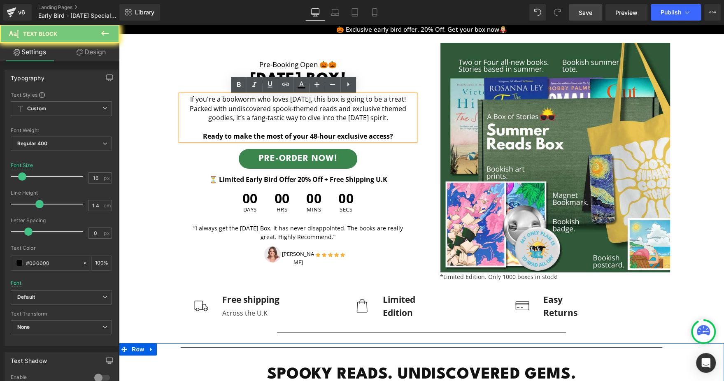
click at [238, 106] on p "If you're a bookworm who loves Halloween, this box is going to be a treat! Pack…" at bounding box center [298, 113] width 235 height 37
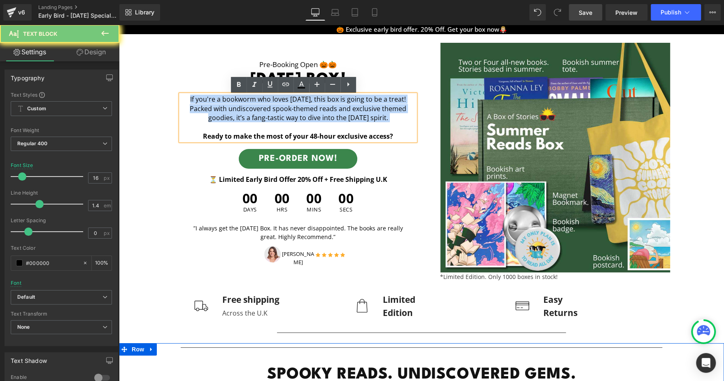
click at [238, 106] on p "If you're a bookworm who loves Halloween, this box is going to be a treat! Pack…" at bounding box center [298, 113] width 235 height 37
copy p "If you're a bookworm who loves Halloween, this box is going to be a treat! Pack…"
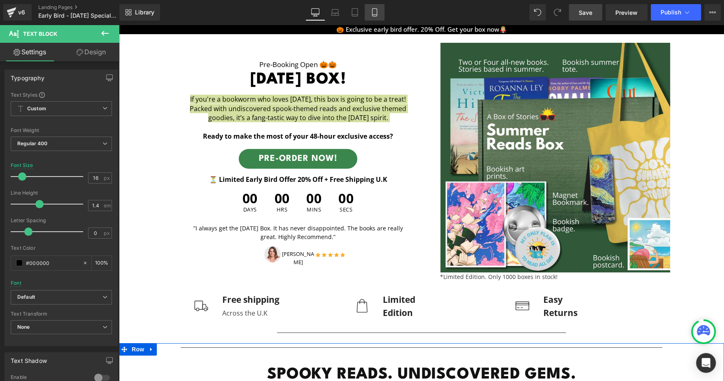
click at [374, 17] on link "Mobile" at bounding box center [375, 12] width 20 height 16
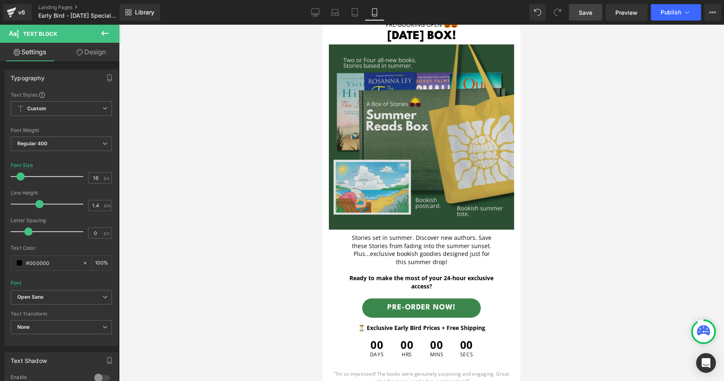
scroll to position [0, 0]
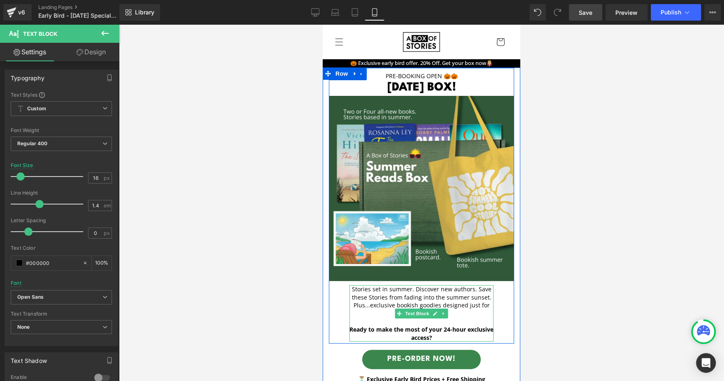
click at [362, 292] on p "Stories set in summer. Discover new authors. Save these Stories from fading int…" at bounding box center [421, 301] width 144 height 32
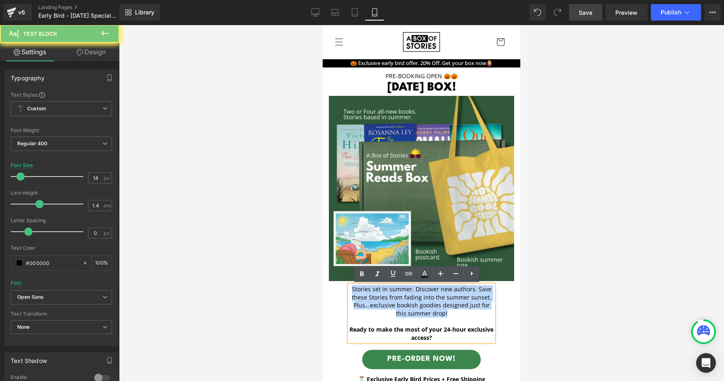
click at [362, 292] on p "Stories set in summer. Discover new authors. Save these Stories from fading int…" at bounding box center [421, 301] width 144 height 32
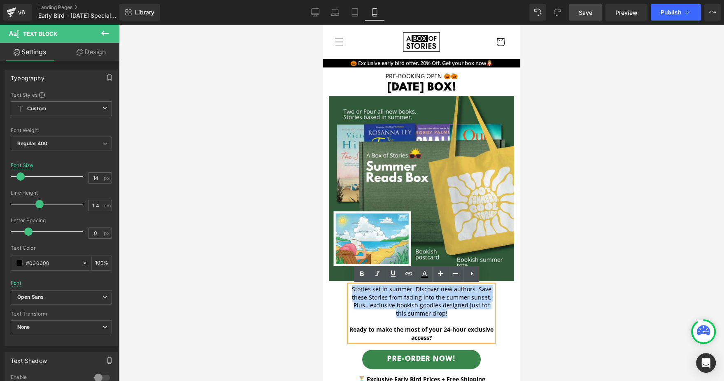
paste div
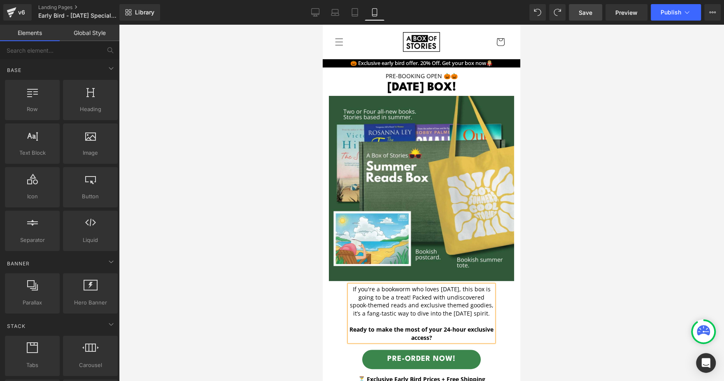
click at [563, 255] on div at bounding box center [421, 203] width 605 height 356
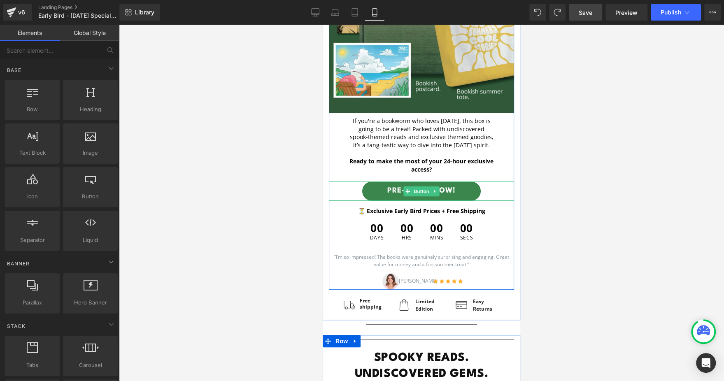
scroll to position [169, 0]
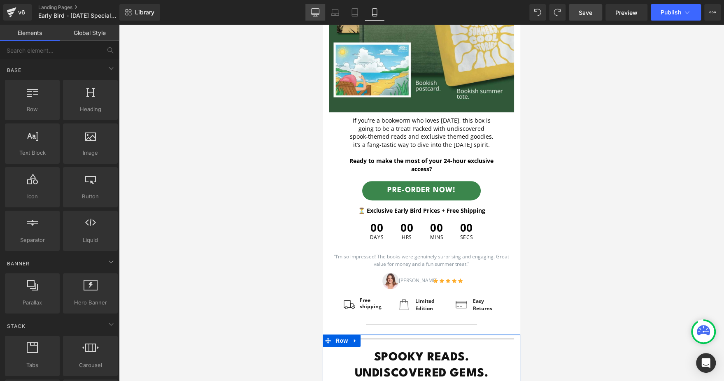
drag, startPoint x: 311, startPoint y: 10, endPoint x: 265, endPoint y: 177, distance: 173.0
click at [311, 11] on link "Desktop" at bounding box center [315, 12] width 20 height 16
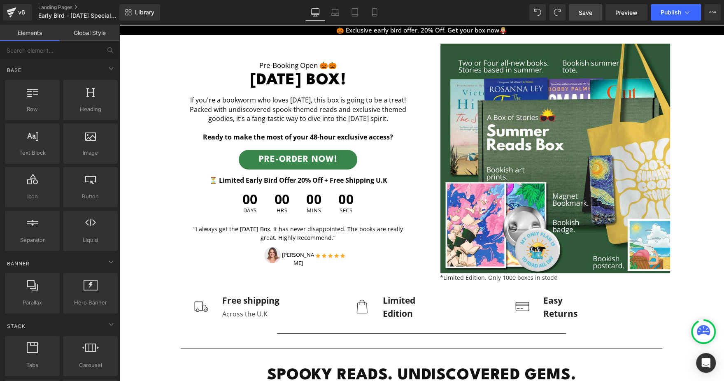
scroll to position [50, 0]
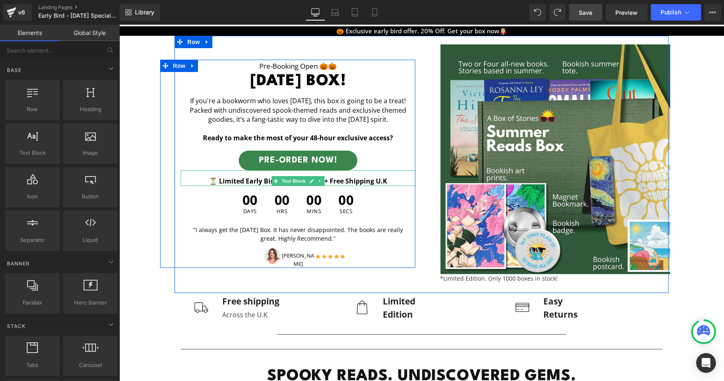
click at [234, 183] on b "⏳ Limited Early Bird Offer 20% Off + Free Shipping U.K" at bounding box center [298, 181] width 178 height 9
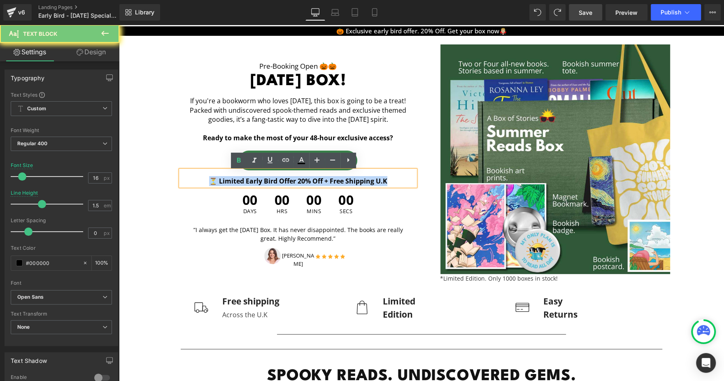
click at [234, 183] on b "⏳ Limited Early Bird Offer 20% Off + Free Shipping U.K" at bounding box center [298, 181] width 178 height 9
copy b "⏳ Limited Early Bird Offer 20% Off + Free Shipping U.K"
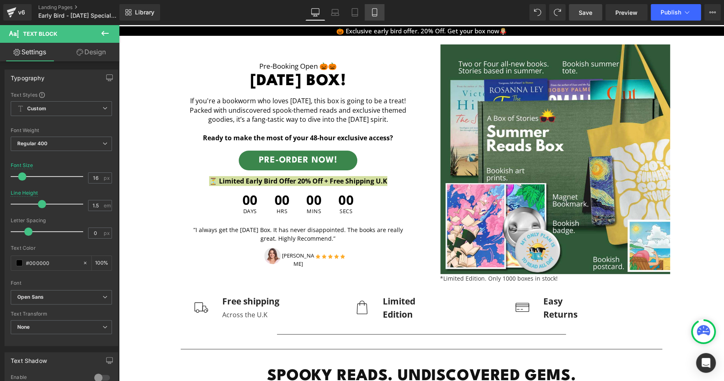
click at [379, 16] on link "Mobile" at bounding box center [375, 12] width 20 height 16
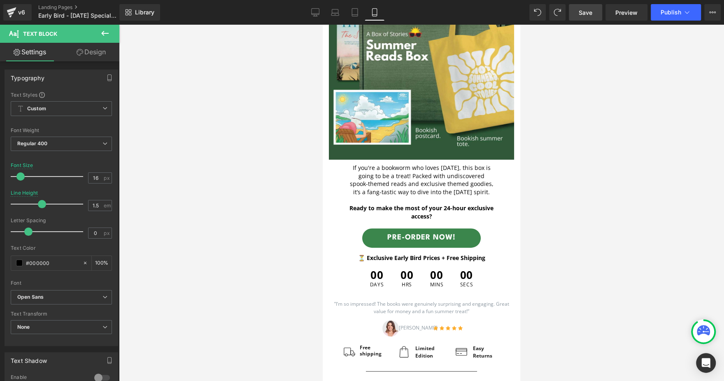
scroll to position [122, 0]
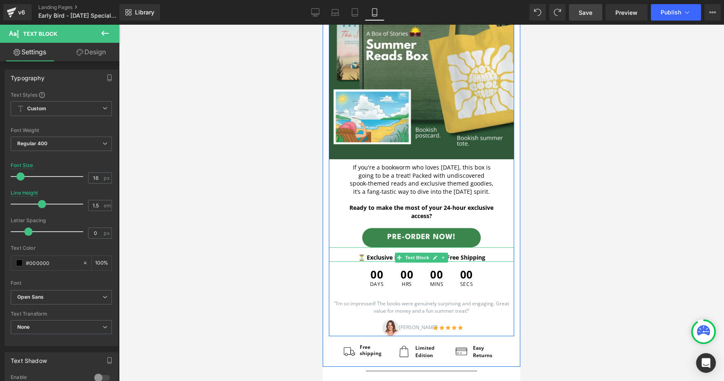
click at [373, 257] on strong "⏳ Exclusive Early Bird Prices + Free Shipping" at bounding box center [421, 258] width 127 height 8
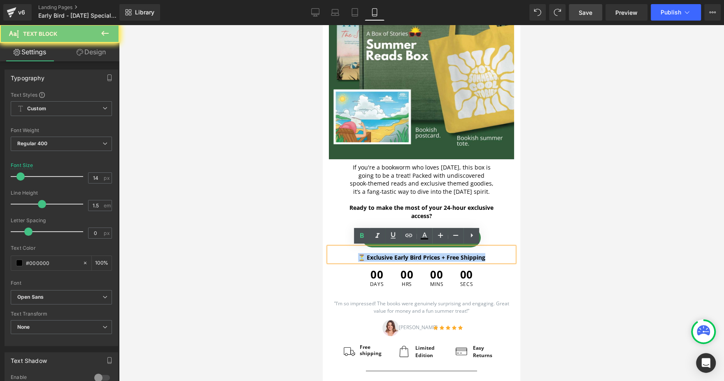
click at [373, 257] on strong "⏳ Exclusive Early Bird Prices + Free Shipping" at bounding box center [421, 258] width 127 height 8
paste div
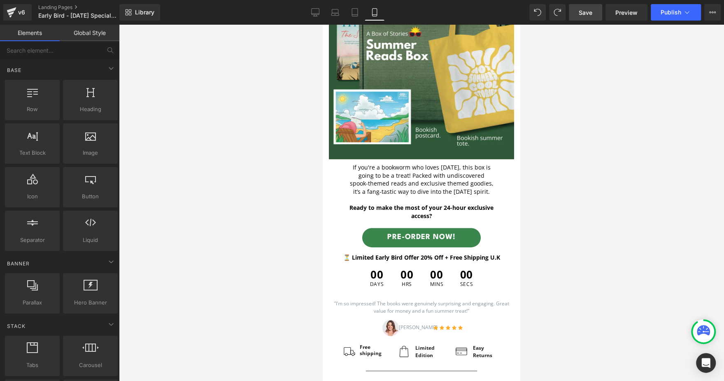
click at [609, 263] on div at bounding box center [421, 203] width 605 height 356
click at [322, 11] on link "Desktop" at bounding box center [315, 12] width 20 height 16
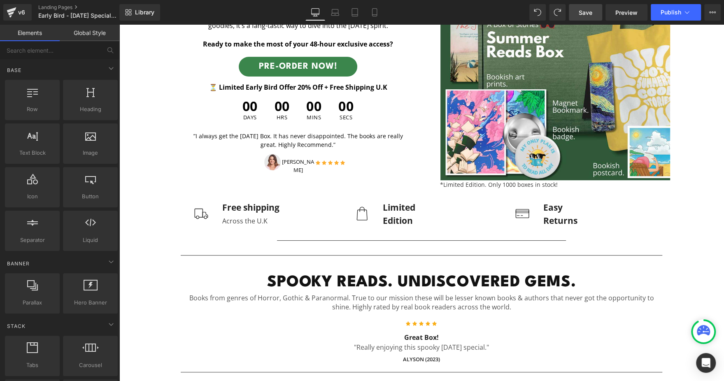
scroll to position [143, 0]
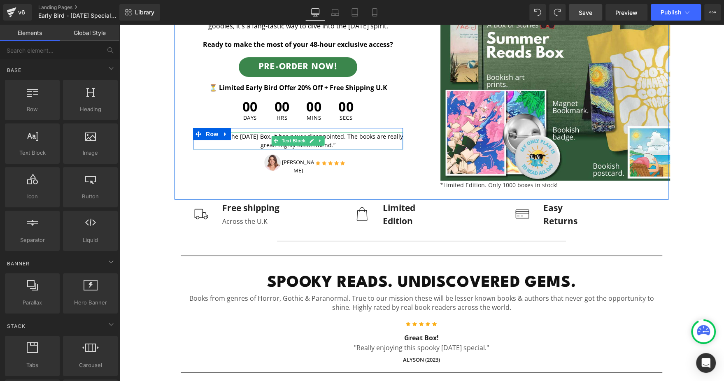
click at [252, 140] on p "”I always get the Halloween Box. It has never disappointed. The books are reall…" at bounding box center [298, 140] width 210 height 17
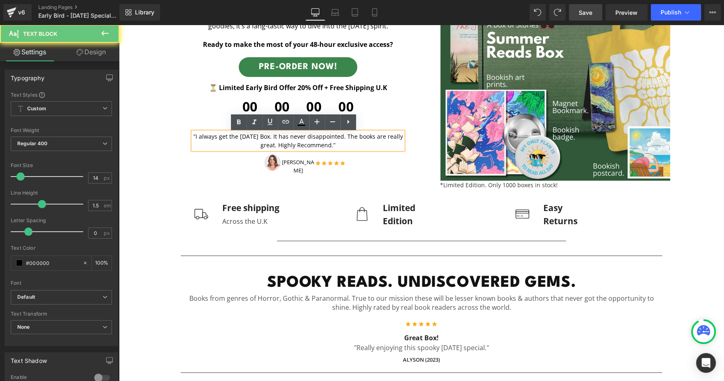
click at [252, 140] on p "”I always get the Halloween Box. It has never disappointed. The books are reall…" at bounding box center [298, 140] width 210 height 17
copy p "”I always get the Halloween Box. It has never disappointed. The books are reall…"
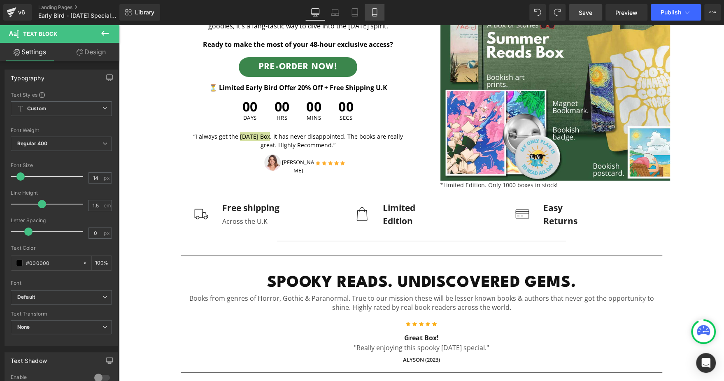
click at [372, 10] on icon at bounding box center [374, 13] width 5 height 8
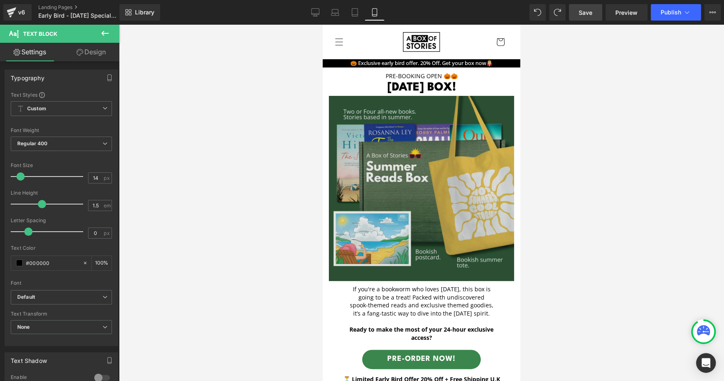
scroll to position [205, 0]
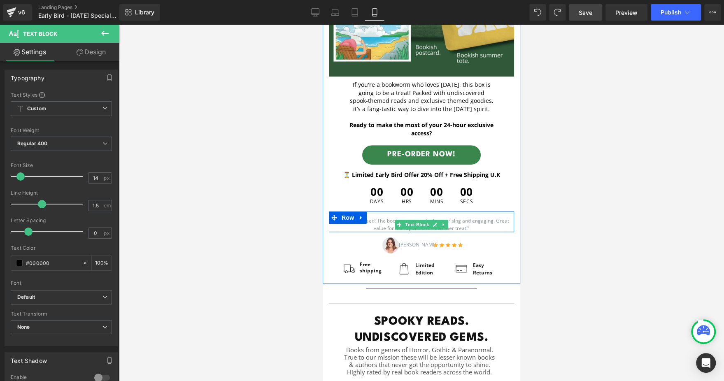
click at [364, 225] on p "”I’m so impressed! The books were genuinely surprising and engaging. Great valu…" at bounding box center [421, 224] width 185 height 15
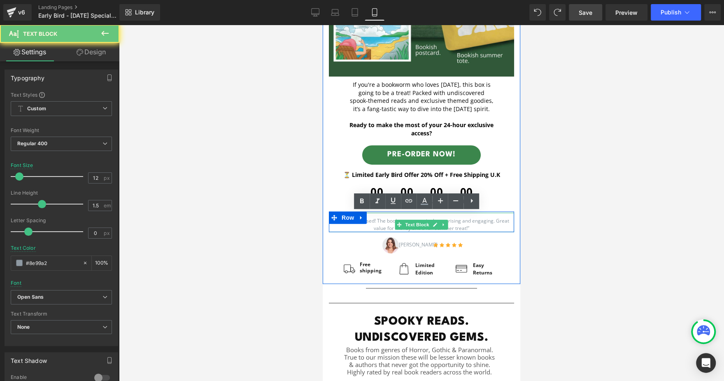
click at [364, 225] on p "”I’m so impressed! The books were genuinely surprising and engaging. Great valu…" at bounding box center [421, 224] width 185 height 15
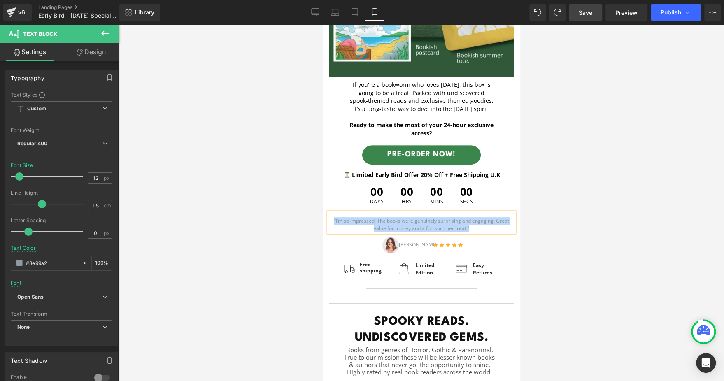
paste div
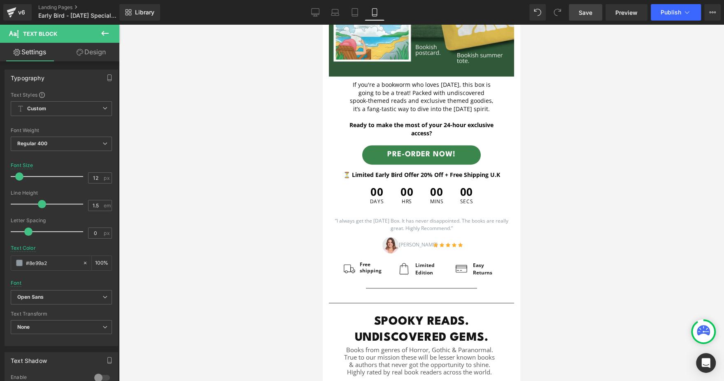
click at [596, 204] on div at bounding box center [421, 203] width 605 height 356
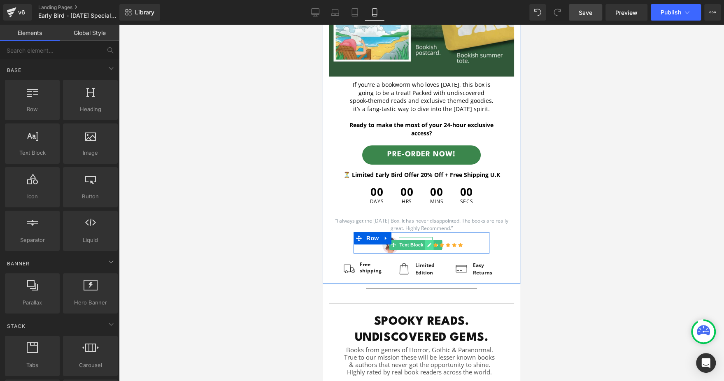
click at [425, 245] on link at bounding box center [429, 245] width 9 height 10
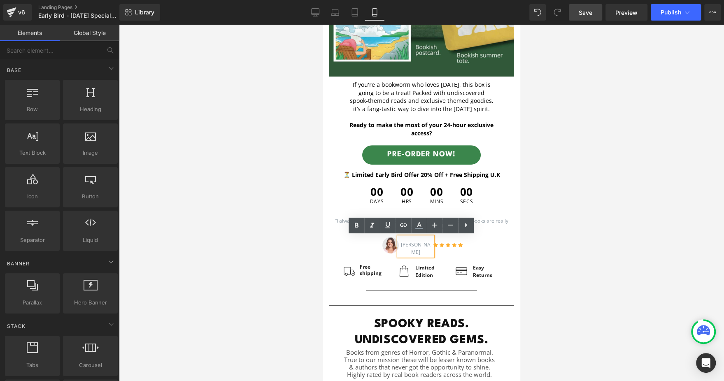
click at [422, 245] on p "Amelia" at bounding box center [416, 248] width 34 height 15
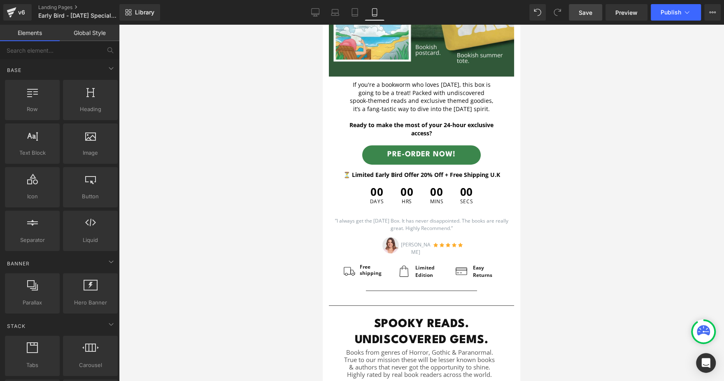
click at [580, 277] on div at bounding box center [421, 203] width 605 height 356
click at [359, 13] on link "Tablet" at bounding box center [355, 12] width 20 height 16
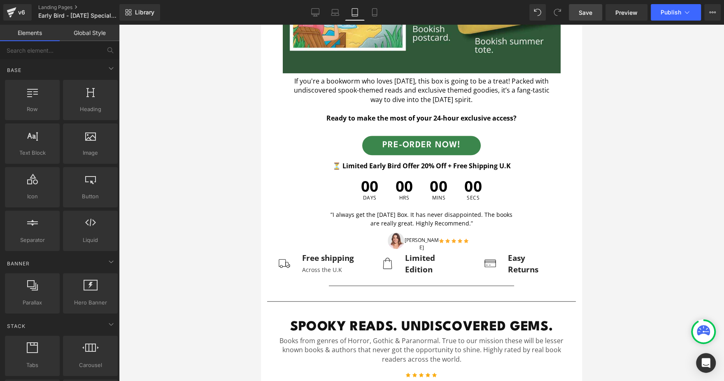
scroll to position [314, 0]
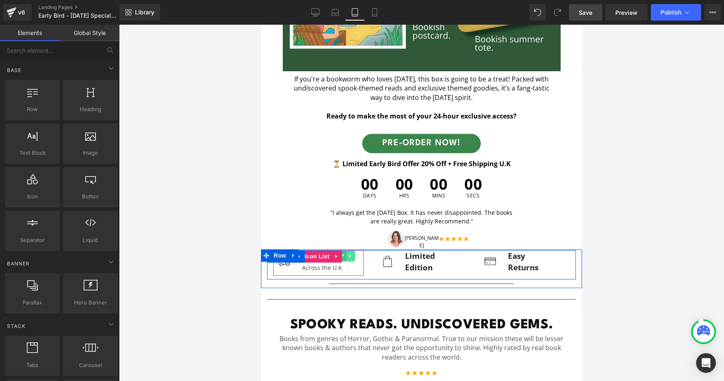
click at [346, 256] on link at bounding box center [350, 256] width 9 height 10
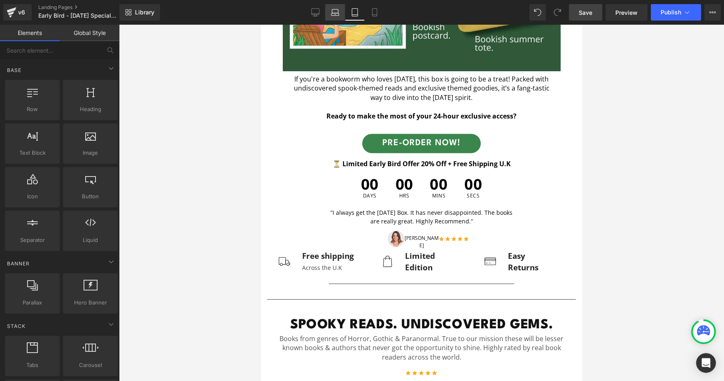
click at [333, 11] on icon at bounding box center [335, 12] width 8 height 8
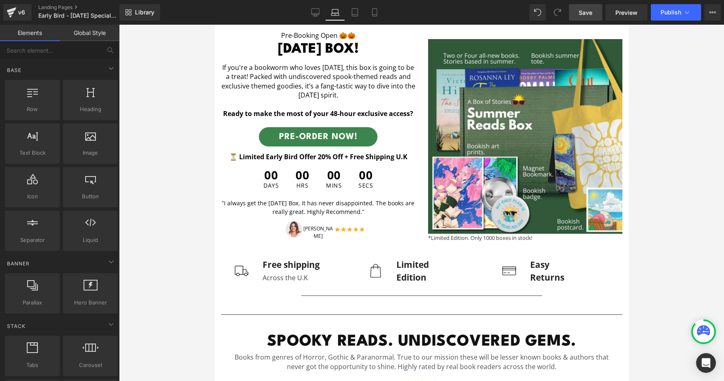
scroll to position [61, 0]
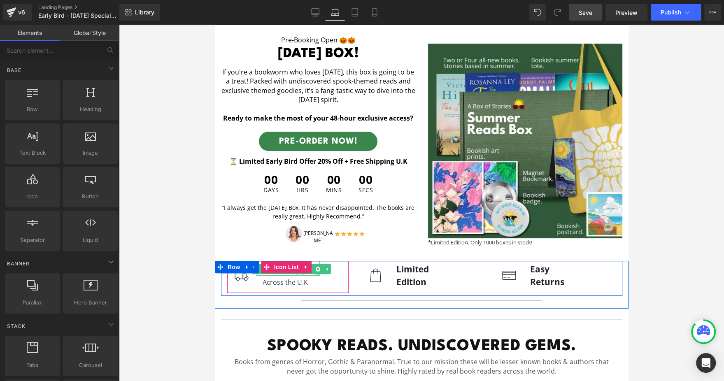
click at [306, 272] on link at bounding box center [309, 269] width 9 height 10
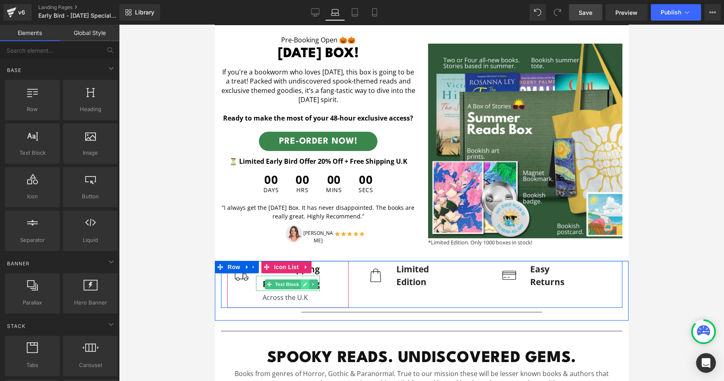
click at [302, 285] on link at bounding box center [304, 284] width 9 height 10
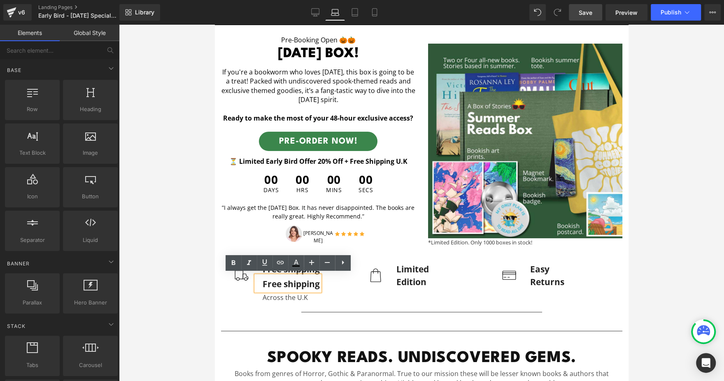
click at [286, 283] on div "Free shipping" at bounding box center [288, 283] width 64 height 15
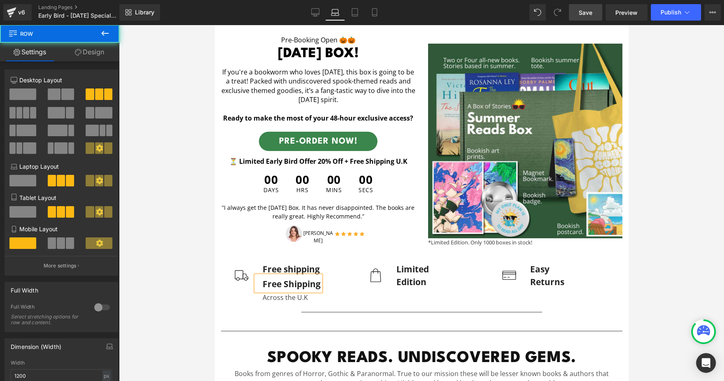
click at [348, 286] on div "Image Free shipping Text Block Free Shipping Text Block Across the U.K Text Blo…" at bounding box center [288, 284] width 134 height 47
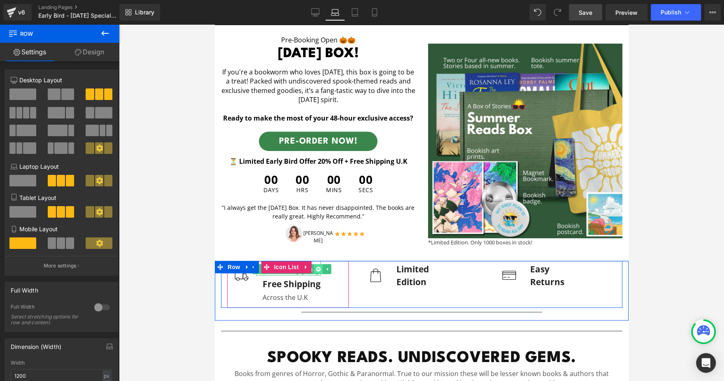
click at [321, 270] on link at bounding box center [318, 269] width 9 height 10
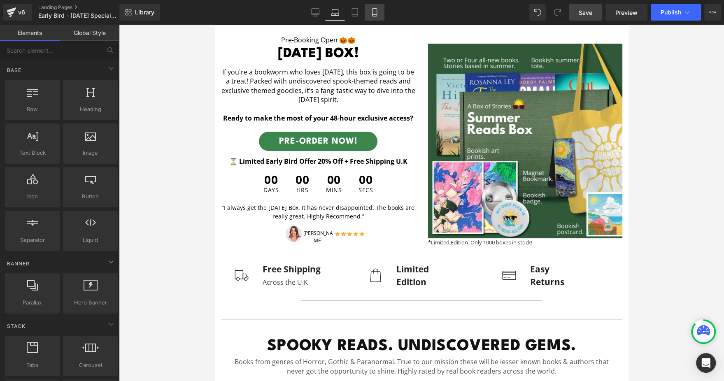
click at [372, 9] on icon at bounding box center [374, 12] width 8 height 8
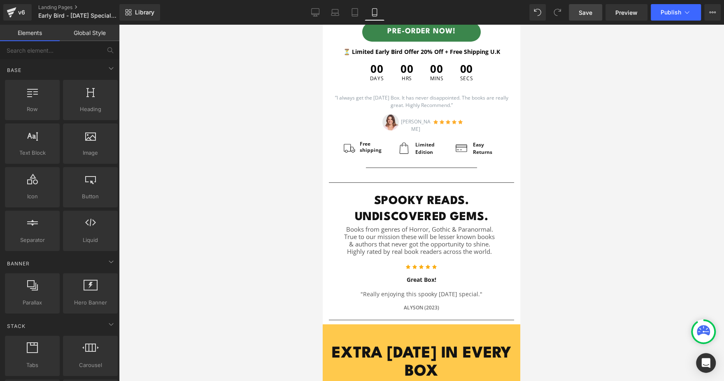
scroll to position [322, 0]
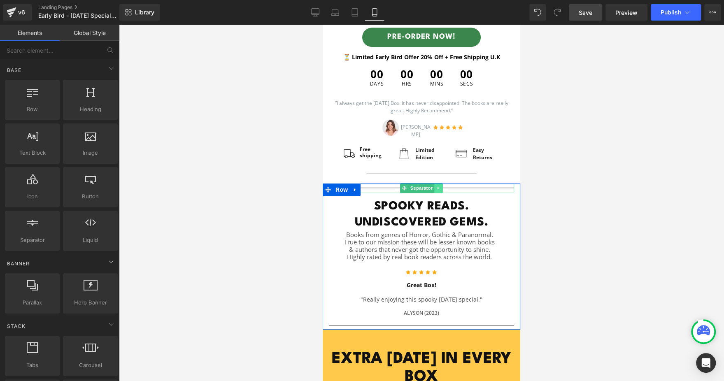
click at [436, 187] on icon at bounding box center [438, 188] width 5 height 5
click at [440, 187] on icon at bounding box center [442, 188] width 5 height 5
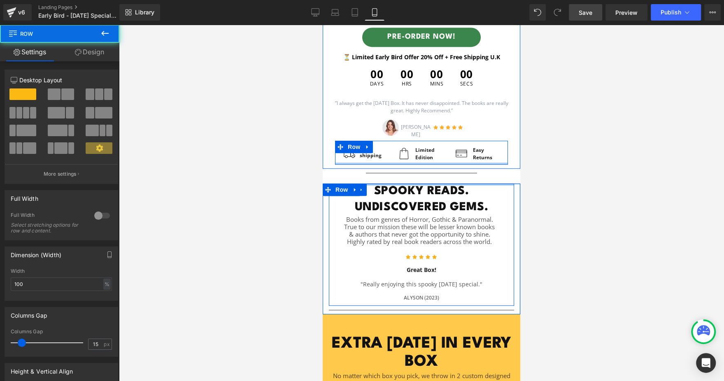
drag, startPoint x: 449, startPoint y: 183, endPoint x: 450, endPoint y: 164, distance: 19.0
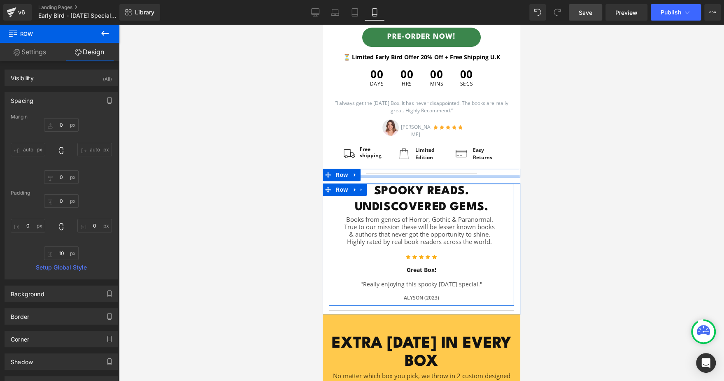
click at [422, 175] on div at bounding box center [422, 176] width 198 height 2
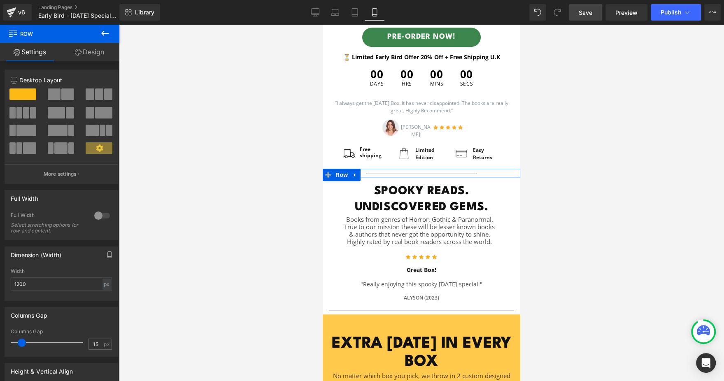
click at [98, 56] on link "Design" at bounding box center [90, 52] width 60 height 19
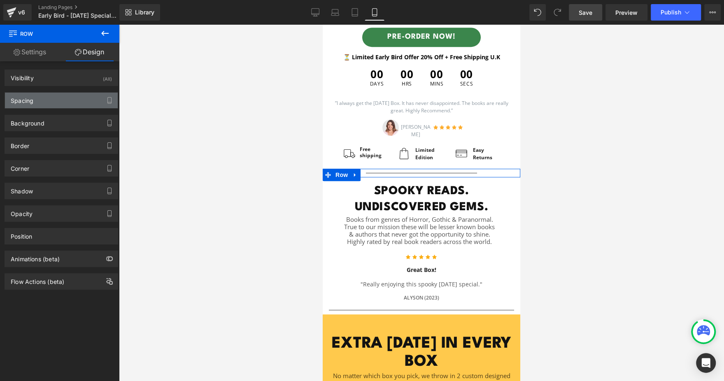
click at [57, 102] on div "Spacing" at bounding box center [61, 101] width 113 height 16
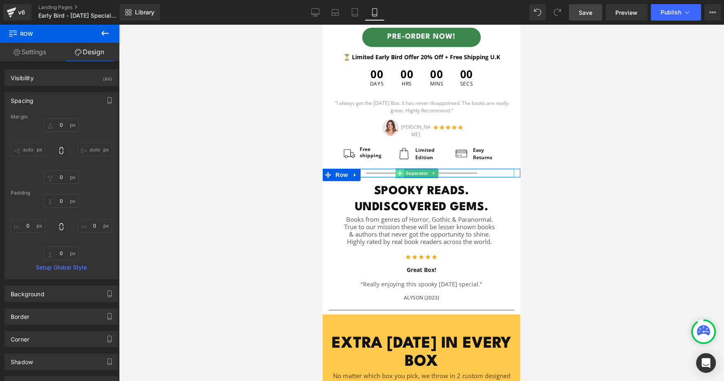
click at [397, 168] on span at bounding box center [400, 173] width 9 height 10
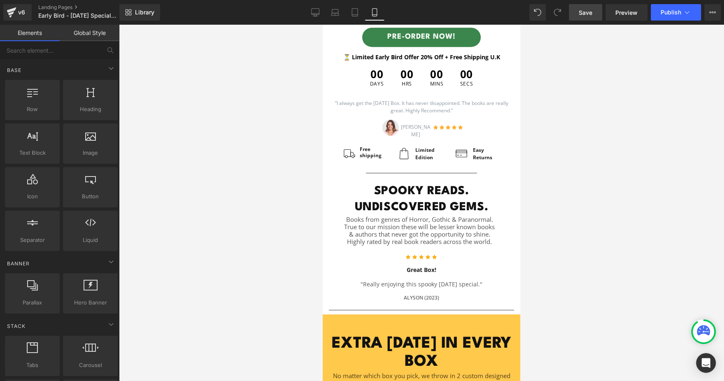
click at [122, 48] on div at bounding box center [421, 203] width 605 height 356
click at [417, 175] on div at bounding box center [422, 176] width 198 height 2
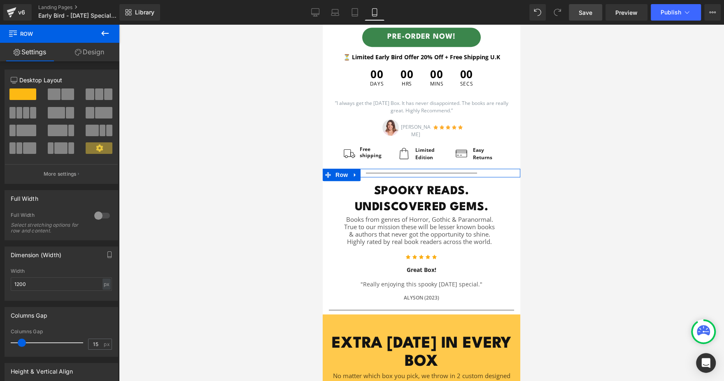
click at [100, 56] on link "Design" at bounding box center [90, 52] width 60 height 19
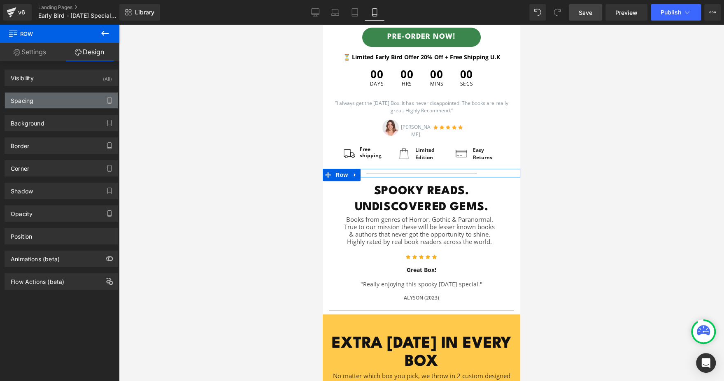
click at [57, 100] on div "Spacing" at bounding box center [61, 101] width 113 height 16
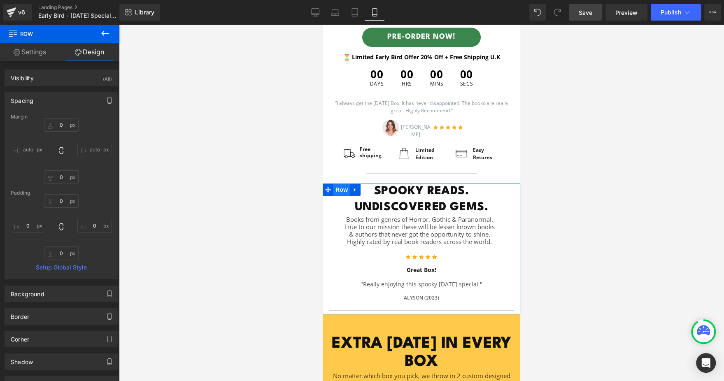
click at [333, 189] on span "Row" at bounding box center [341, 190] width 16 height 12
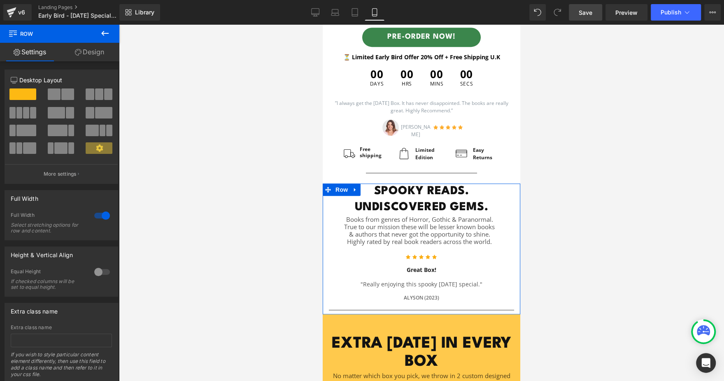
click at [92, 58] on link "Design" at bounding box center [90, 52] width 60 height 19
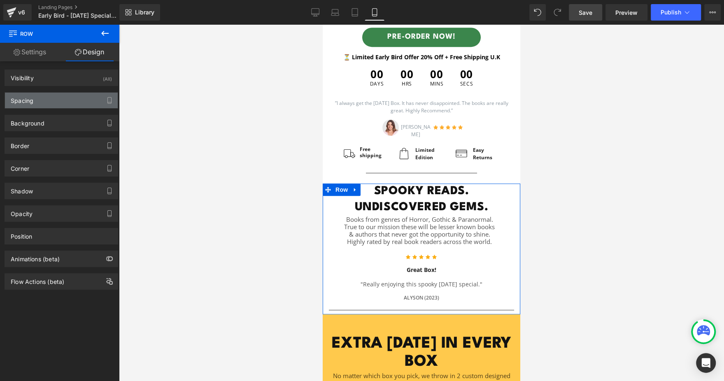
click at [50, 104] on div "Spacing" at bounding box center [61, 101] width 113 height 16
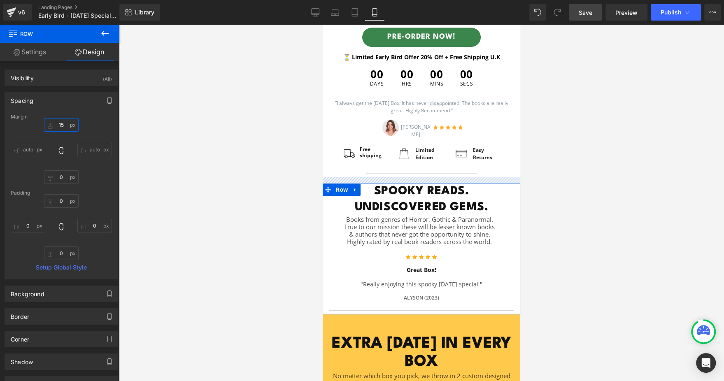
click at [56, 123] on input "text" at bounding box center [61, 125] width 35 height 14
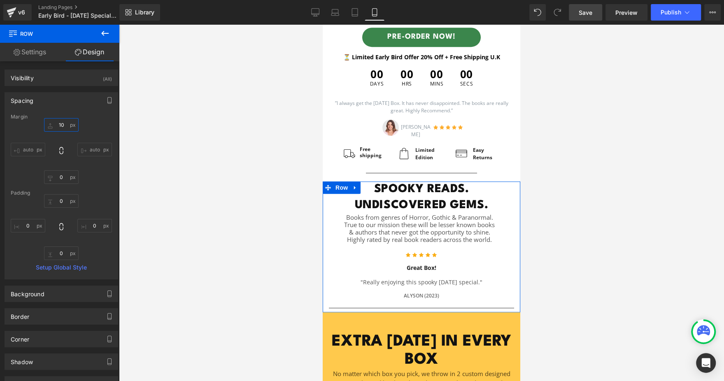
type input "1"
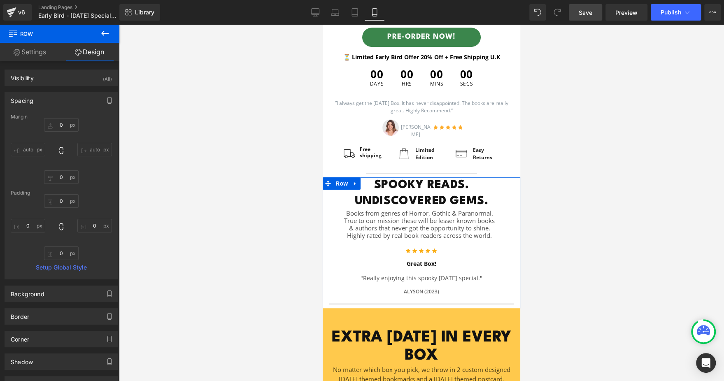
click at [104, 130] on div "0 auto auto" at bounding box center [61, 151] width 101 height 66
click at [63, 123] on input "0" at bounding box center [61, 125] width 35 height 14
type input "5"
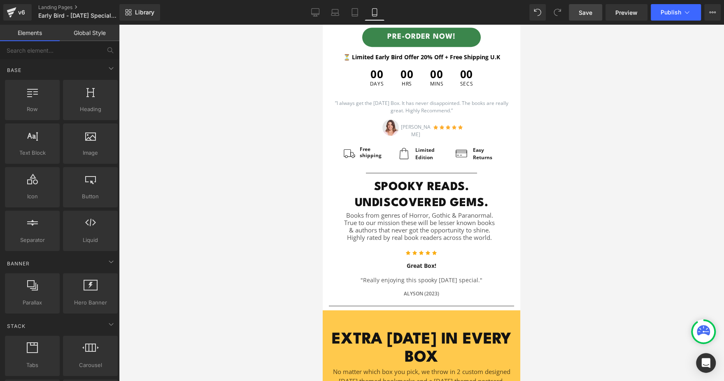
click at [608, 195] on div at bounding box center [421, 203] width 605 height 356
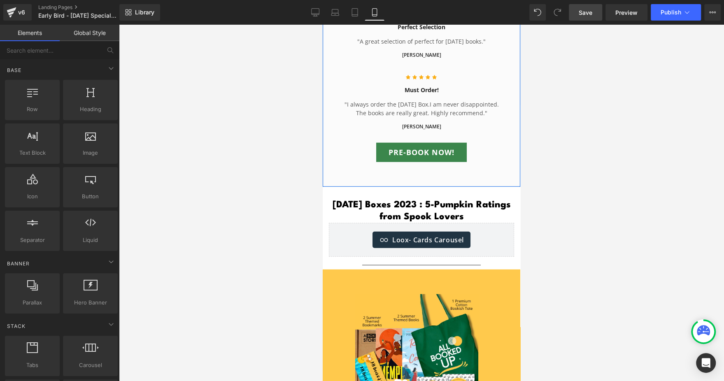
scroll to position [1580, 0]
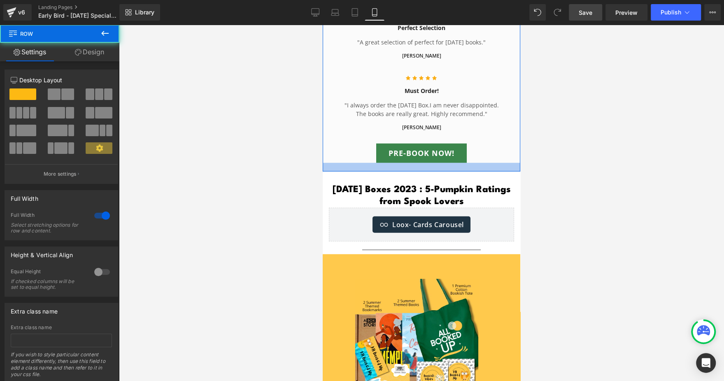
drag, startPoint x: 455, startPoint y: 190, endPoint x: 454, endPoint y: 174, distance: 16.1
click at [454, 172] on div at bounding box center [422, 167] width 198 height 9
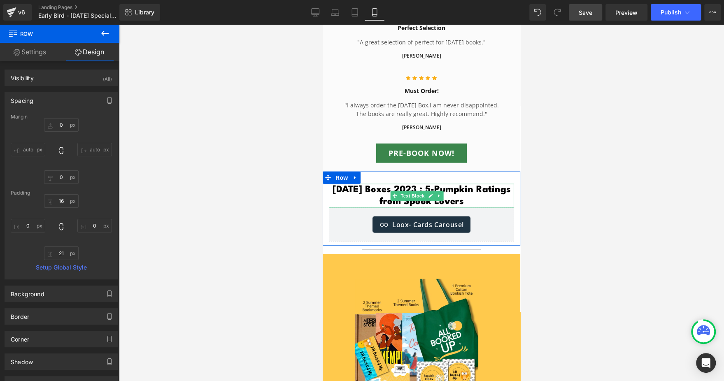
click at [354, 195] on p "Halloween Boxes 2023 : 5-Pumpkin Ratings from Spook Lovers" at bounding box center [421, 196] width 185 height 24
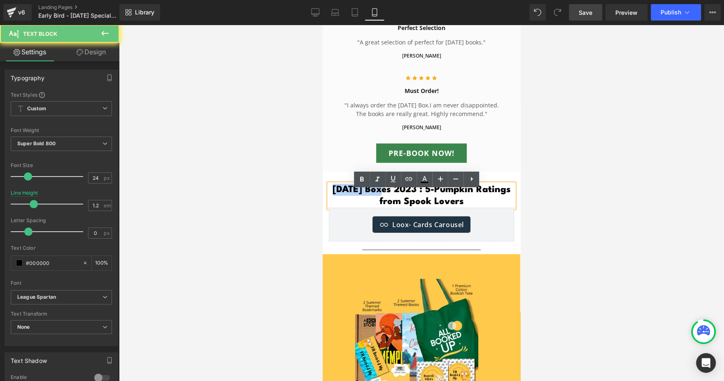
click at [354, 195] on p "Halloween Boxes 2023 : 5-Pumpkin Ratings from Spook Lovers" at bounding box center [421, 196] width 185 height 24
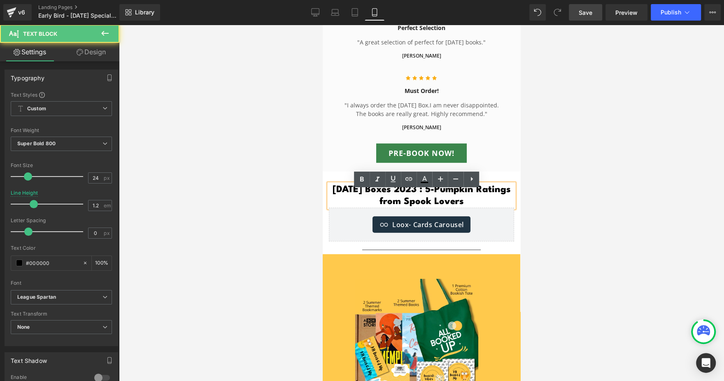
click at [415, 195] on p "Halloween Boxes 2023 : 5-Pumpkin Ratings from Spook Lovers" at bounding box center [421, 196] width 185 height 24
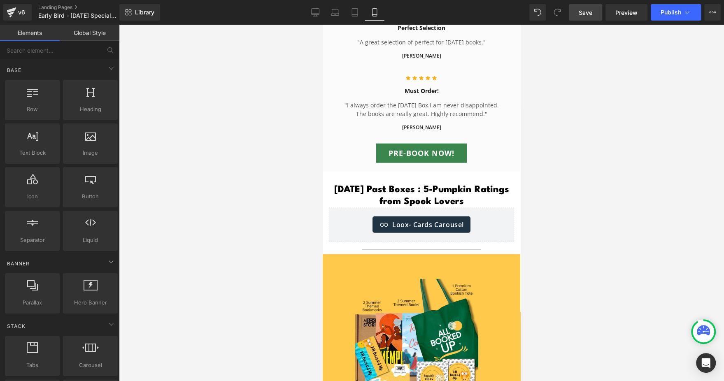
click at [669, 207] on div at bounding box center [421, 203] width 605 height 356
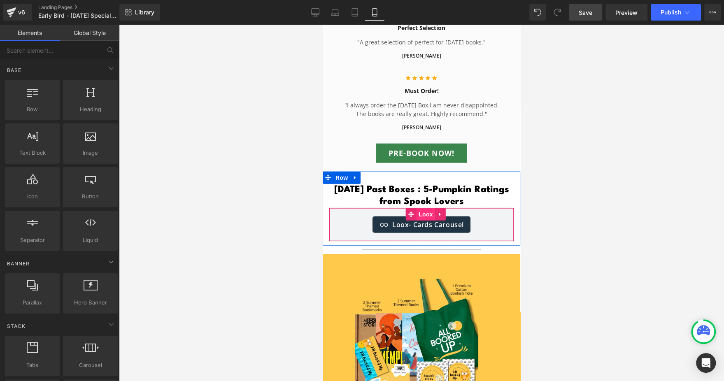
click at [428, 221] on span "Loox" at bounding box center [426, 214] width 19 height 12
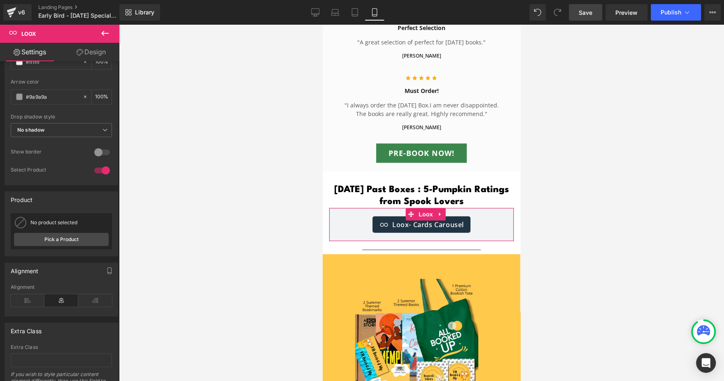
scroll to position [441, 0]
click at [54, 242] on link "Pick a Product" at bounding box center [61, 238] width 95 height 13
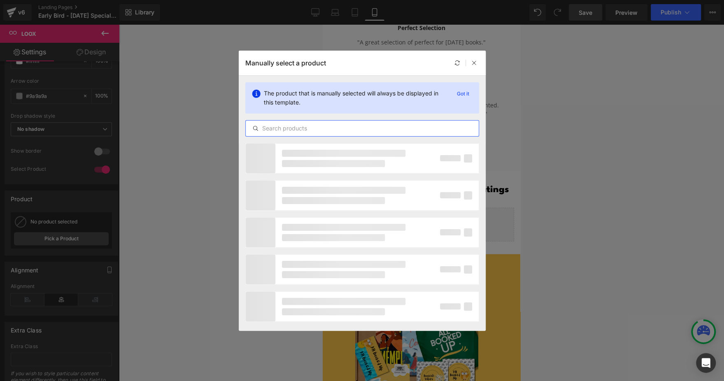
click at [333, 128] on input "text" at bounding box center [362, 128] width 233 height 10
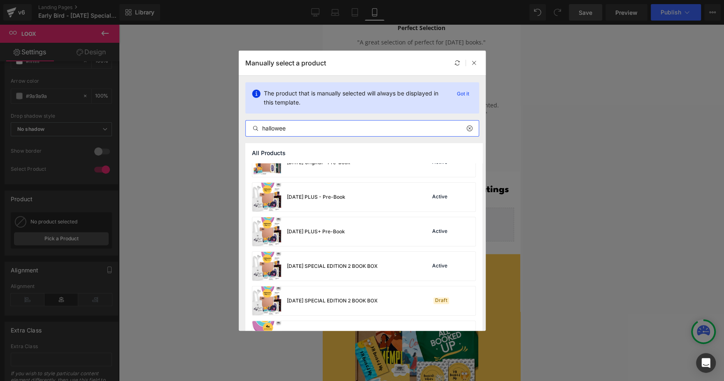
scroll to position [160, 0]
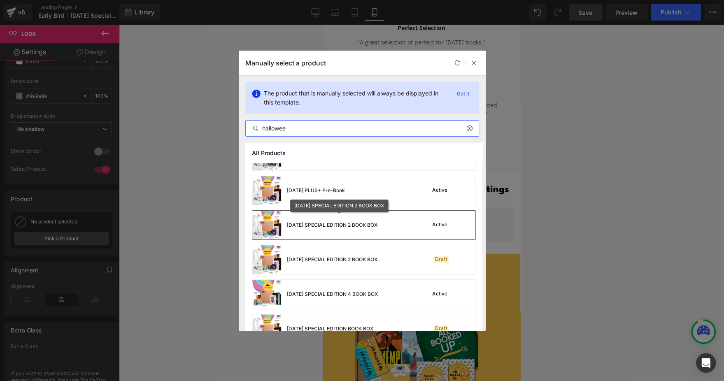
type input "hallowee"
click at [366, 222] on div "HALLOWEEN SPECIAL EDITION 2 BOOK BOX" at bounding box center [332, 224] width 91 height 7
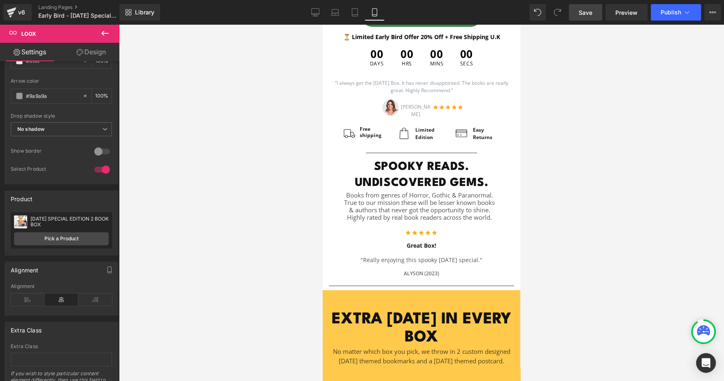
scroll to position [335, 0]
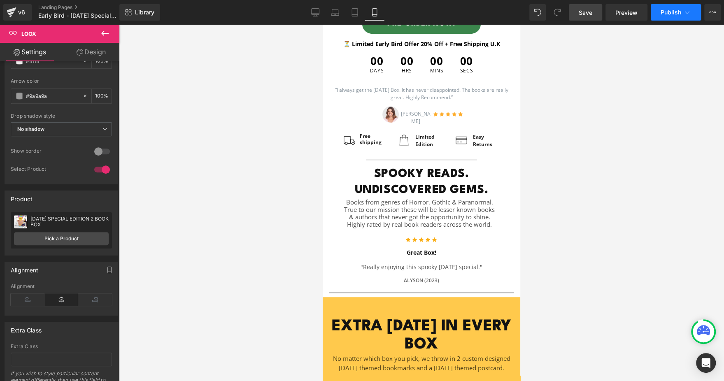
click at [672, 11] on span "Publish" at bounding box center [671, 12] width 21 height 7
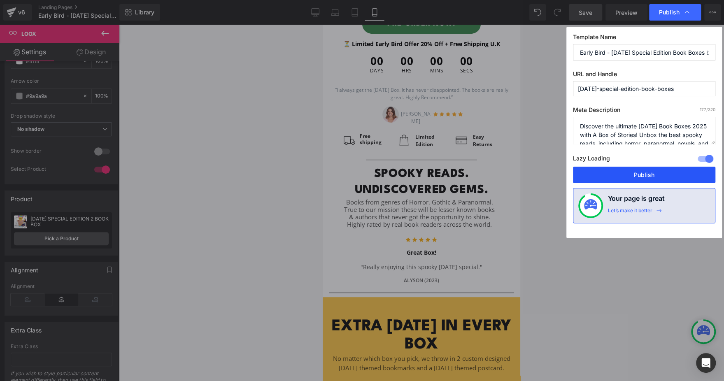
click at [606, 170] on button "Publish" at bounding box center [644, 175] width 142 height 16
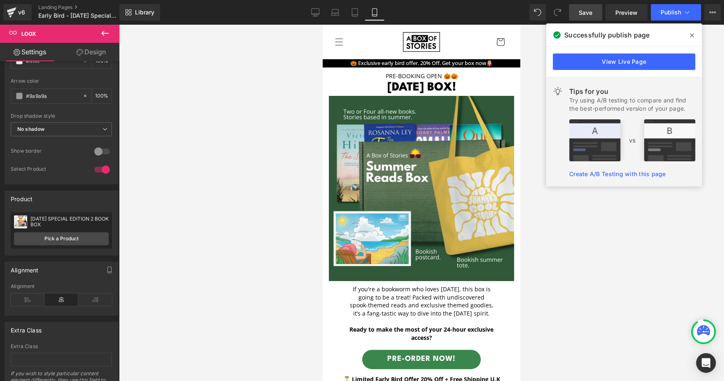
click at [690, 33] on icon at bounding box center [692, 35] width 4 height 4
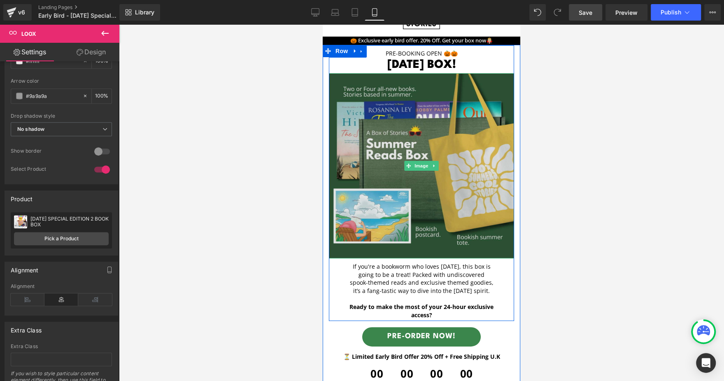
scroll to position [23, 0]
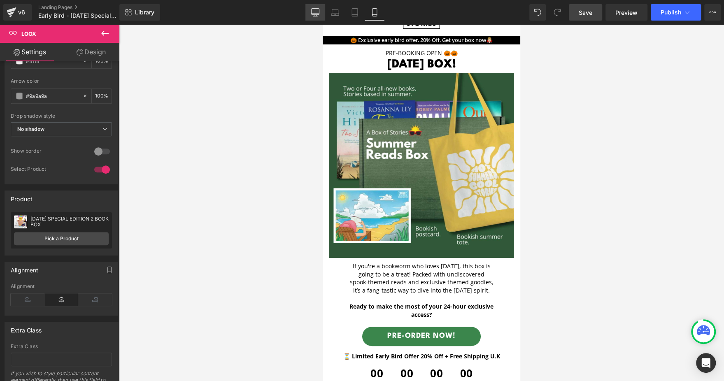
drag, startPoint x: 312, startPoint y: 13, endPoint x: 384, endPoint y: 57, distance: 84.4
click at [312, 13] on icon at bounding box center [315, 12] width 8 height 6
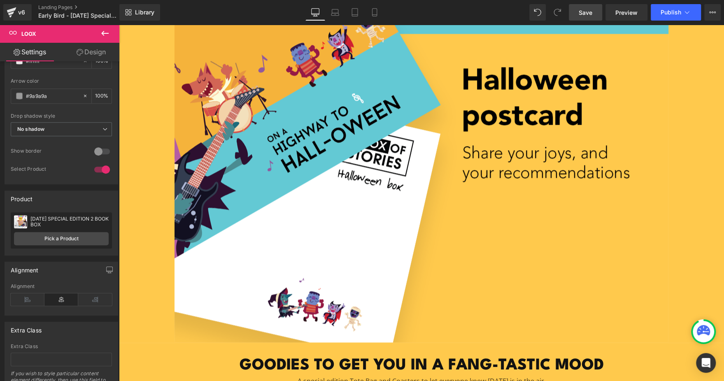
scroll to position [1189, 0]
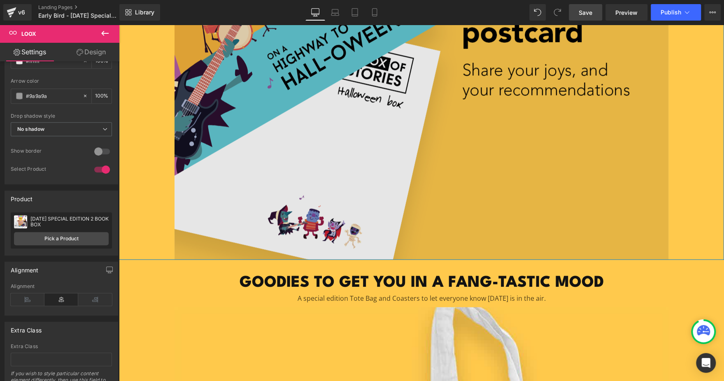
click at [328, 176] on img at bounding box center [422, 13] width 494 height 494
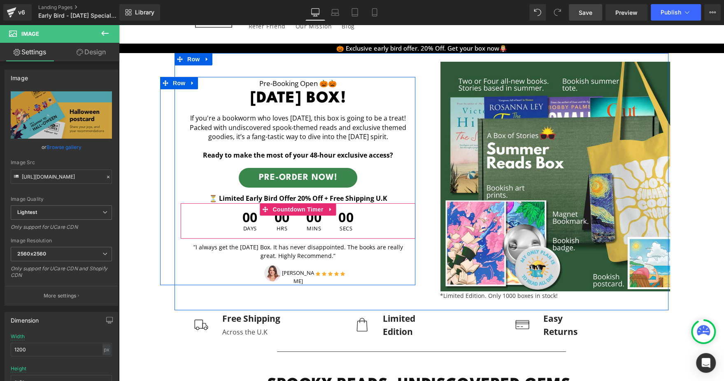
scroll to position [0, 0]
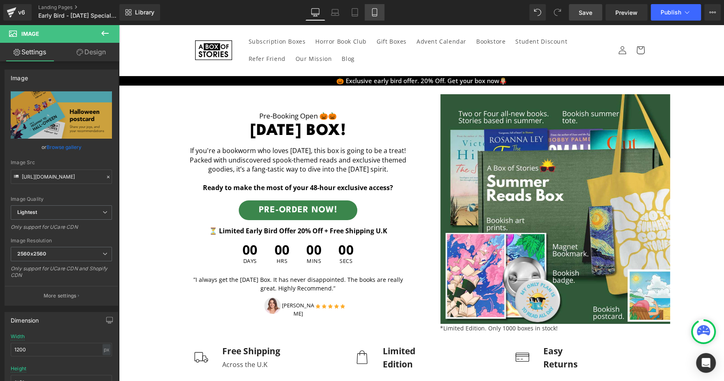
click at [380, 14] on link "Mobile" at bounding box center [375, 12] width 20 height 16
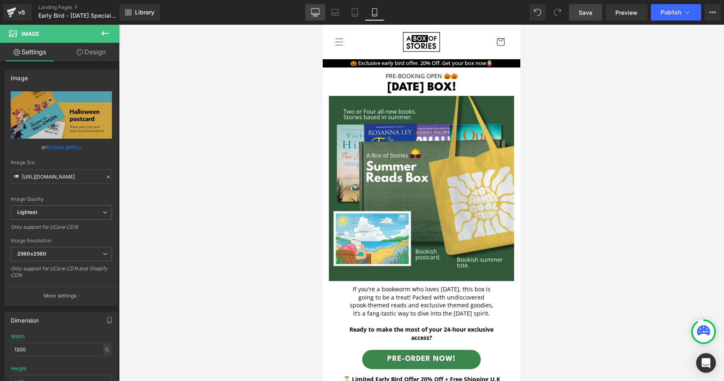
click at [317, 16] on icon at bounding box center [315, 16] width 4 height 0
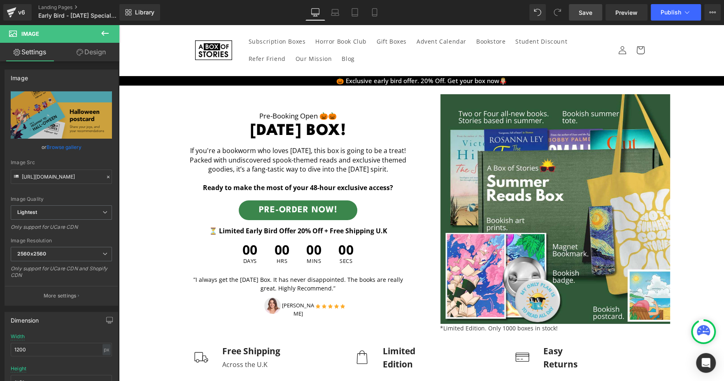
scroll to position [158, 0]
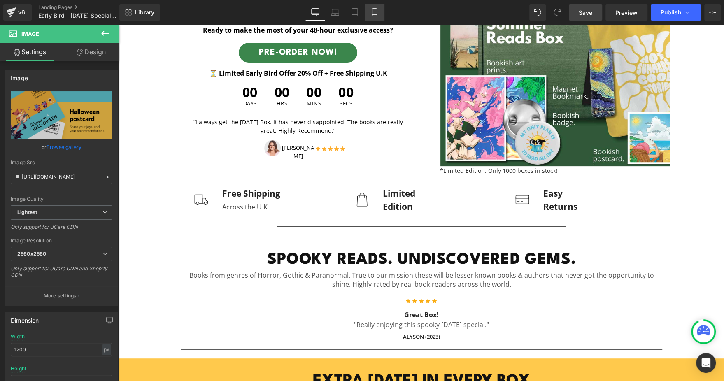
click at [370, 19] on link "Mobile" at bounding box center [375, 12] width 20 height 16
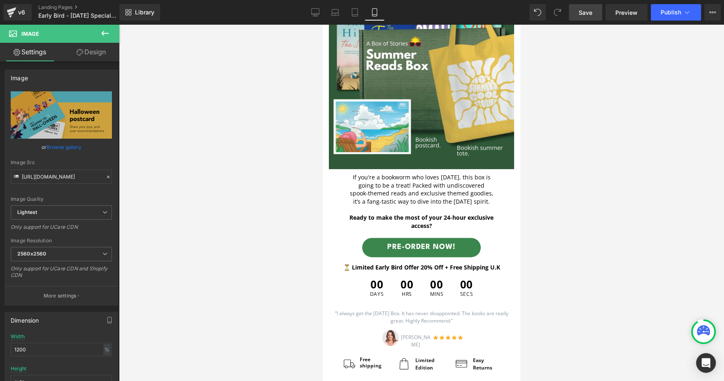
scroll to position [0, 0]
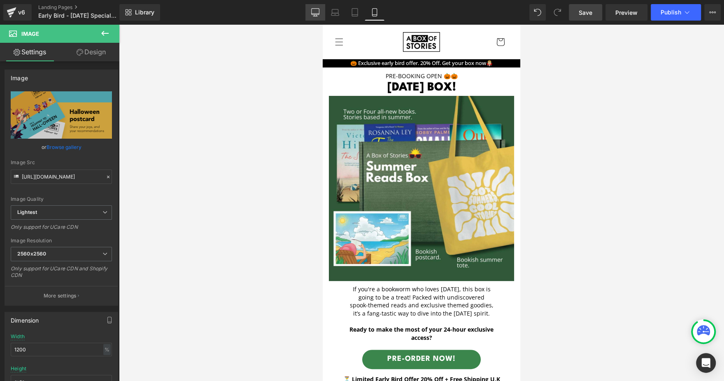
click at [312, 12] on icon at bounding box center [315, 12] width 8 height 8
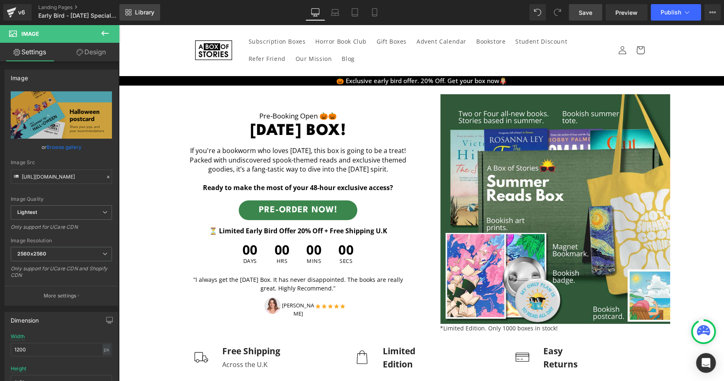
click at [152, 10] on span "Library" at bounding box center [144, 12] width 19 height 7
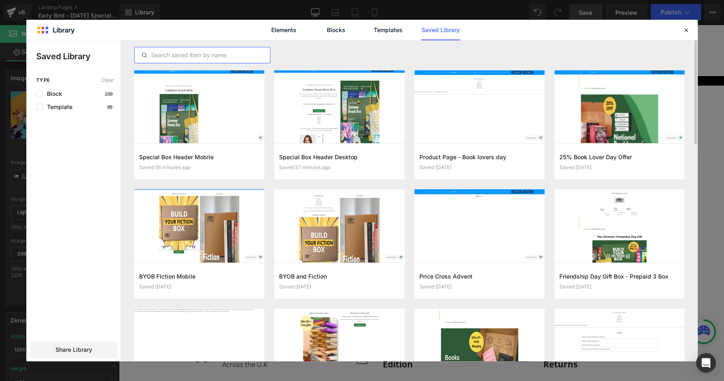
click at [223, 55] on input "text" at bounding box center [202, 55] width 135 height 10
click at [319, 283] on button "Add to page" at bounding box center [331, 280] width 104 height 13
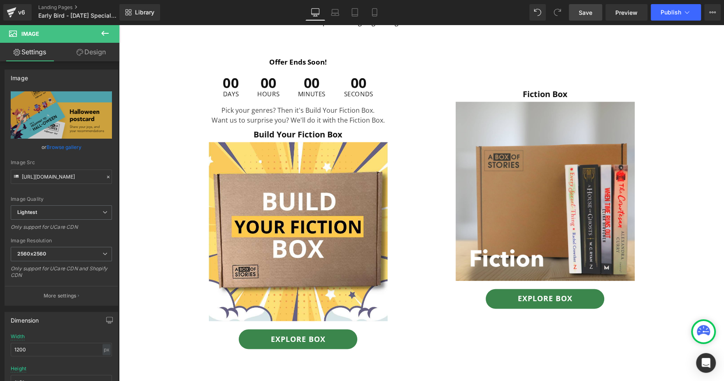
scroll to position [3374, 0]
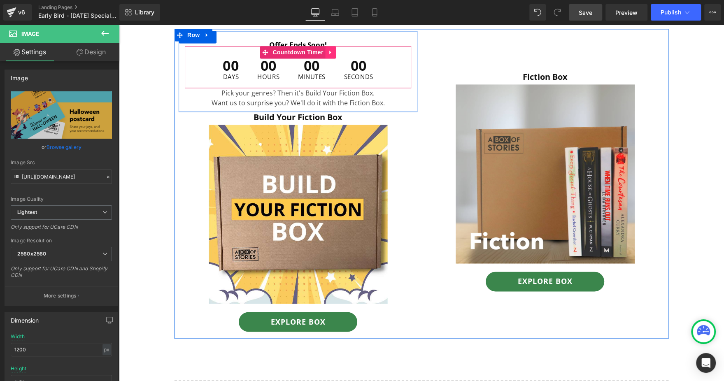
click at [326, 49] on link at bounding box center [331, 52] width 11 height 12
click at [333, 49] on icon at bounding box center [336, 52] width 6 height 6
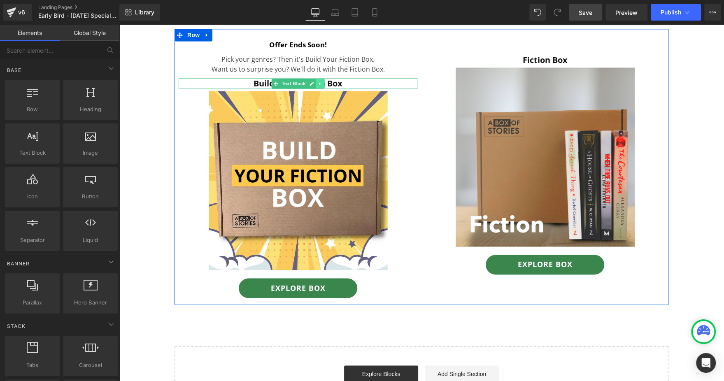
click at [318, 83] on icon at bounding box center [320, 83] width 5 height 5
click at [322, 83] on icon at bounding box center [324, 83] width 5 height 5
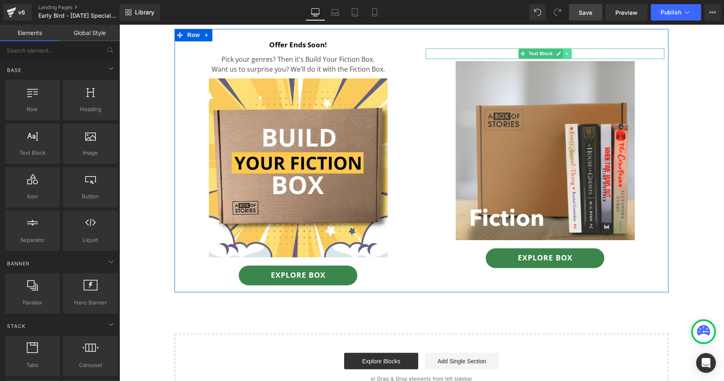
click at [565, 51] on icon at bounding box center [567, 53] width 5 height 5
click at [569, 51] on icon at bounding box center [571, 53] width 5 height 5
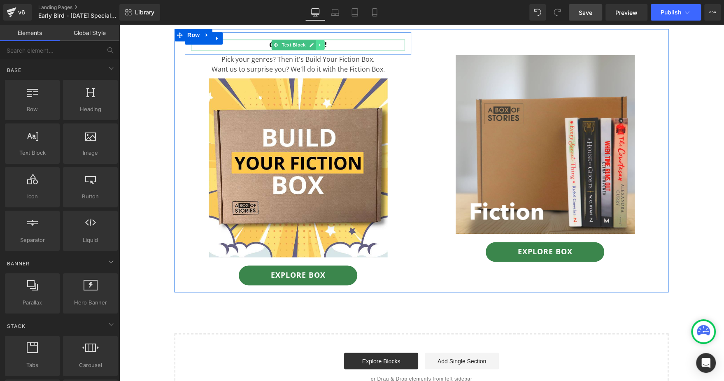
click at [318, 42] on icon at bounding box center [320, 44] width 5 height 5
click at [320, 42] on link at bounding box center [324, 45] width 9 height 10
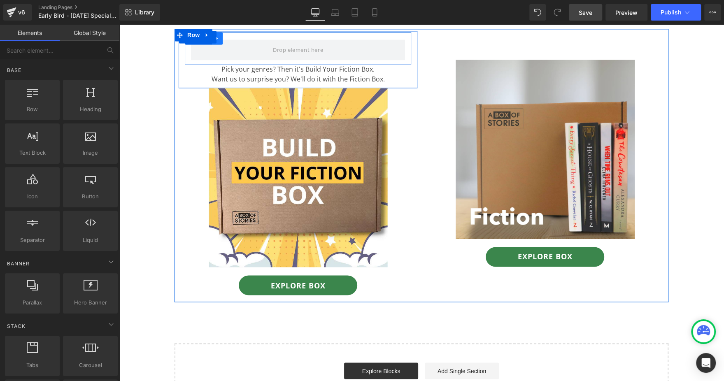
click at [214, 36] on icon at bounding box center [217, 38] width 6 height 6
click at [236, 37] on icon at bounding box center [239, 38] width 6 height 6
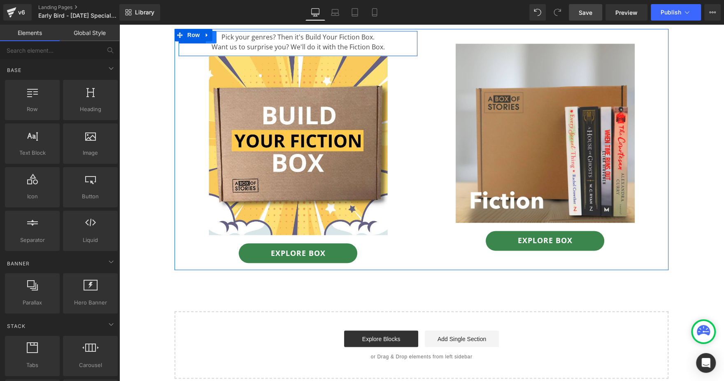
click at [208, 40] on link at bounding box center [211, 37] width 11 height 12
click at [227, 39] on link at bounding box center [232, 37] width 11 height 12
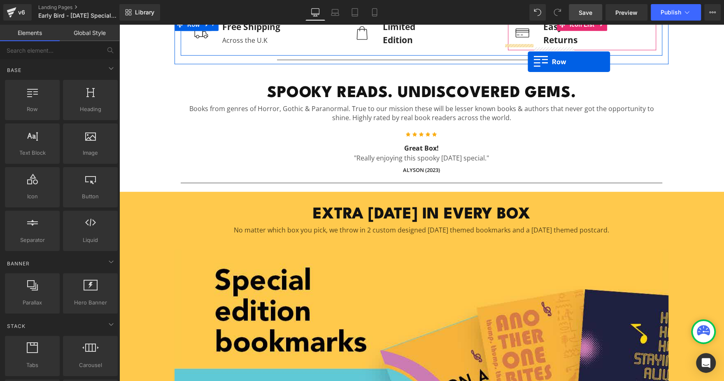
scroll to position [316, 0]
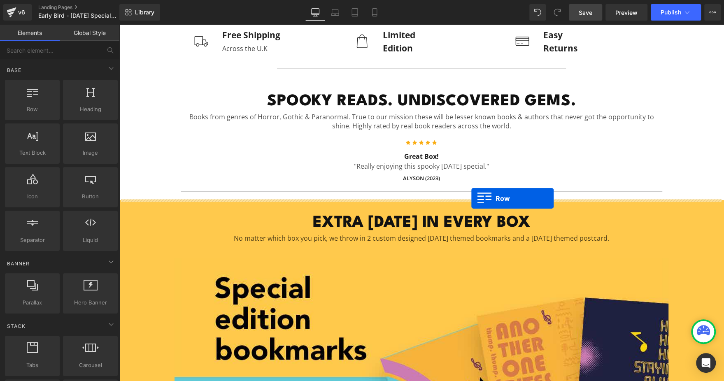
drag, startPoint x: 196, startPoint y: 74, endPoint x: 471, endPoint y: 198, distance: 301.8
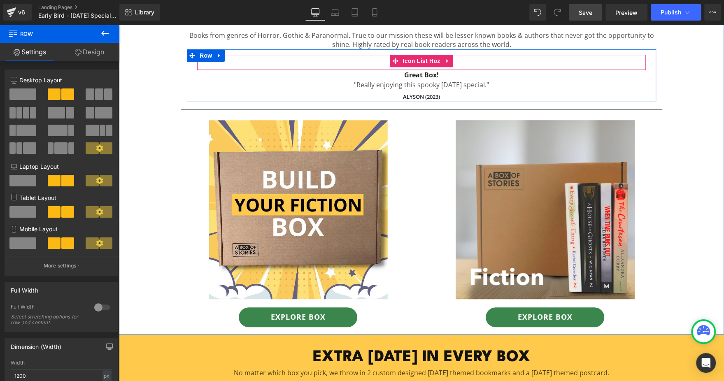
scroll to position [399, 0]
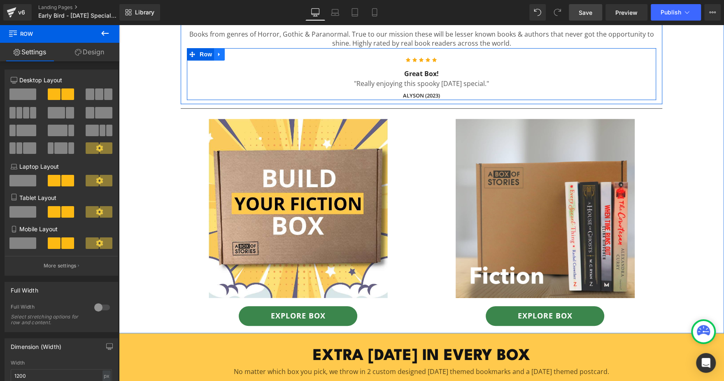
click at [217, 51] on icon at bounding box center [220, 54] width 6 height 6
click at [246, 51] on link at bounding box center [251, 54] width 11 height 12
click at [217, 57] on link at bounding box center [219, 54] width 11 height 12
click at [238, 56] on icon at bounding box center [241, 54] width 6 height 6
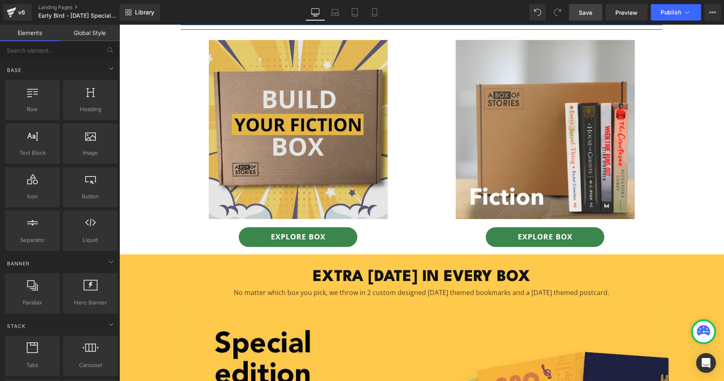
scroll to position [427, 0]
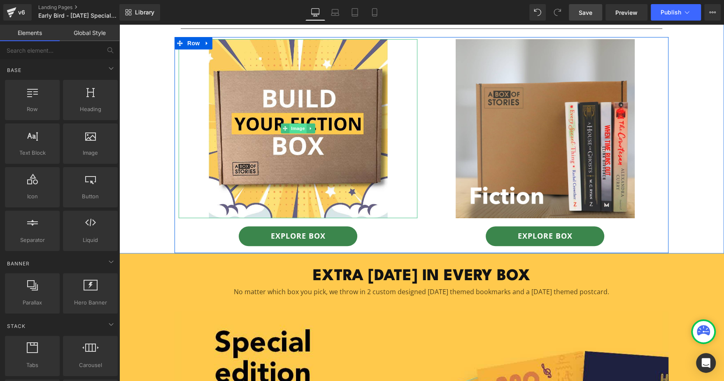
click at [299, 126] on span "Image" at bounding box center [297, 128] width 17 height 10
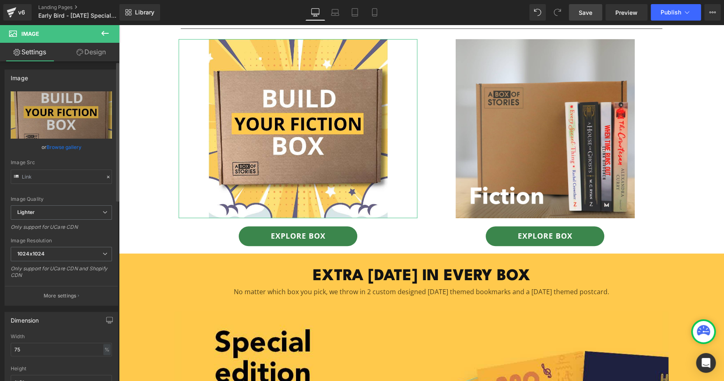
click at [69, 148] on link "Browse gallery" at bounding box center [64, 147] width 35 height 14
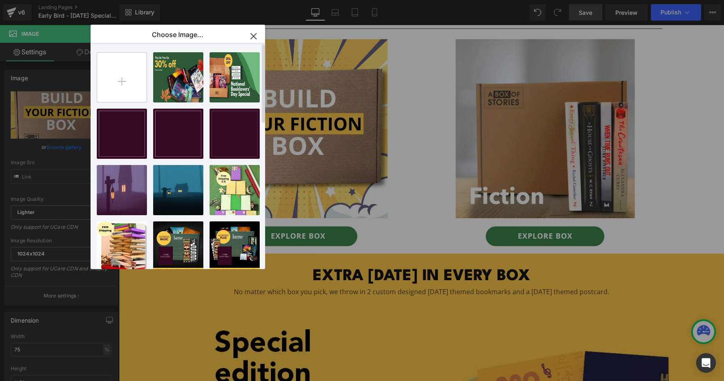
click at [125, 72] on input "file" at bounding box center [121, 77] width 49 height 49
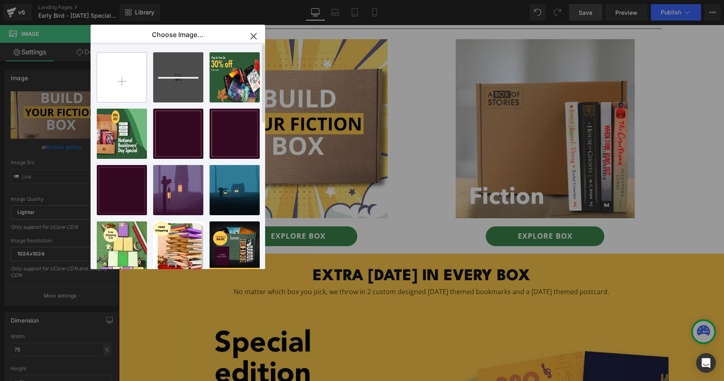
click at [138, 87] on input "file" at bounding box center [121, 77] width 49 height 49
type input "C:\fakepath\Meta 2 Book.jpg"
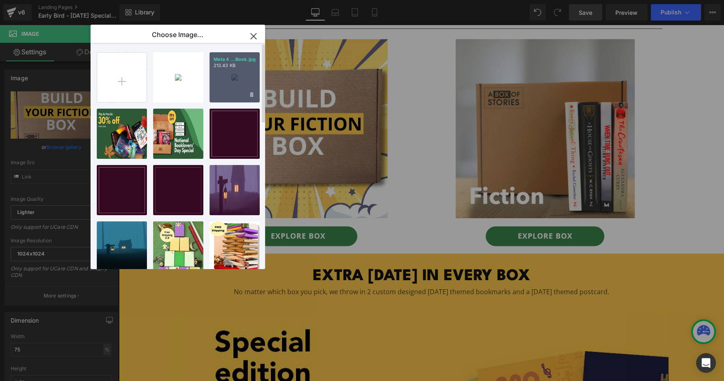
click at [228, 63] on p "213.43 KB" at bounding box center [235, 66] width 42 height 6
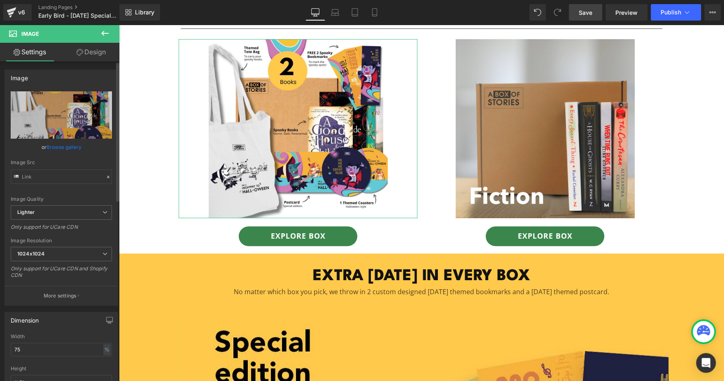
click at [76, 150] on link "Browse gallery" at bounding box center [64, 147] width 35 height 14
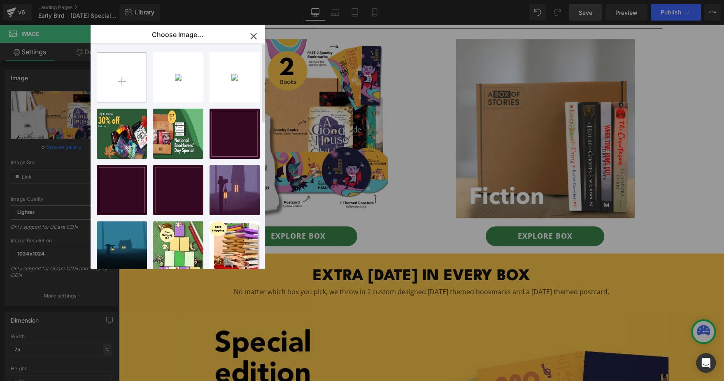
click at [119, 79] on input "file" at bounding box center [121, 77] width 49 height 49
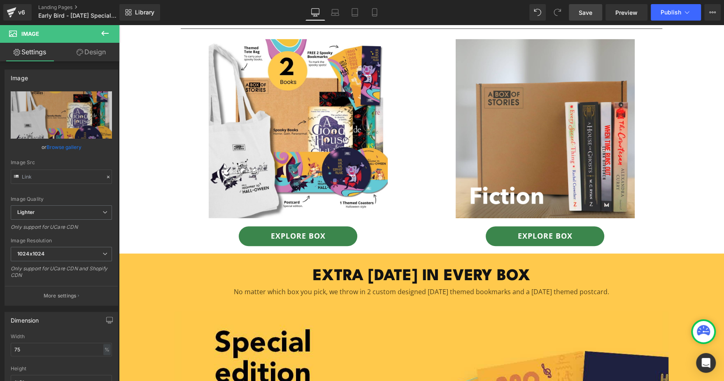
click at [541, 146] on img at bounding box center [545, 128] width 179 height 179
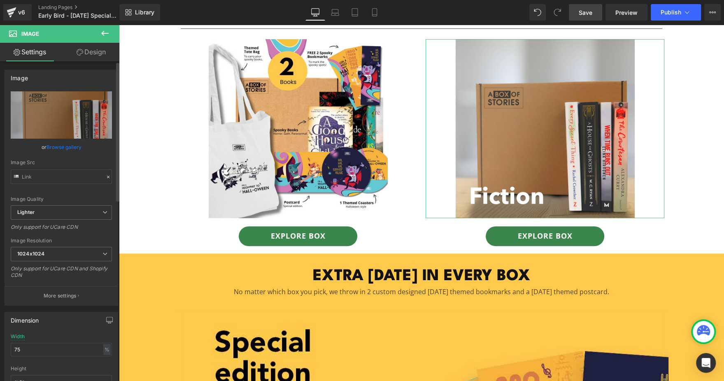
click at [67, 147] on link "Browse gallery" at bounding box center [64, 147] width 35 height 14
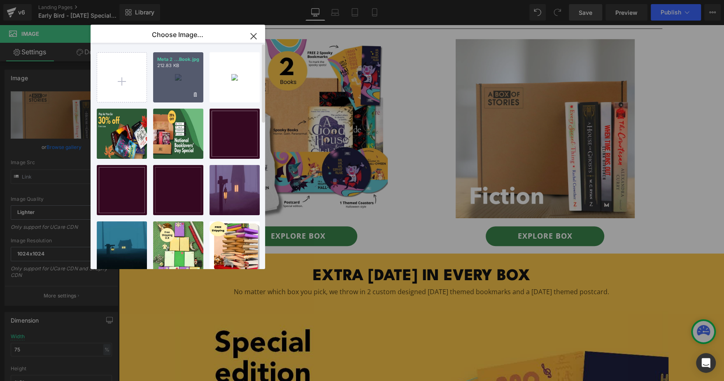
click at [175, 75] on div "Meta 2 ...Book.jpg 212.83 KB" at bounding box center [178, 77] width 50 height 50
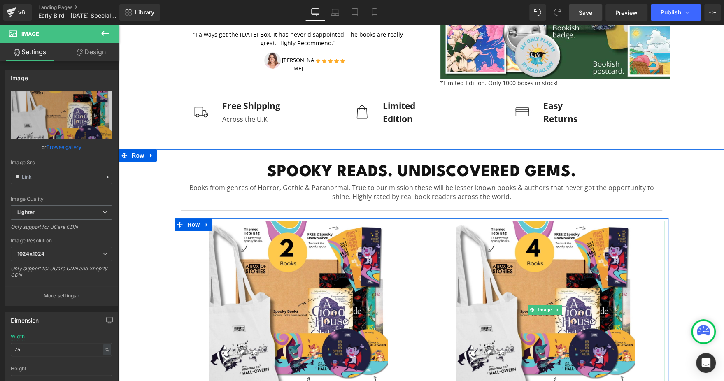
scroll to position [245, 0]
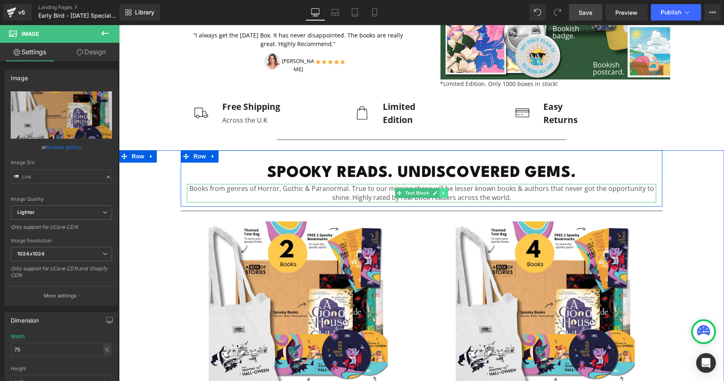
click at [441, 191] on icon at bounding box center [443, 193] width 5 height 5
click at [437, 193] on icon at bounding box center [439, 193] width 5 height 5
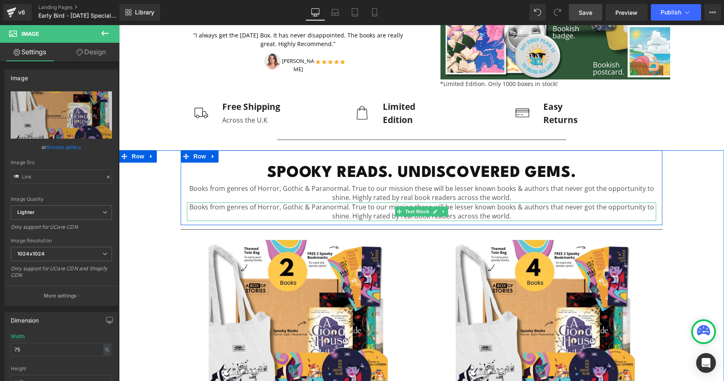
click at [361, 212] on p "Books from genres of Horror, Gothic & Paranormal. True to our mission these wil…" at bounding box center [421, 212] width 469 height 19
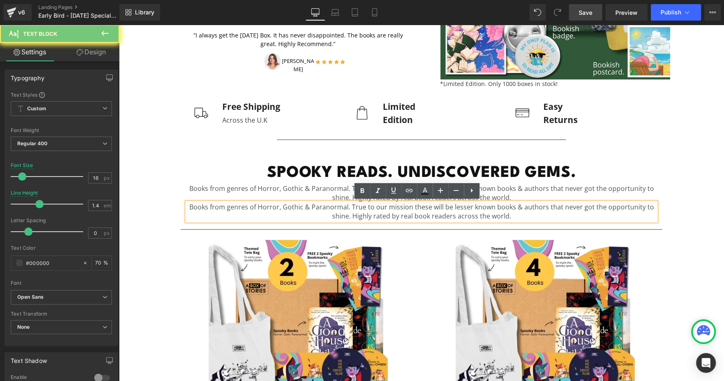
click at [361, 212] on p "Books from genres of Horror, Gothic & Paranormal. True to our mission these wil…" at bounding box center [421, 212] width 469 height 19
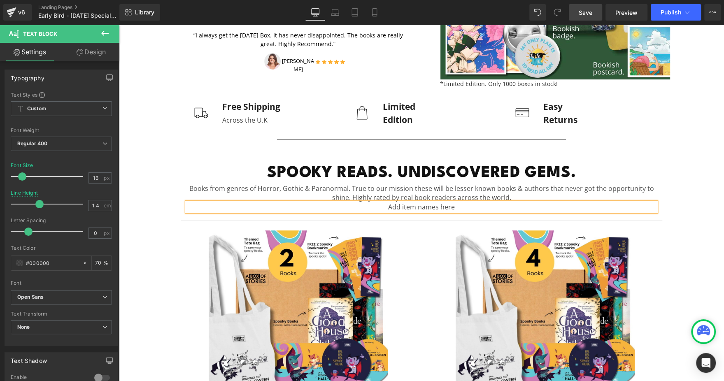
click at [159, 208] on div "SPOOKY READS. UNDISCOVERED GEMS. Heading Books from genres of Horror, Gothic & …" at bounding box center [421, 297] width 605 height 294
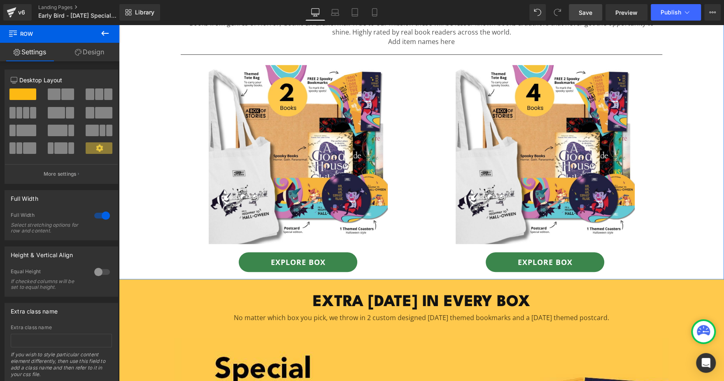
scroll to position [408, 0]
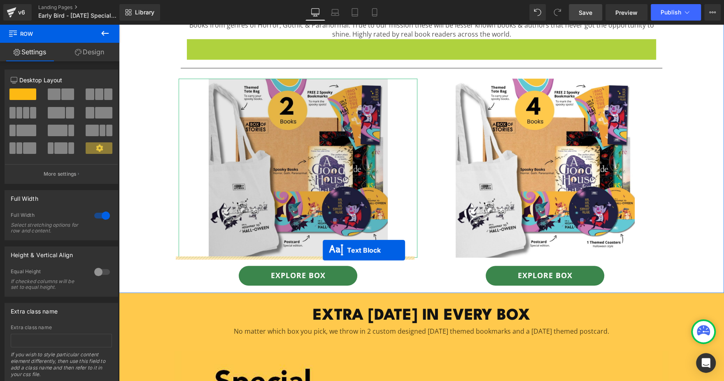
drag, startPoint x: 417, startPoint y: 43, endPoint x: 323, endPoint y: 251, distance: 228.1
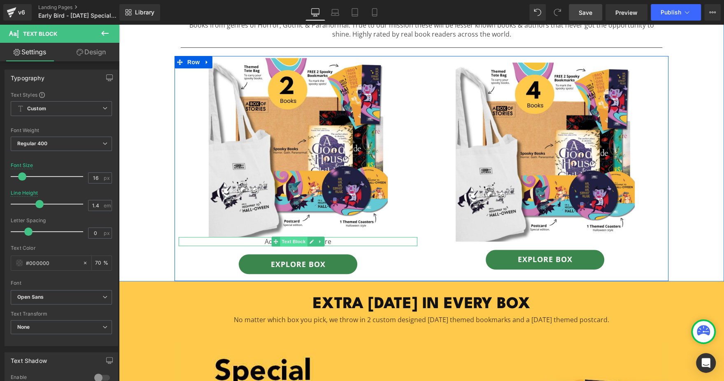
click at [284, 240] on span "Text Block" at bounding box center [293, 242] width 27 height 10
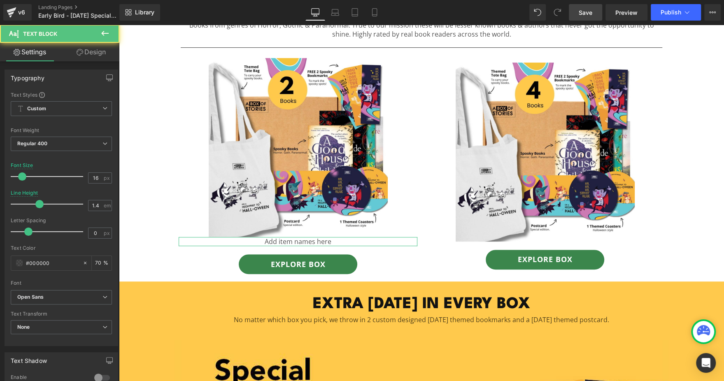
click at [78, 50] on icon at bounding box center [80, 52] width 7 height 7
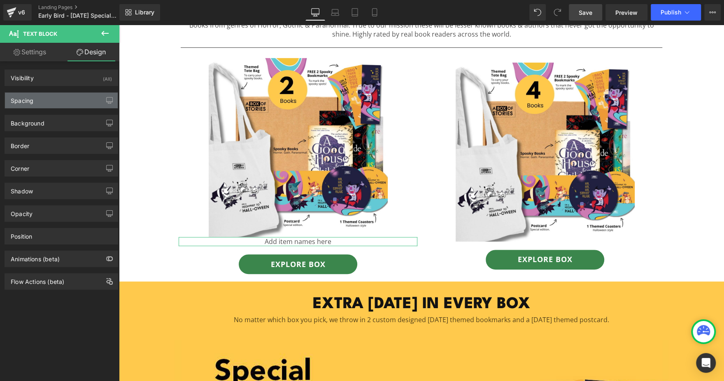
click at [49, 101] on div "Spacing" at bounding box center [61, 101] width 113 height 16
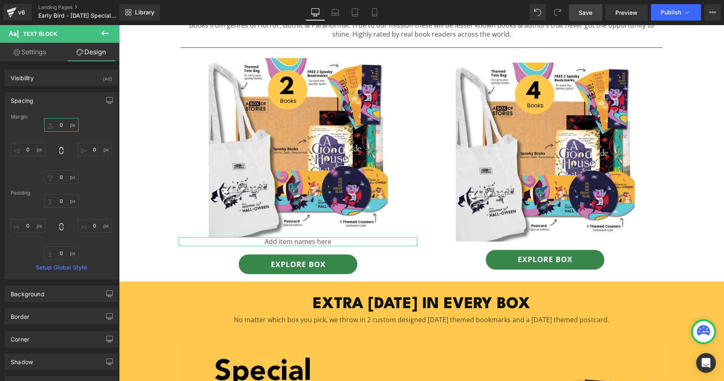
click at [61, 121] on input "text" at bounding box center [61, 125] width 35 height 14
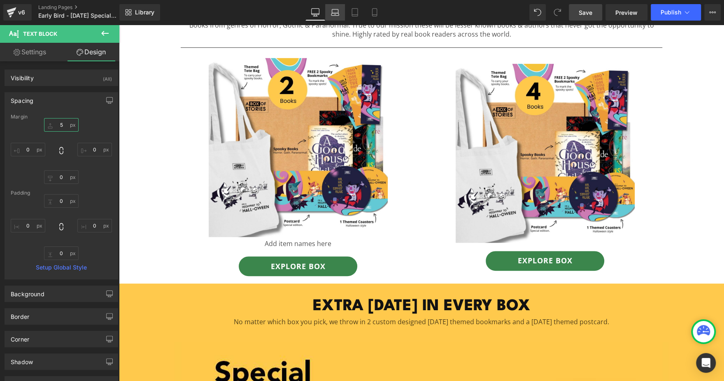
type input "5"
click at [333, 12] on icon at bounding box center [335, 12] width 8 height 8
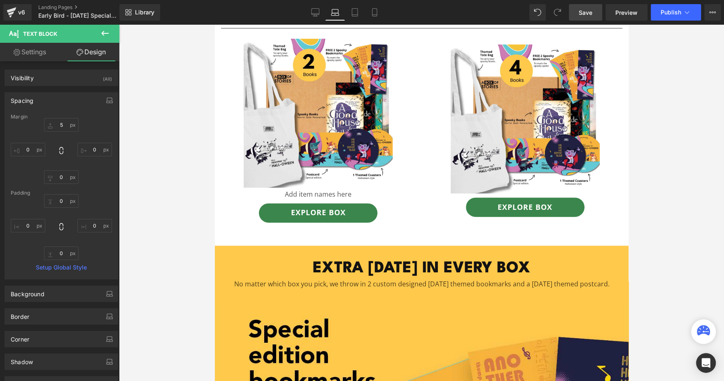
scroll to position [357, 0]
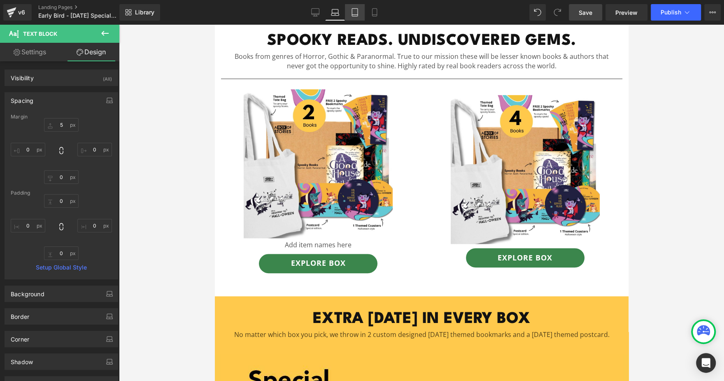
click at [349, 10] on link "Tablet" at bounding box center [355, 12] width 20 height 16
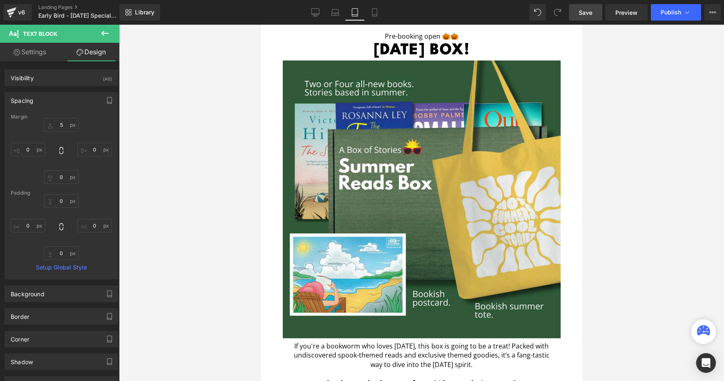
scroll to position [0, 0]
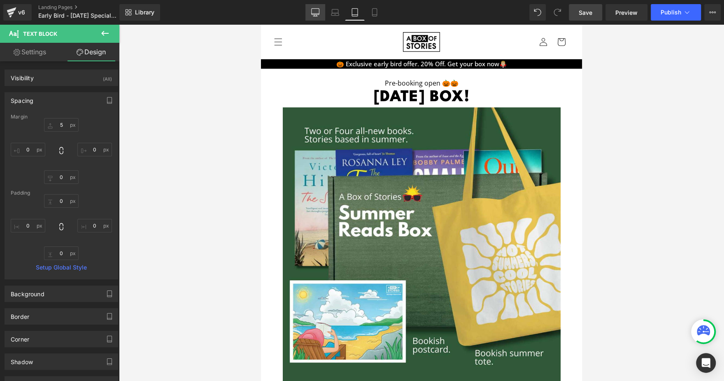
click at [317, 12] on icon at bounding box center [315, 12] width 8 height 8
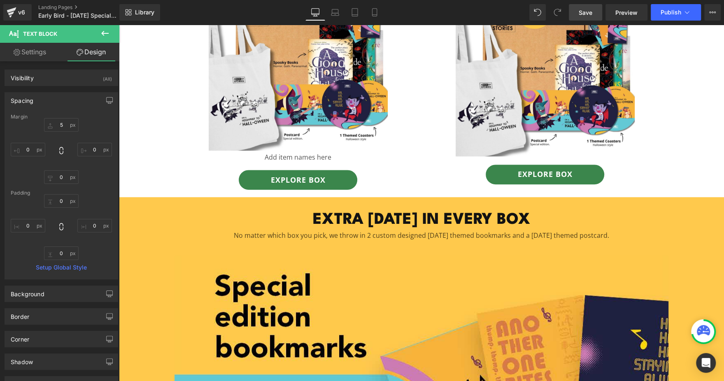
scroll to position [501, 0]
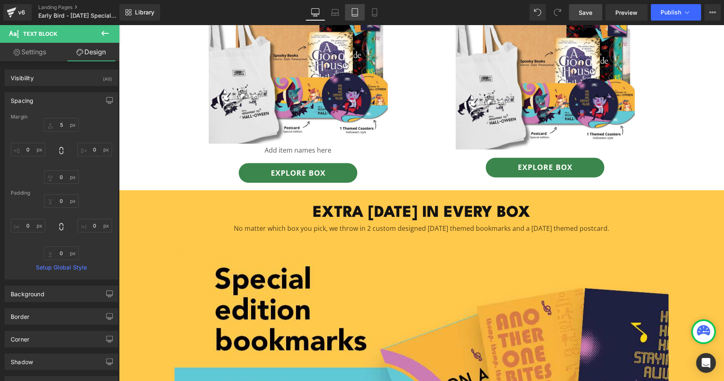
click at [358, 13] on icon at bounding box center [355, 12] width 8 height 8
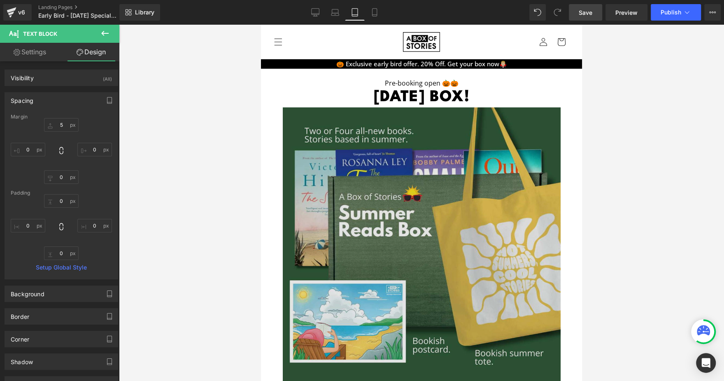
scroll to position [0, 0]
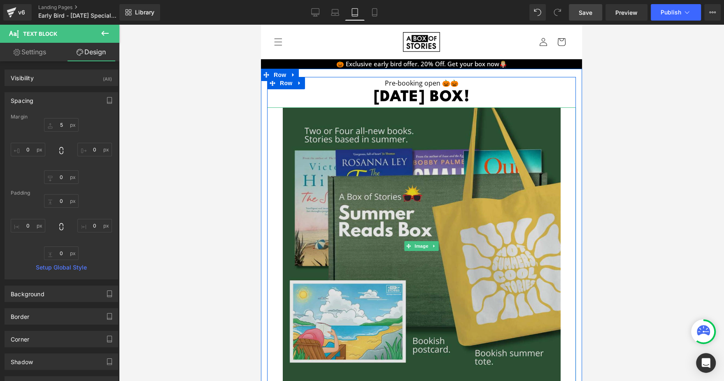
click at [349, 162] on img at bounding box center [422, 246] width 278 height 278
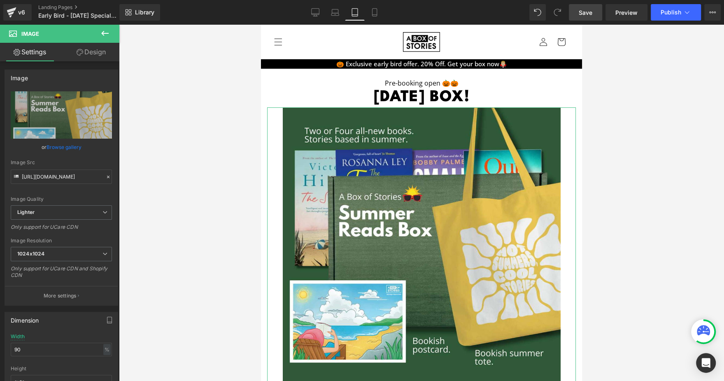
click at [101, 51] on link "Design" at bounding box center [91, 52] width 60 height 19
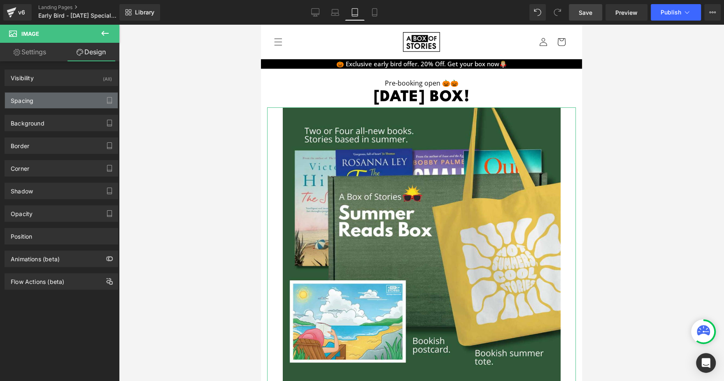
click at [58, 100] on div "Spacing" at bounding box center [61, 101] width 113 height 16
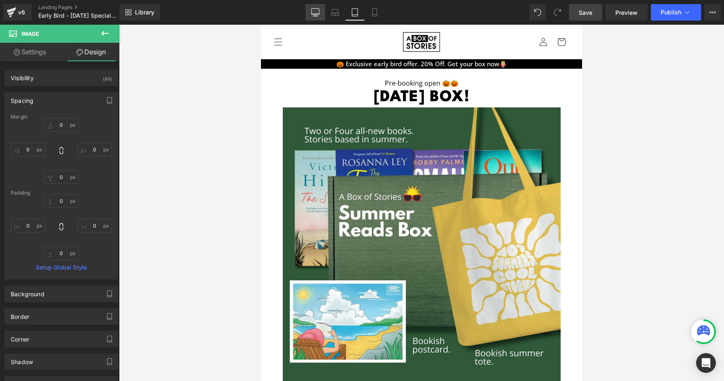
click at [316, 18] on link "Desktop" at bounding box center [315, 12] width 20 height 16
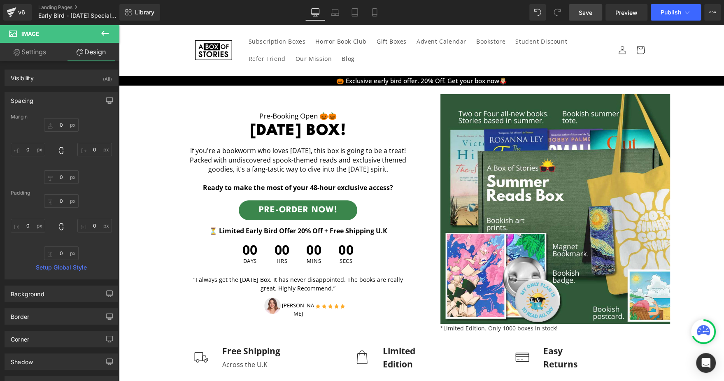
click at [316, 18] on link "Desktop" at bounding box center [315, 12] width 20 height 16
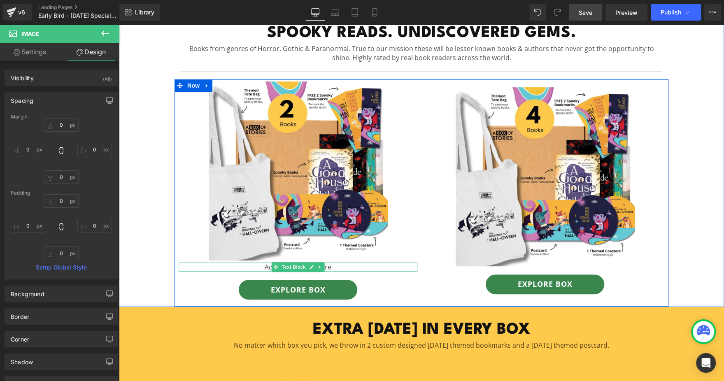
scroll to position [384, 0]
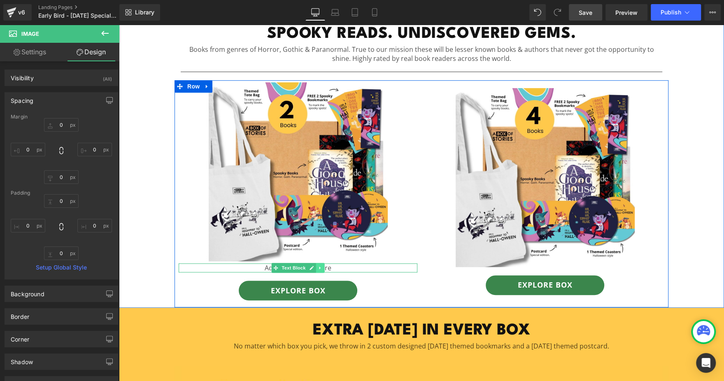
click at [318, 267] on icon at bounding box center [320, 268] width 5 height 5
click at [314, 266] on icon at bounding box center [316, 268] width 5 height 5
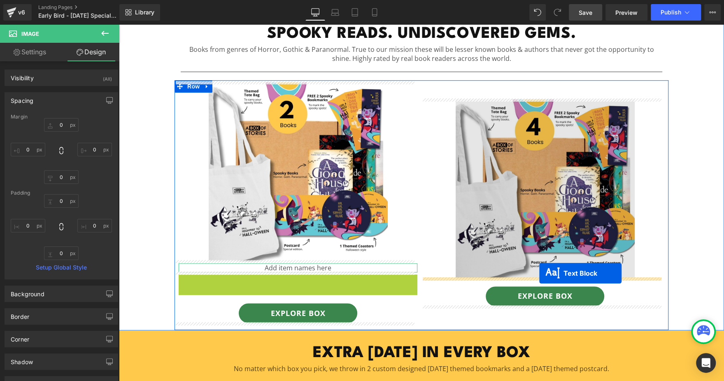
drag, startPoint x: 299, startPoint y: 277, endPoint x: 539, endPoint y: 273, distance: 240.0
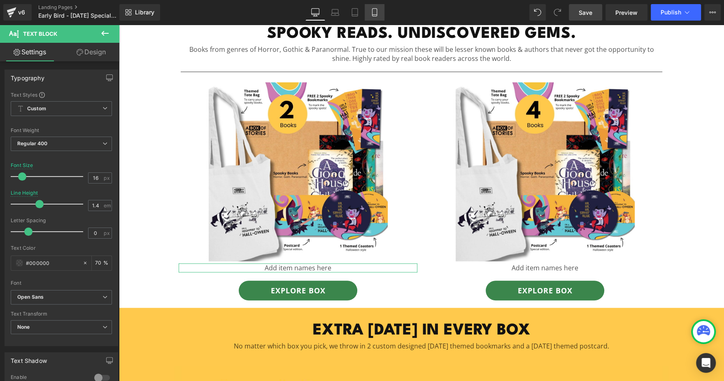
click at [370, 16] on icon at bounding box center [374, 12] width 8 height 8
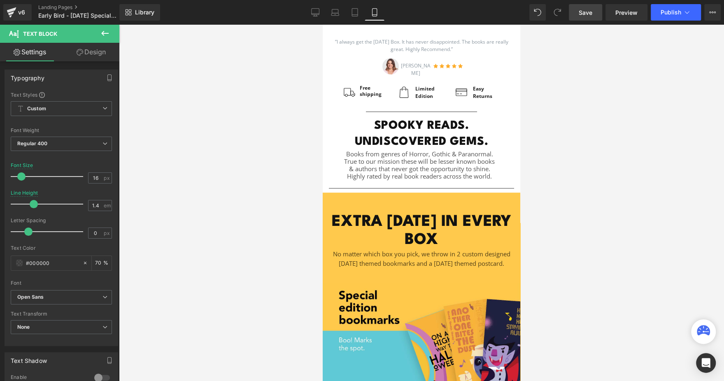
scroll to position [0, 0]
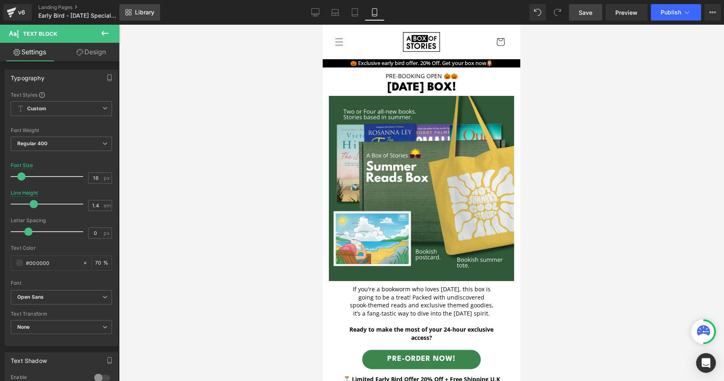
click at [144, 14] on span "Library" at bounding box center [144, 12] width 19 height 7
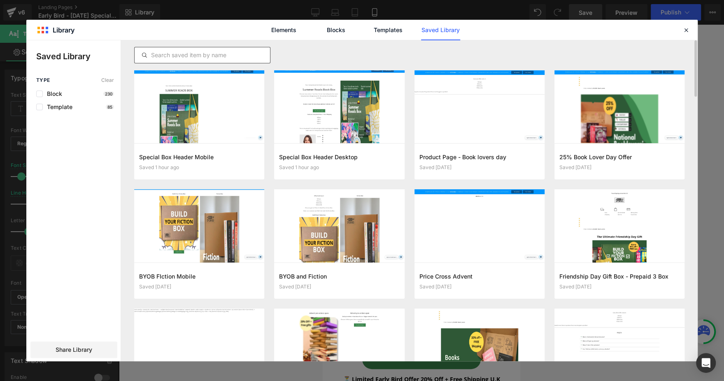
click at [238, 56] on input "text" at bounding box center [202, 55] width 135 height 10
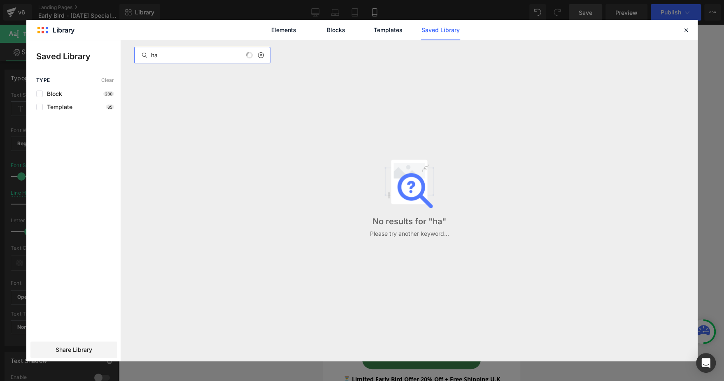
type input "h"
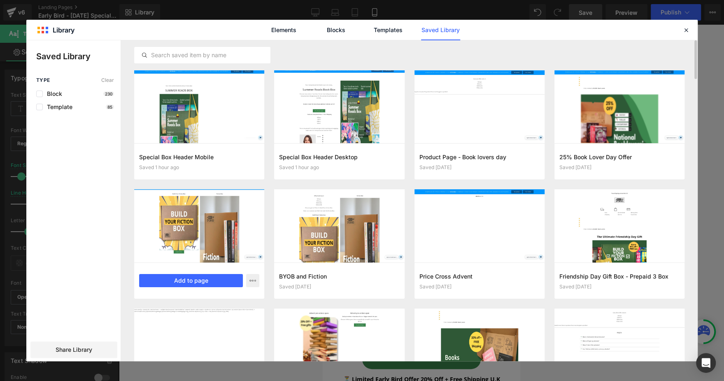
click at [193, 270] on div "BYOB FIction Mobile Saved 2 weeks ago Add to page" at bounding box center [199, 281] width 130 height 36
click at [193, 279] on button "Add to page" at bounding box center [191, 280] width 104 height 13
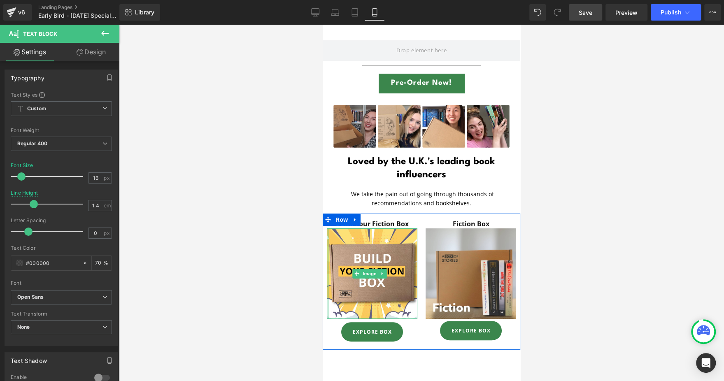
scroll to position [2459, 0]
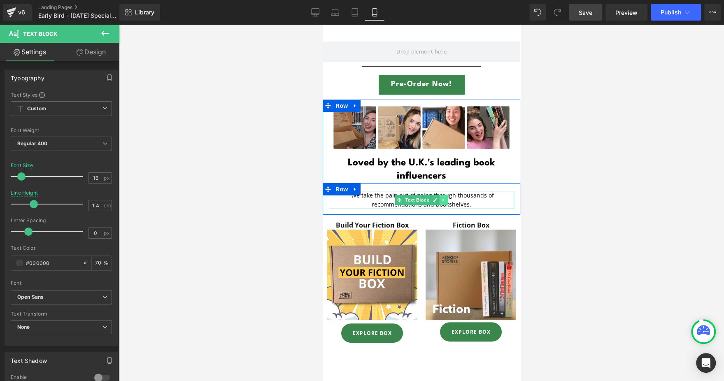
click at [441, 198] on icon at bounding box center [443, 200] width 5 height 5
click at [446, 198] on icon at bounding box center [448, 200] width 5 height 5
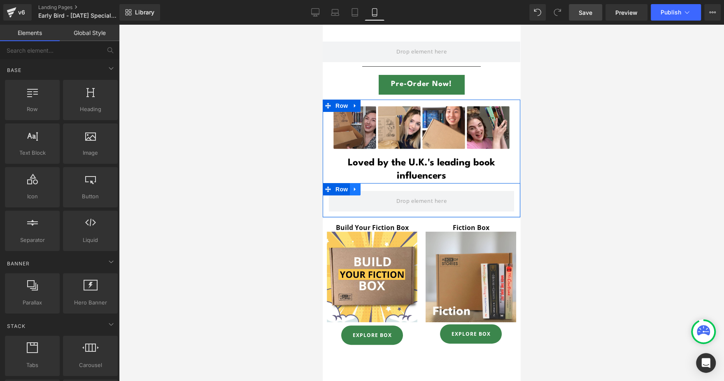
click at [356, 184] on link at bounding box center [355, 189] width 11 height 12
click at [374, 186] on icon at bounding box center [377, 189] width 6 height 6
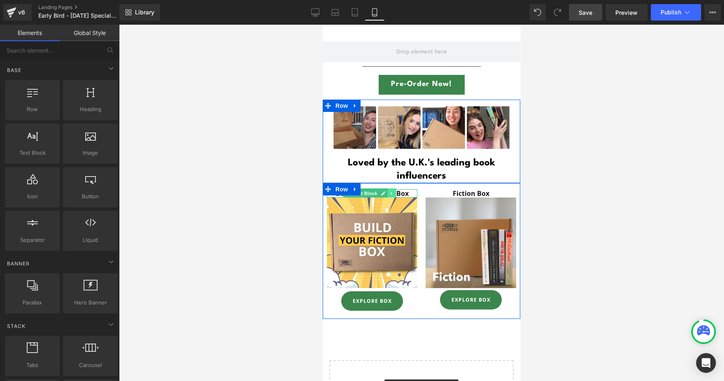
click at [390, 191] on icon at bounding box center [392, 193] width 5 height 5
click at [395, 191] on icon at bounding box center [396, 193] width 5 height 5
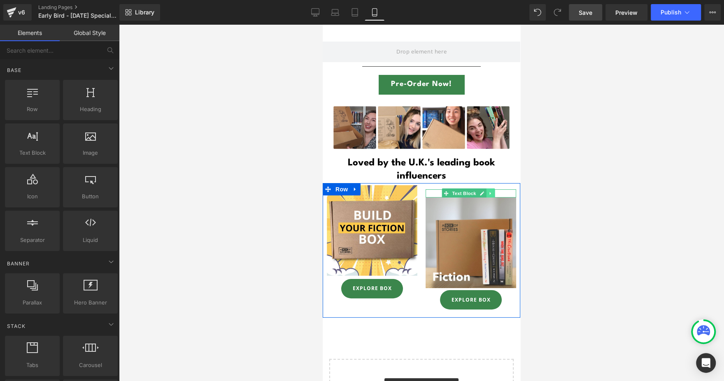
click at [489, 191] on icon at bounding box center [491, 193] width 5 height 5
click at [493, 191] on icon at bounding box center [495, 193] width 5 height 5
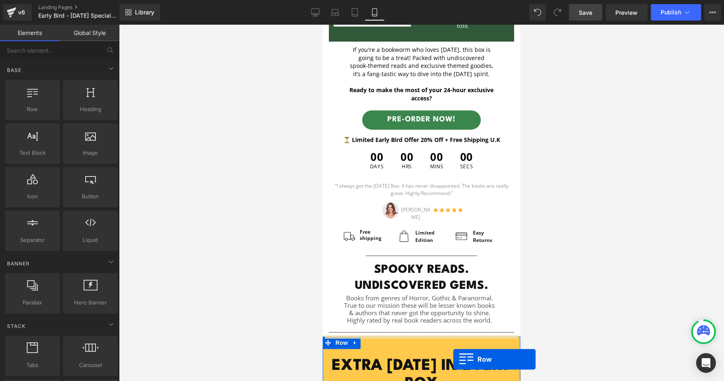
scroll to position [248, 0]
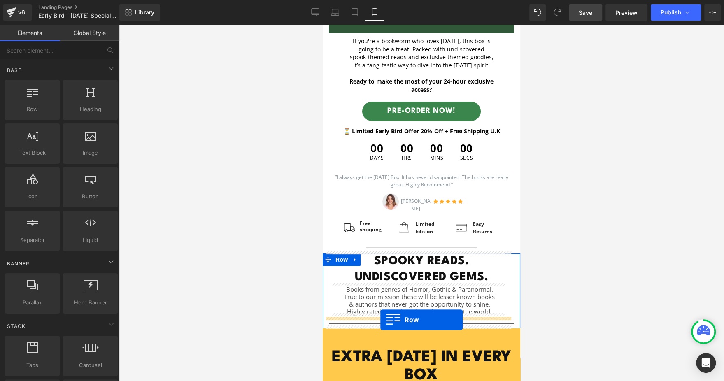
drag, startPoint x: 342, startPoint y: 186, endPoint x: 380, endPoint y: 319, distance: 138.8
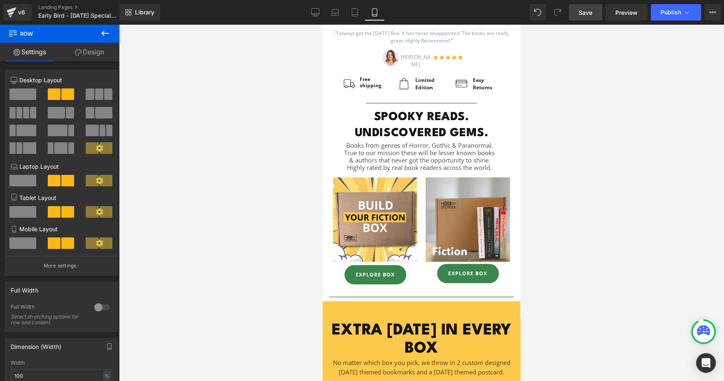
scroll to position [393, 0]
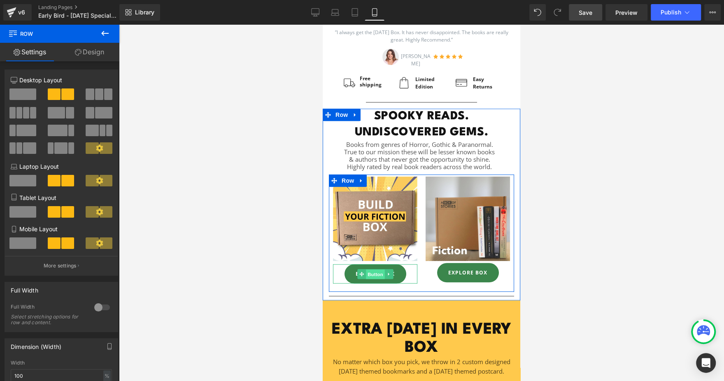
click at [373, 274] on span "Button" at bounding box center [375, 275] width 19 height 10
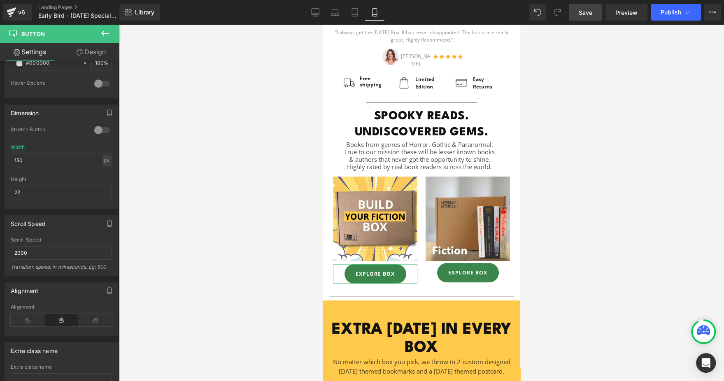
scroll to position [471, 0]
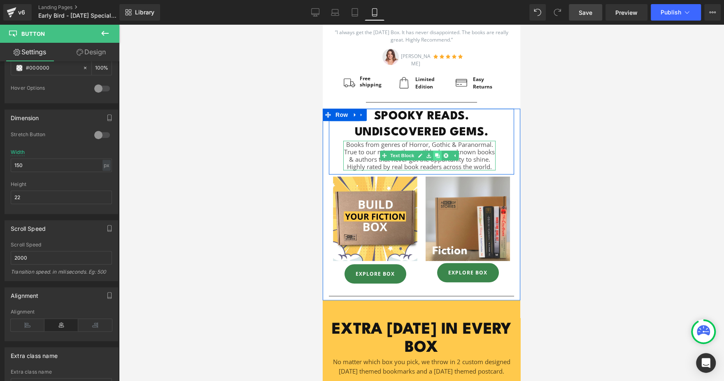
click at [433, 155] on link at bounding box center [437, 156] width 9 height 10
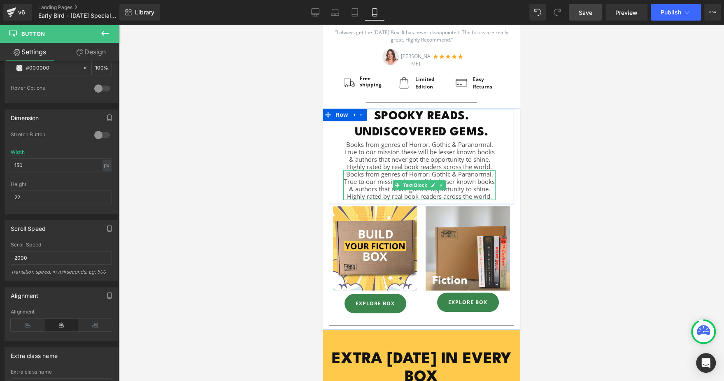
click at [369, 180] on p "Books from genres of Horror, Gothic & Paranormal. True to our mission these wil…" at bounding box center [419, 185] width 152 height 30
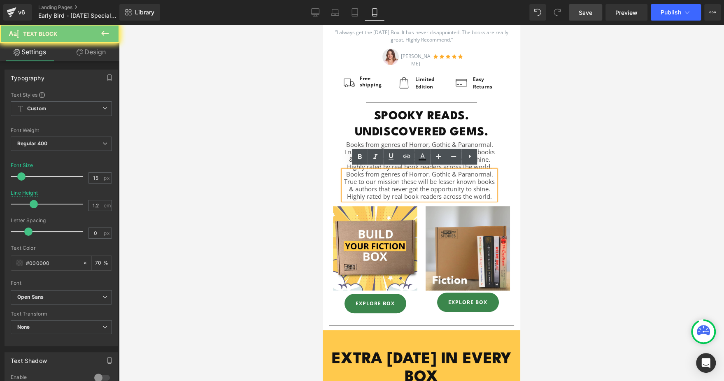
click at [369, 180] on p "Books from genres of Horror, Gothic & Paranormal. True to our mission these wil…" at bounding box center [419, 185] width 152 height 30
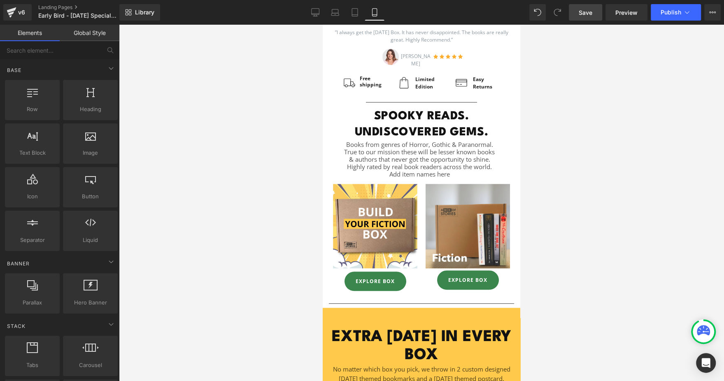
click at [600, 184] on div at bounding box center [421, 203] width 605 height 356
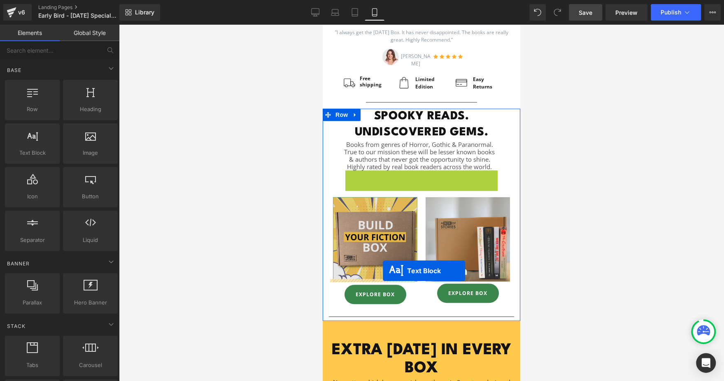
drag, startPoint x: 416, startPoint y: 173, endPoint x: 383, endPoint y: 271, distance: 103.4
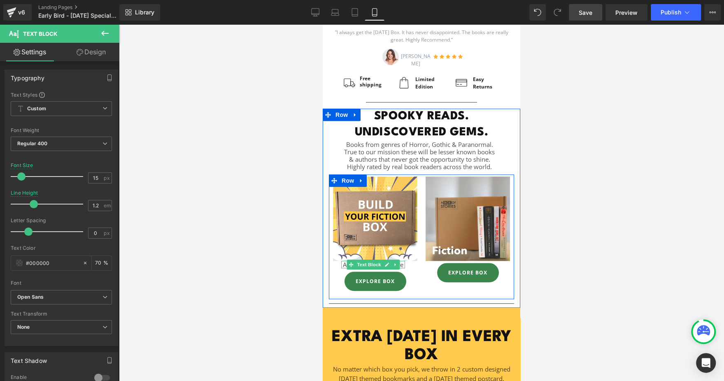
click at [367, 261] on span "Text Block" at bounding box center [368, 265] width 27 height 10
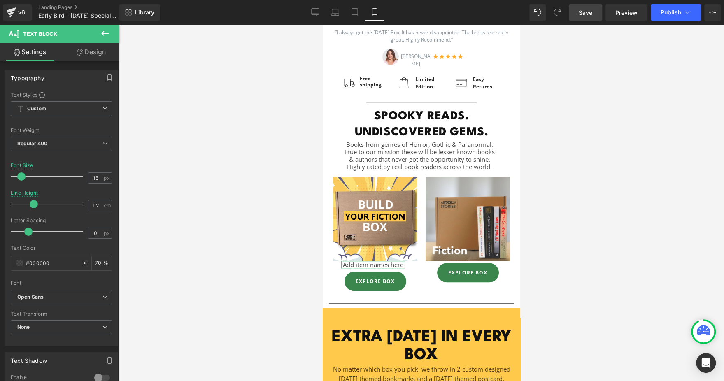
click at [103, 56] on link "Design" at bounding box center [91, 52] width 60 height 19
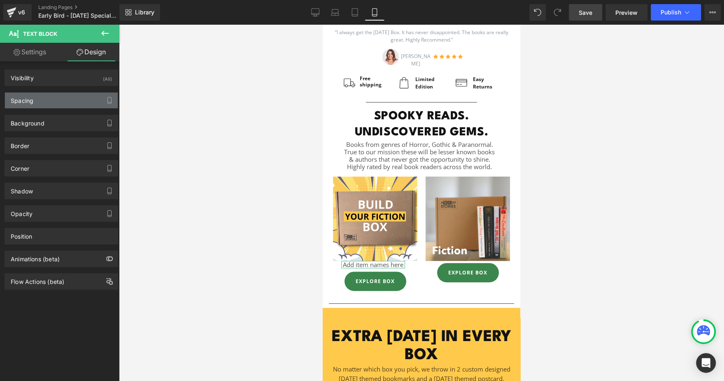
click at [57, 95] on div "Spacing" at bounding box center [61, 101] width 113 height 16
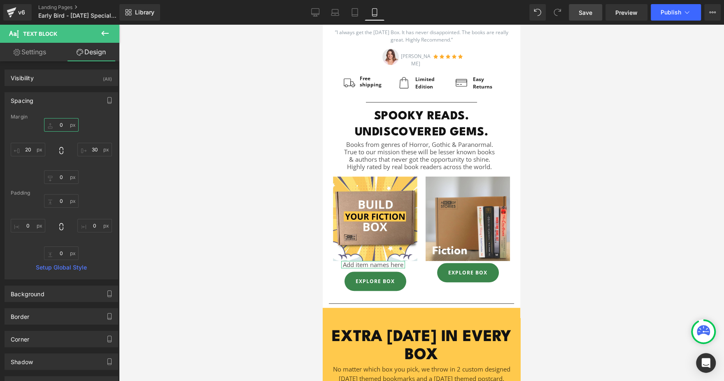
click at [58, 125] on input "text" at bounding box center [61, 125] width 35 height 14
type input "5"
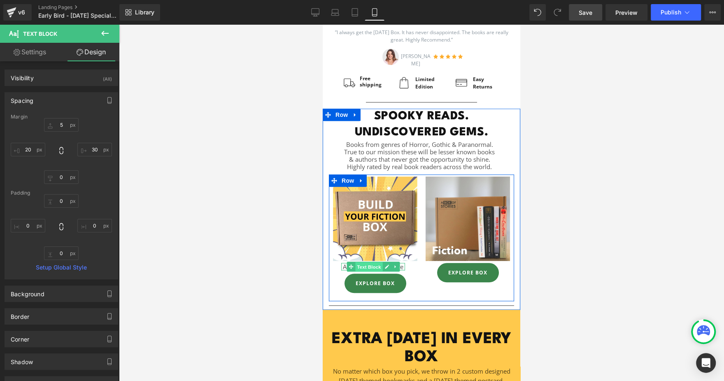
click at [365, 267] on span "Text Block" at bounding box center [368, 267] width 27 height 10
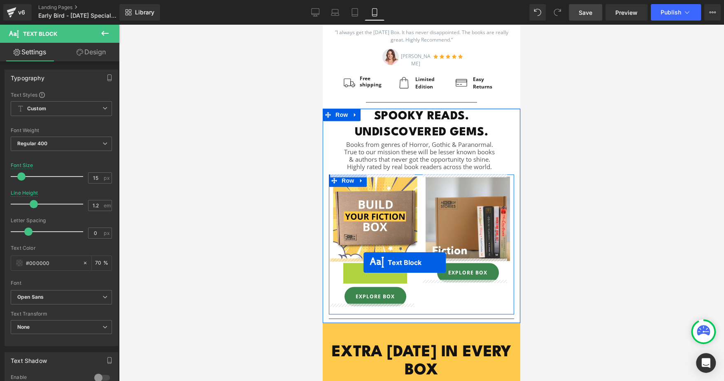
drag, startPoint x: 364, startPoint y: 267, endPoint x: 363, endPoint y: 263, distance: 4.6
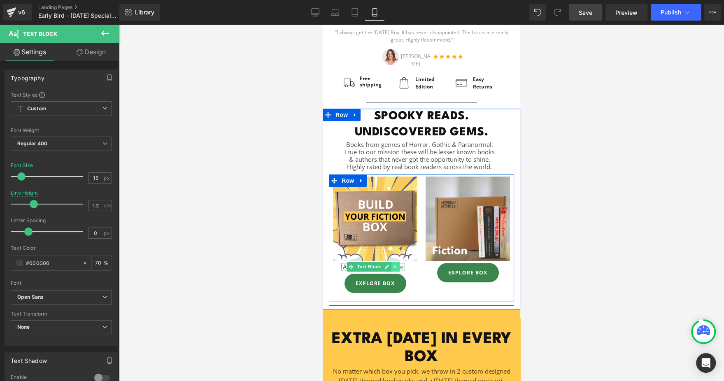
click at [391, 267] on link at bounding box center [395, 267] width 9 height 10
click at [389, 265] on icon at bounding box center [391, 267] width 5 height 5
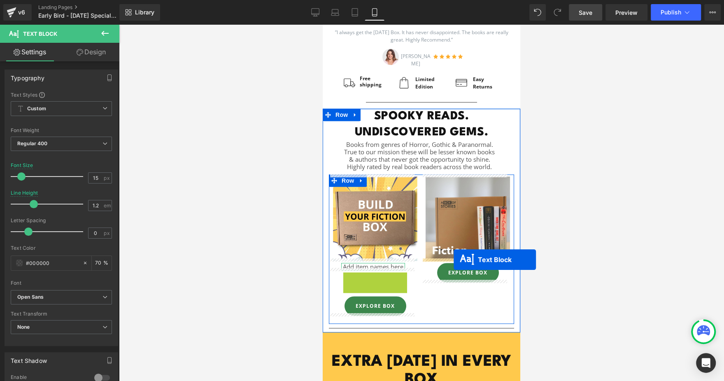
drag, startPoint x: 371, startPoint y: 274, endPoint x: 454, endPoint y: 260, distance: 84.0
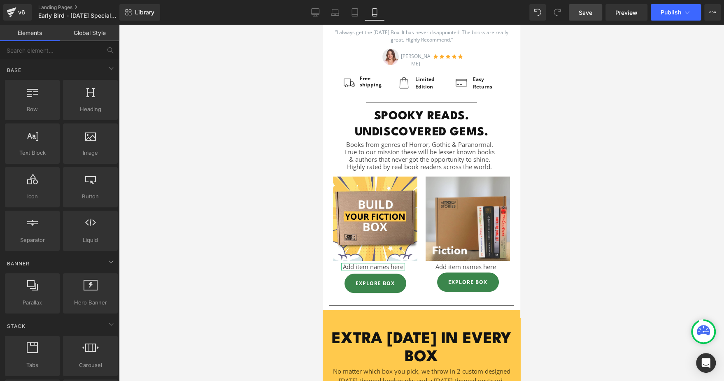
click at [566, 214] on div at bounding box center [421, 203] width 605 height 356
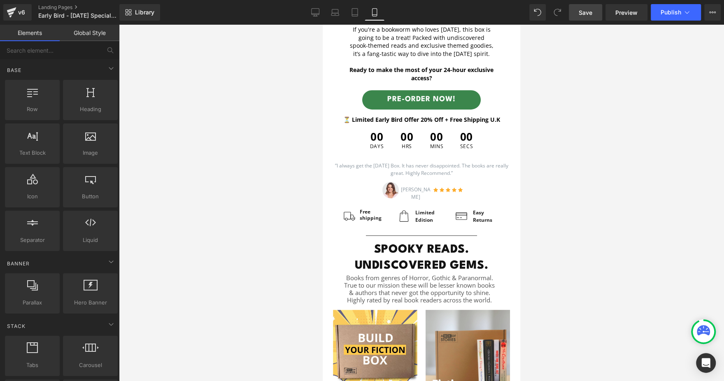
scroll to position [0, 0]
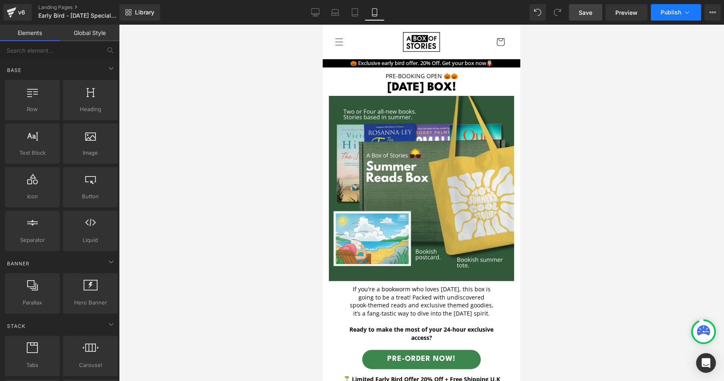
click at [668, 15] on span "Publish" at bounding box center [671, 12] width 21 height 7
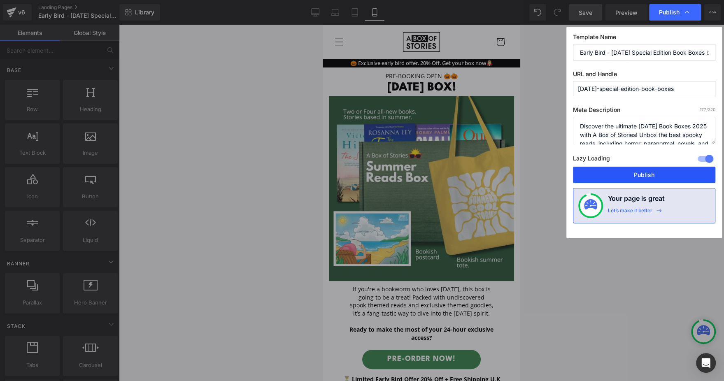
click at [623, 173] on button "Publish" at bounding box center [644, 175] width 142 height 16
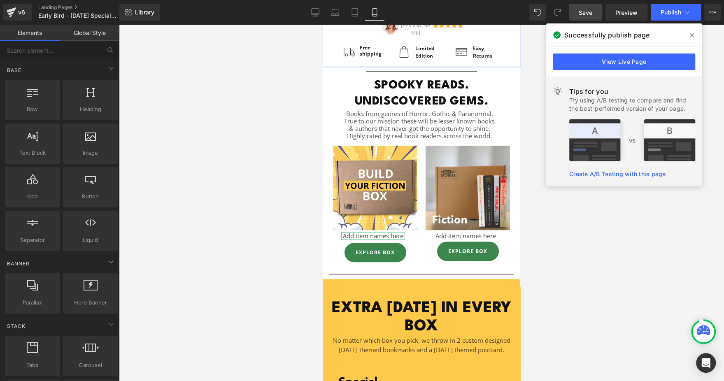
scroll to position [418, 0]
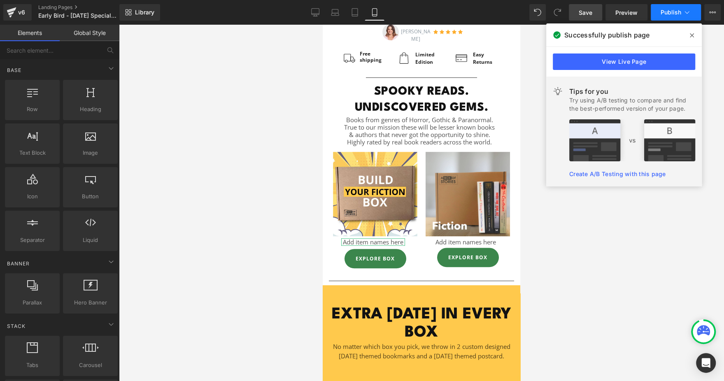
click at [661, 11] on span "Publish" at bounding box center [671, 12] width 21 height 7
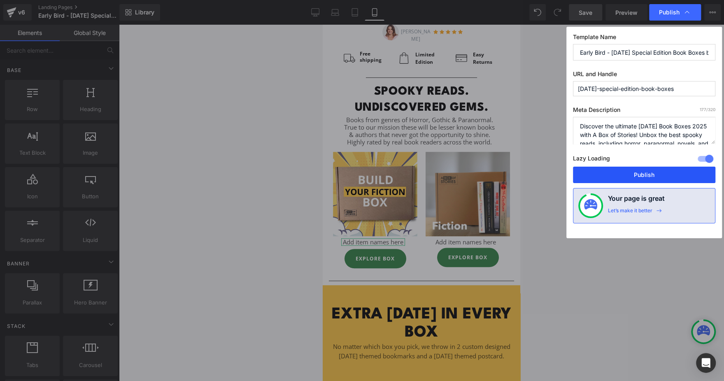
click at [607, 169] on button "Publish" at bounding box center [644, 175] width 142 height 16
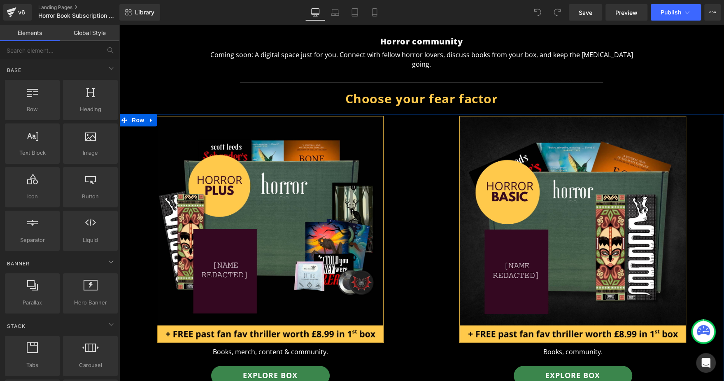
scroll to position [443, 0]
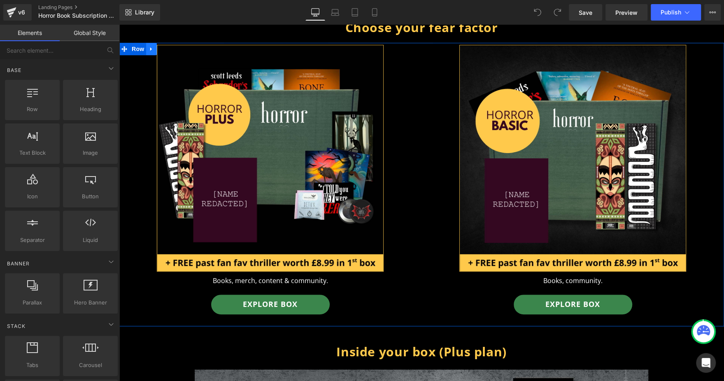
click at [149, 46] on icon at bounding box center [152, 49] width 6 height 6
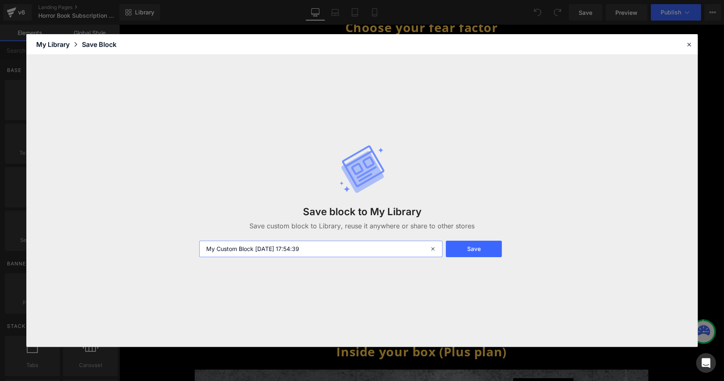
click at [0, 0] on input "My Custom Block [DATE] 17:54:39" at bounding box center [0, 0] width 0 height 0
type input "2 Product Block Horror Desktop"
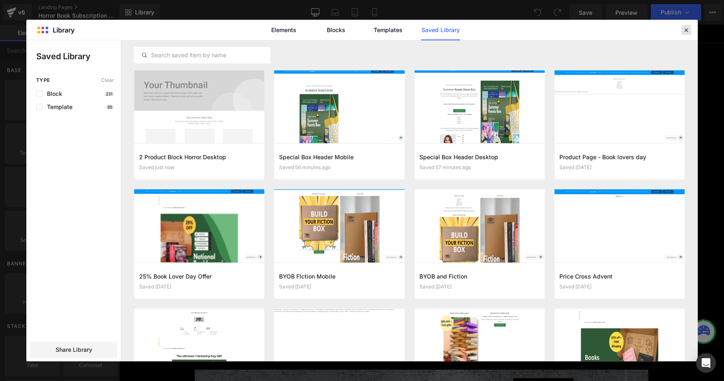
click at [0, 0] on icon at bounding box center [0, 0] width 0 height 0
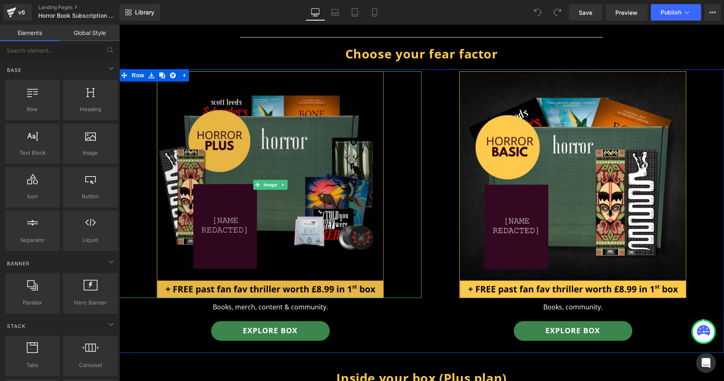
scroll to position [431, 0]
